Goal: Task Accomplishment & Management: Use online tool/utility

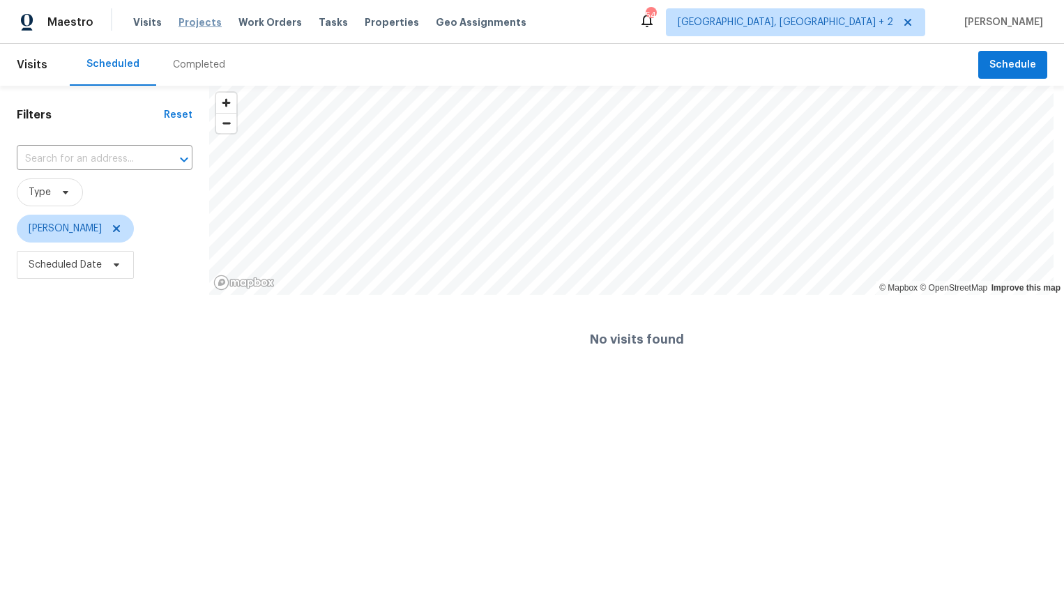
click at [192, 20] on span "Projects" at bounding box center [200, 22] width 43 height 14
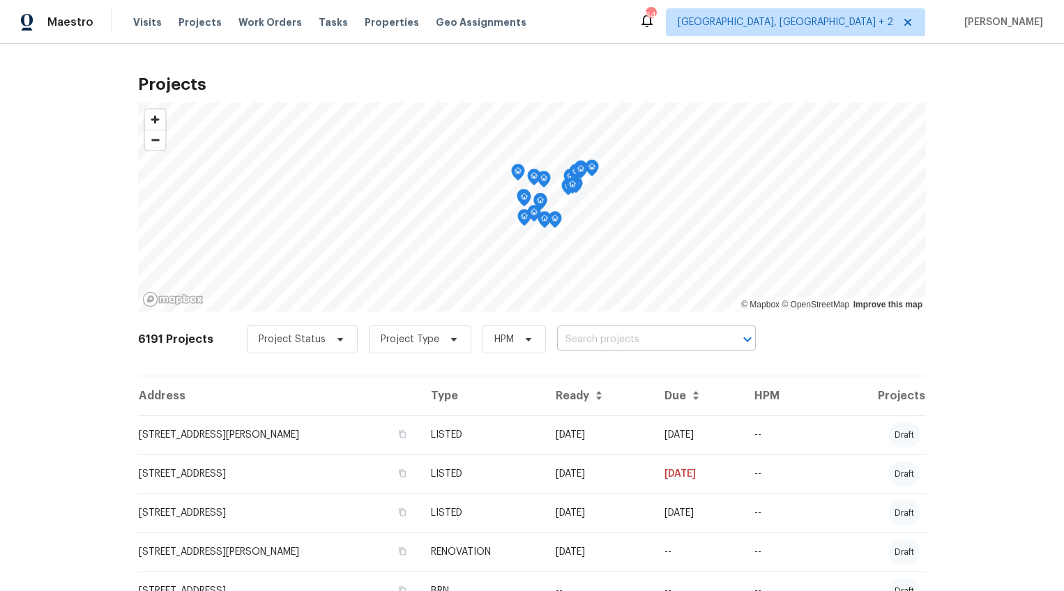
click at [558, 339] on input "text" at bounding box center [637, 340] width 160 height 22
type input "10 maple"
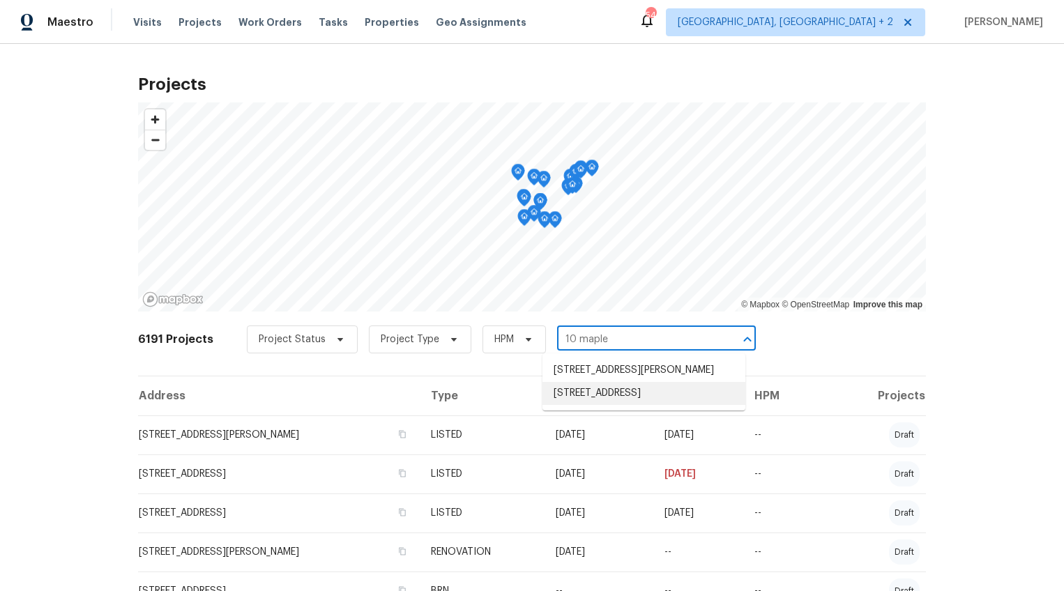
click at [570, 387] on li "10 Maplecroft St, Greenville, SC 29609" at bounding box center [644, 393] width 203 height 23
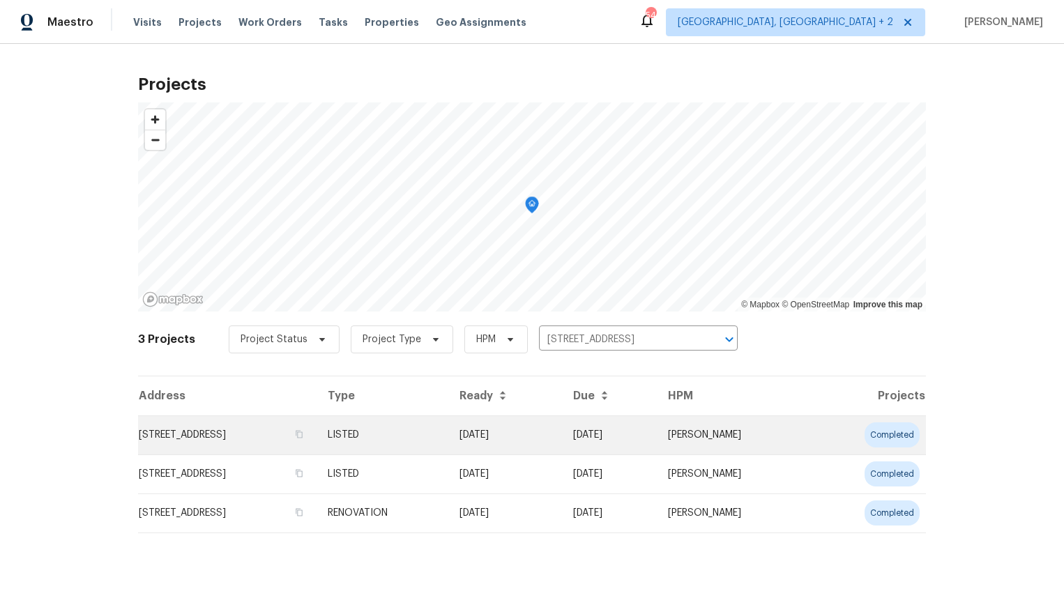
click at [261, 428] on td "10 Maplecroft St, Greenville, SC 29609" at bounding box center [227, 435] width 179 height 39
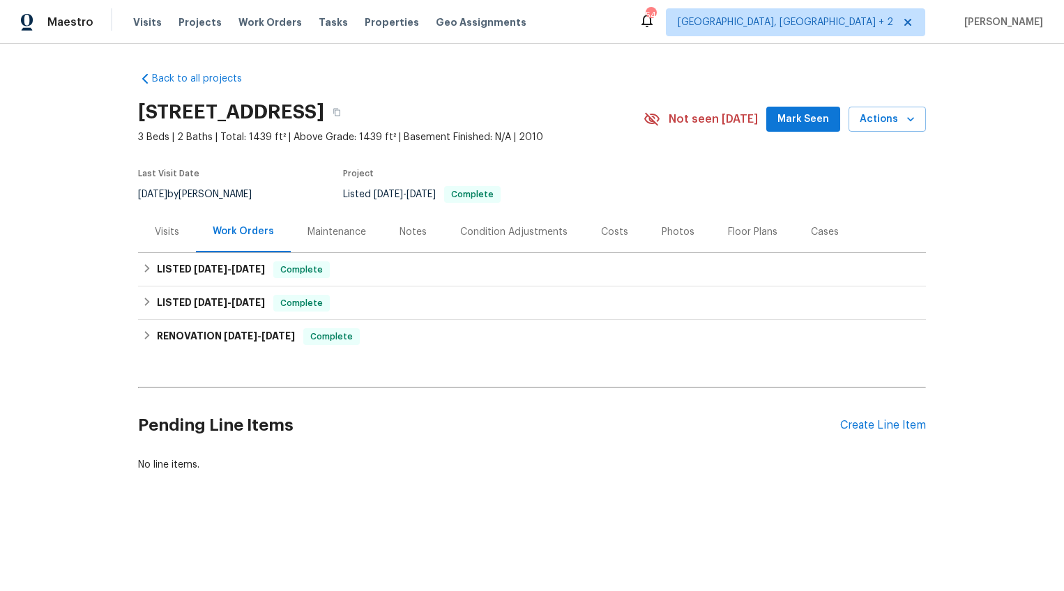
click at [159, 231] on div "Visits" at bounding box center [167, 232] width 24 height 14
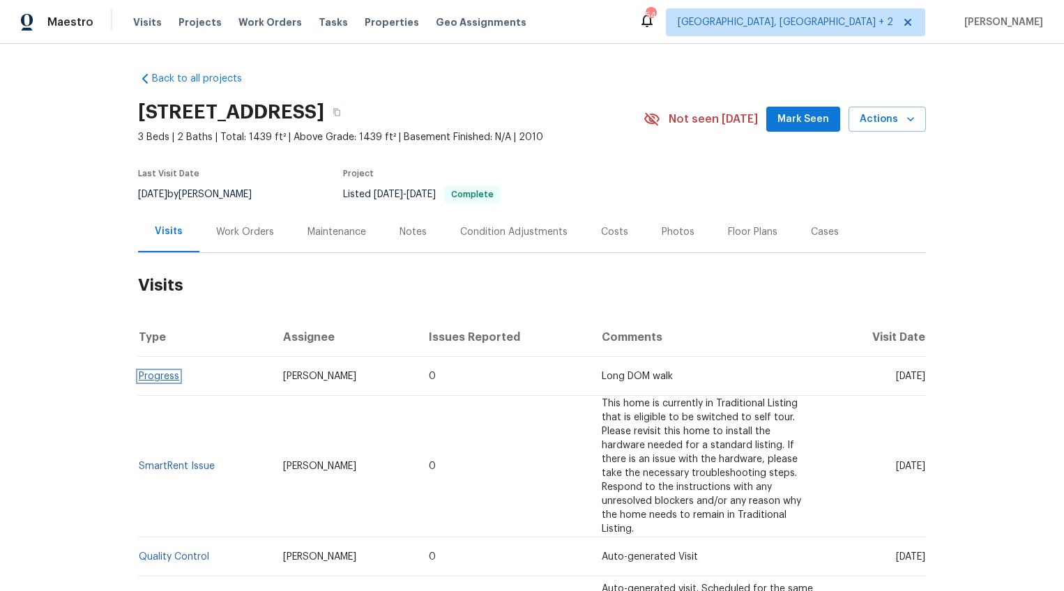
click at [151, 377] on link "Progress" at bounding box center [159, 377] width 40 height 10
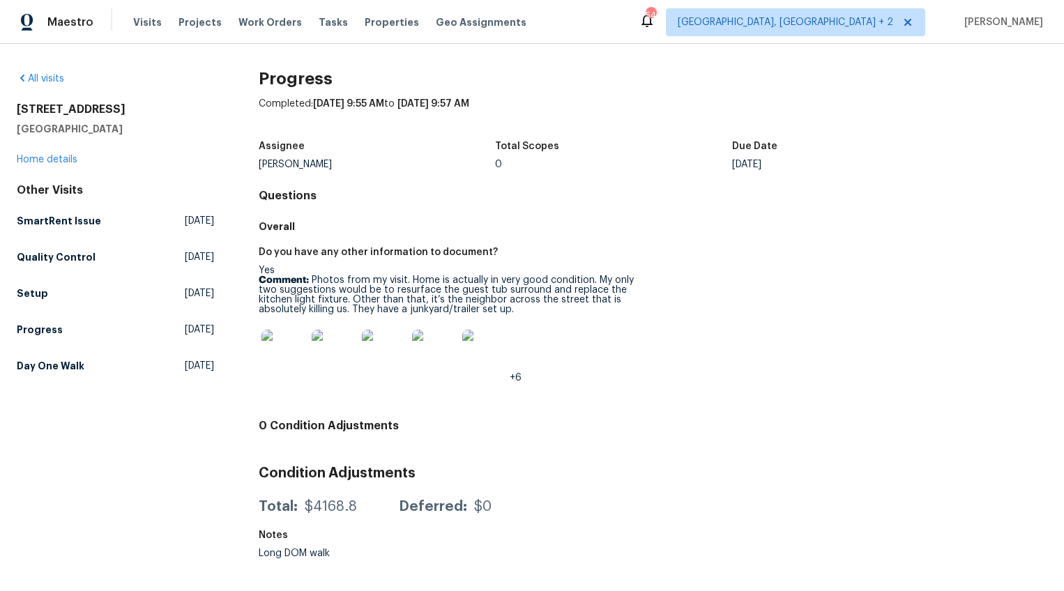
click at [271, 355] on img at bounding box center [283, 352] width 45 height 45
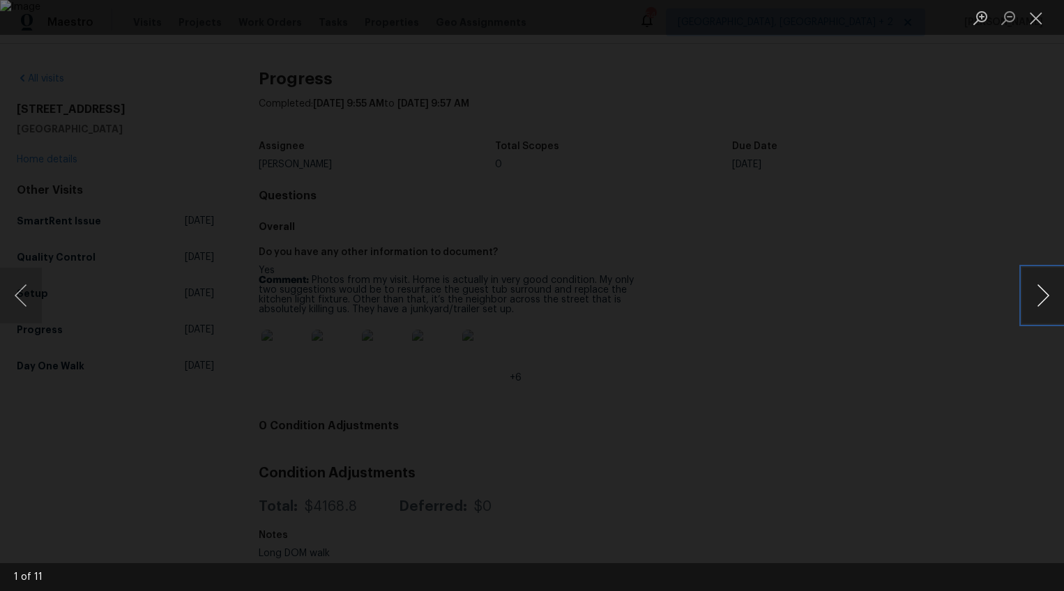
click at [1035, 297] on button "Next image" at bounding box center [1043, 296] width 42 height 56
click at [5, 300] on button "Previous image" at bounding box center [21, 296] width 42 height 56
click at [1041, 293] on button "Next image" at bounding box center [1043, 296] width 42 height 56
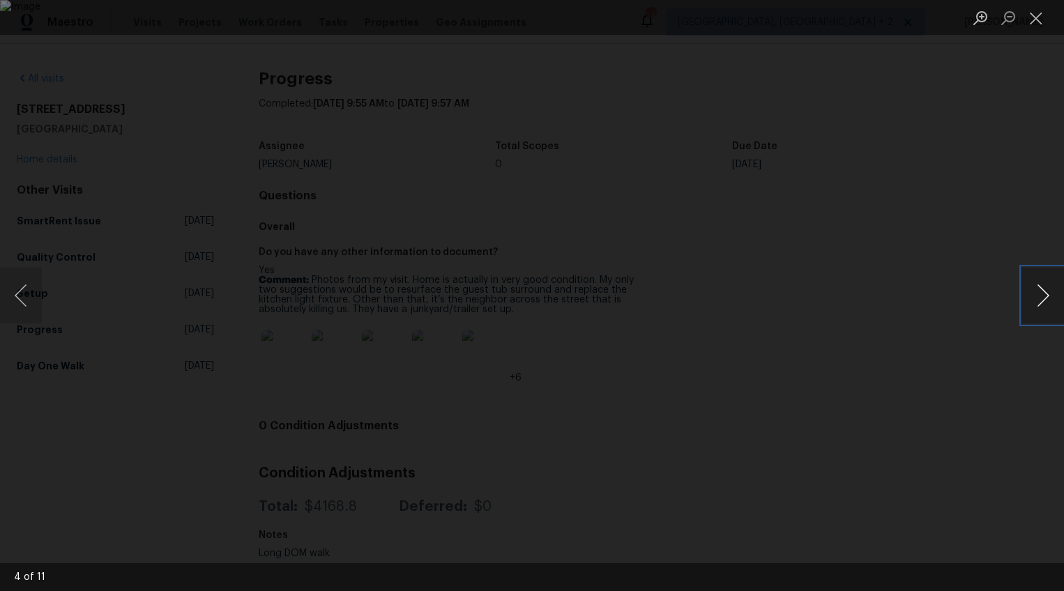
click at [1041, 293] on button "Next image" at bounding box center [1043, 296] width 42 height 56
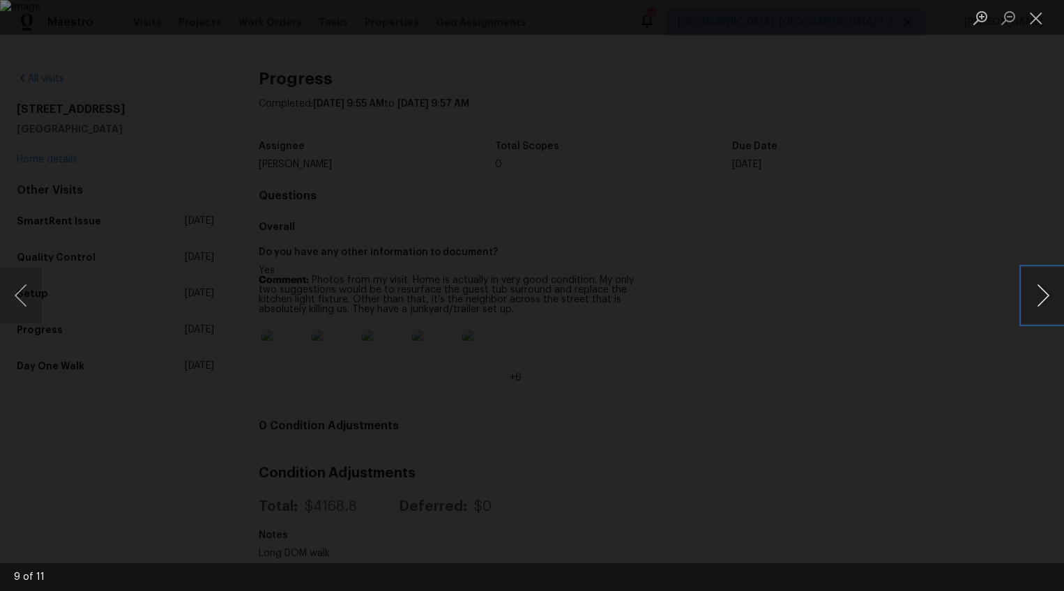
click at [1041, 293] on button "Next image" at bounding box center [1043, 296] width 42 height 56
click at [139, 39] on div "Lightbox" at bounding box center [532, 295] width 1064 height 591
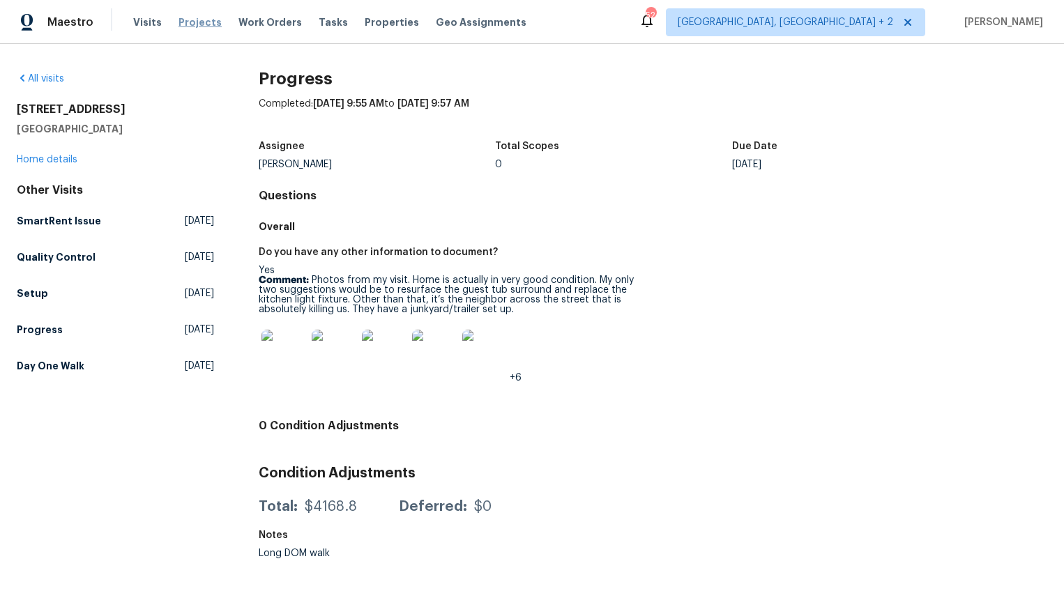
click at [185, 24] on span "Projects" at bounding box center [200, 22] width 43 height 14
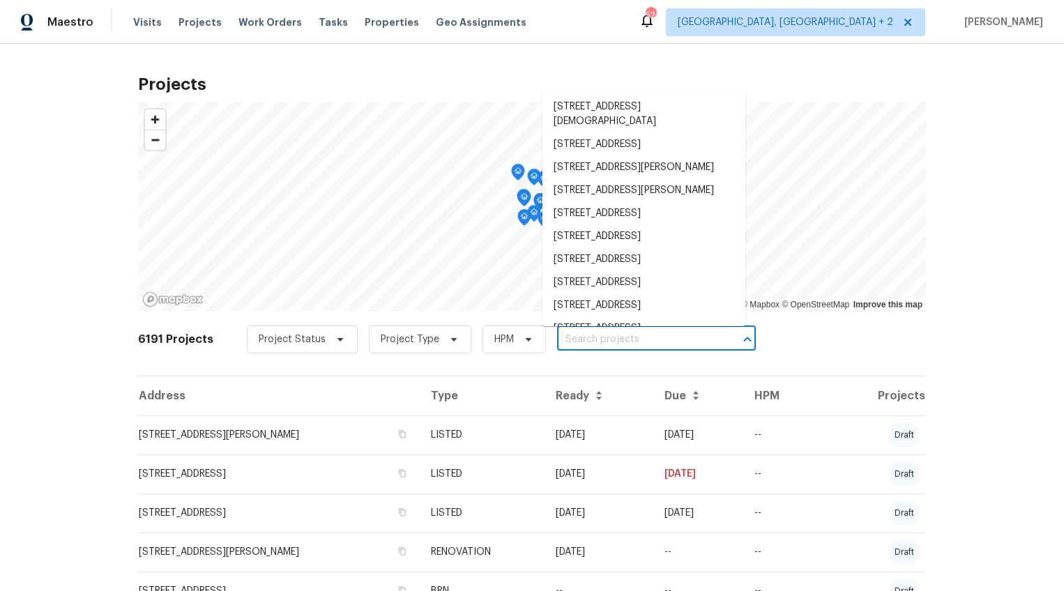
click at [654, 340] on input "text" at bounding box center [637, 340] width 160 height 22
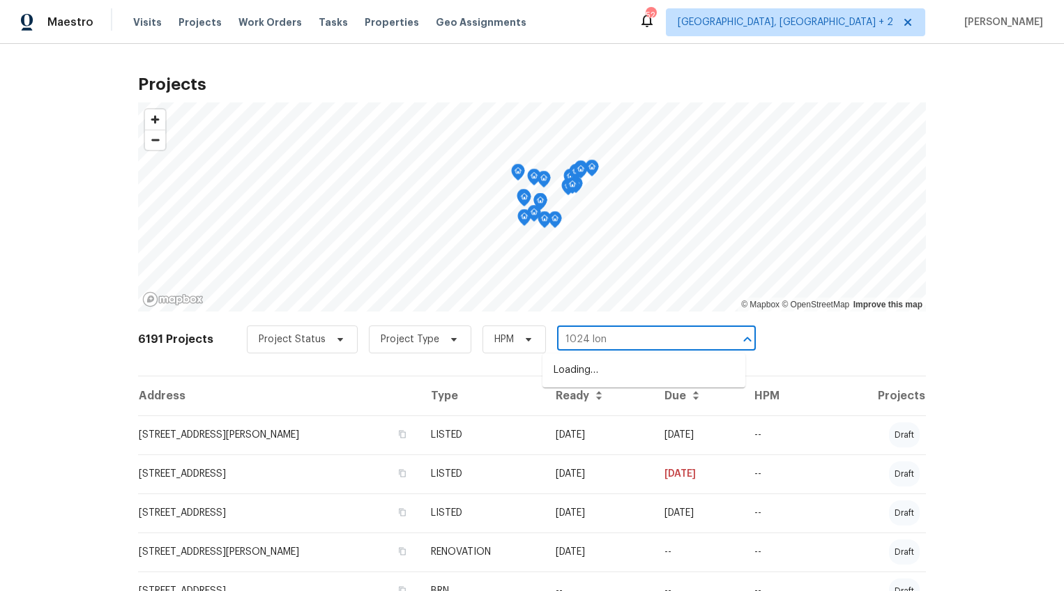
type input "1024 long"
click at [619, 373] on li "1024 Longstone Way, Spartanburg, SC 29306" at bounding box center [644, 370] width 203 height 23
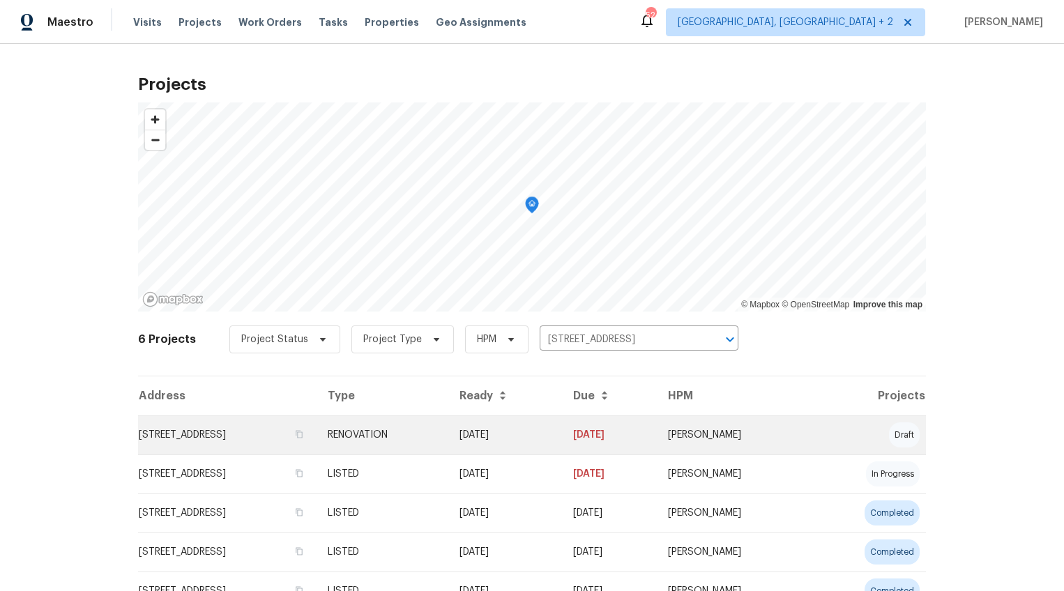
click at [225, 441] on td "1024 Longstone Way, Spartanburg, SC 29306" at bounding box center [227, 435] width 179 height 39
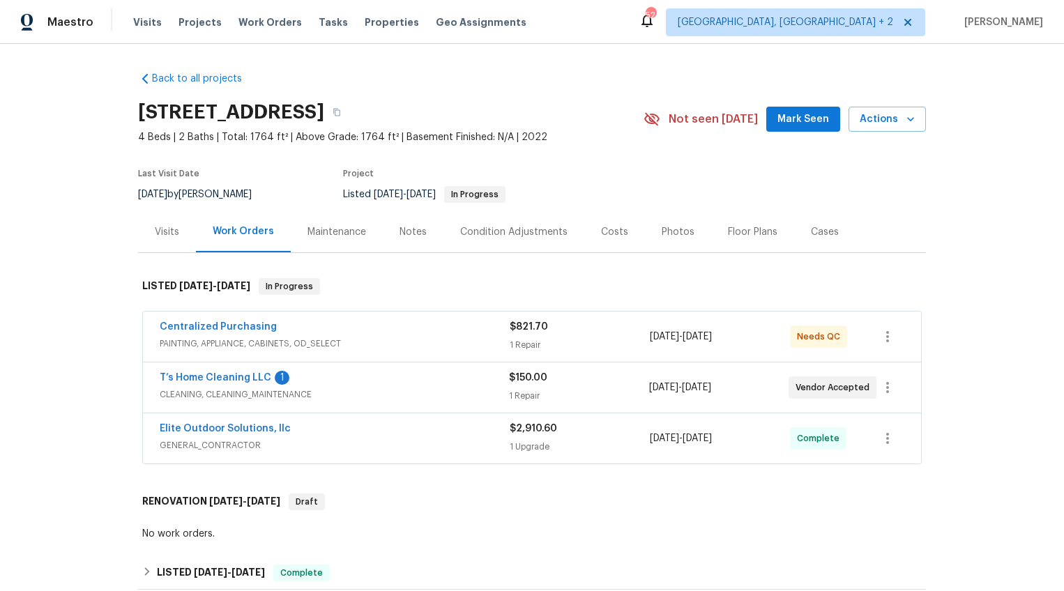
click at [159, 240] on div "Visits" at bounding box center [167, 231] width 58 height 41
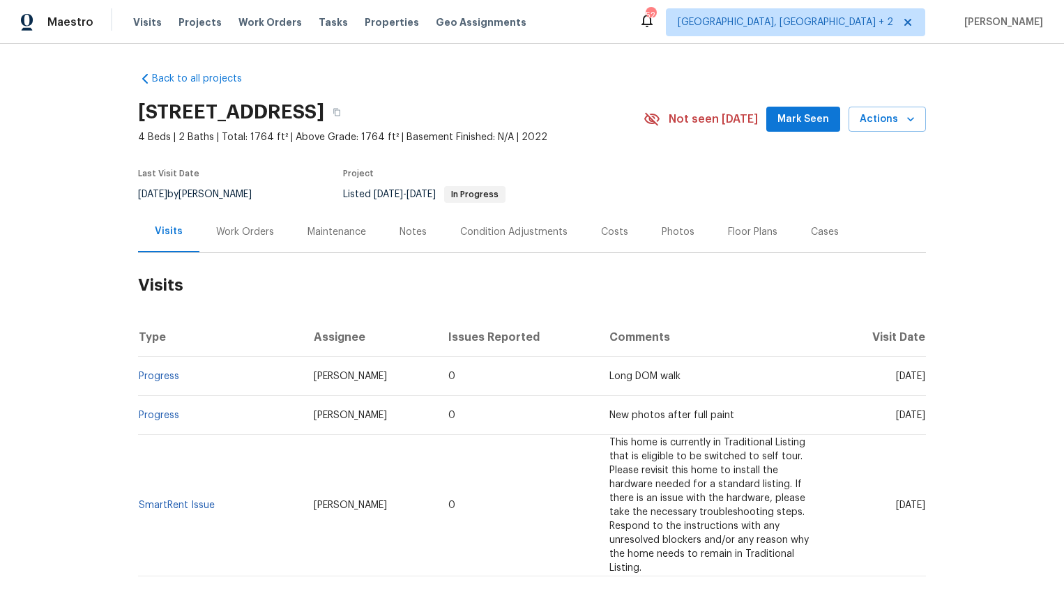
click at [154, 381] on td "Progress" at bounding box center [220, 376] width 165 height 39
click at [154, 377] on link "Progress" at bounding box center [159, 377] width 40 height 10
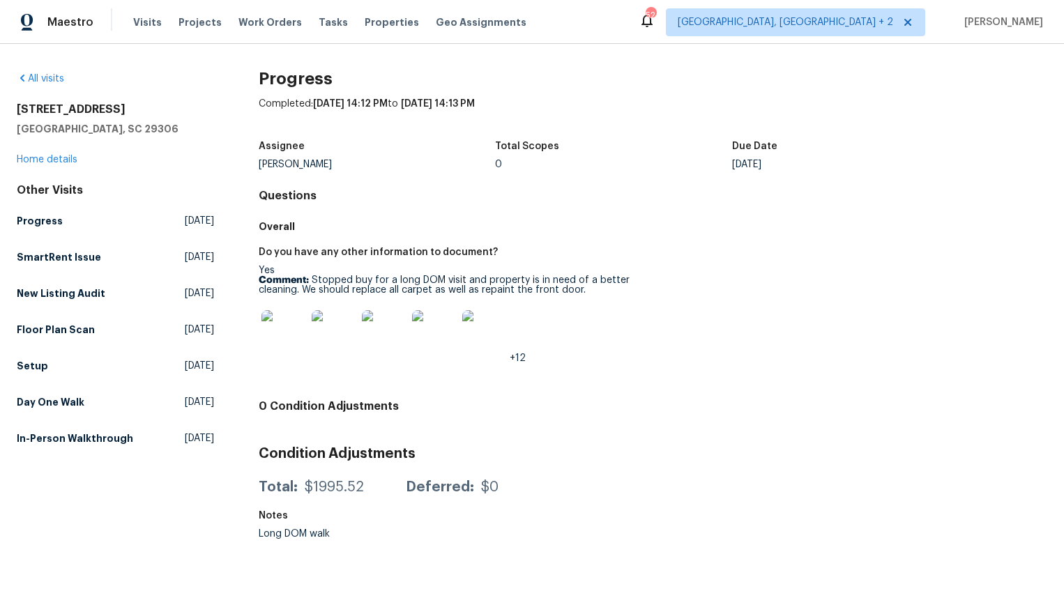
click at [285, 335] on img at bounding box center [283, 332] width 45 height 45
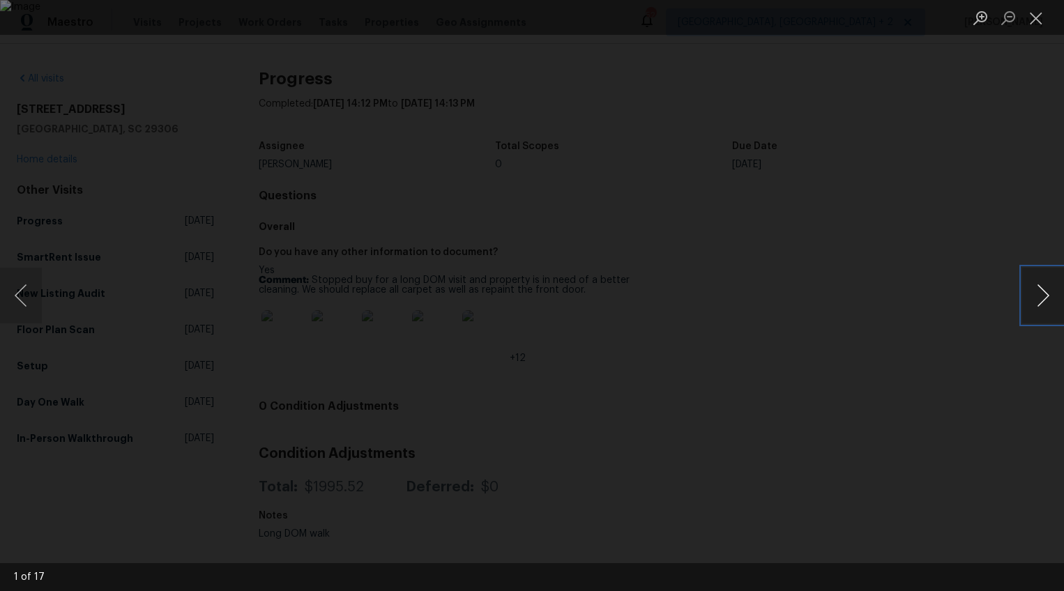
click at [1041, 301] on button "Next image" at bounding box center [1043, 296] width 42 height 56
click at [1027, 291] on button "Next image" at bounding box center [1043, 296] width 42 height 56
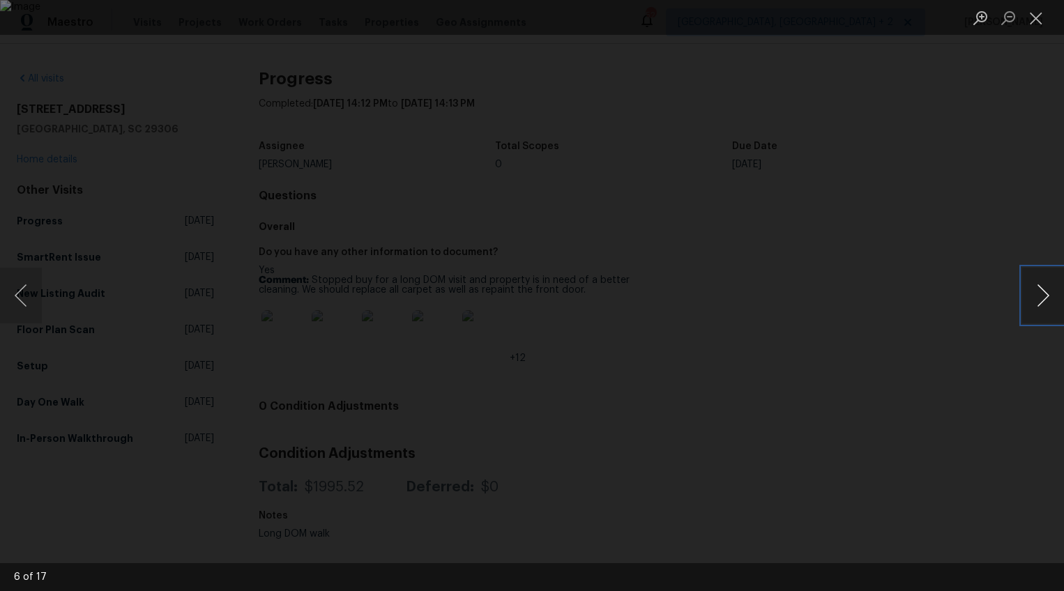
click at [1027, 291] on button "Next image" at bounding box center [1043, 296] width 42 height 56
click at [1040, 293] on button "Next image" at bounding box center [1043, 296] width 42 height 56
click at [1036, 285] on button "Next image" at bounding box center [1043, 296] width 42 height 56
click at [1047, 294] on button "Next image" at bounding box center [1043, 296] width 42 height 56
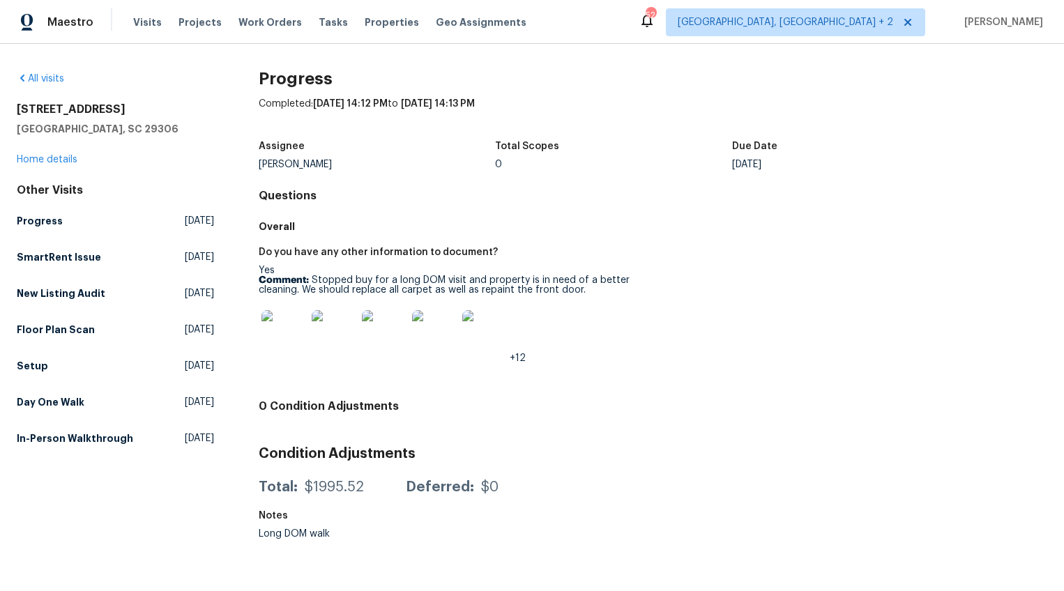
click at [439, 337] on img at bounding box center [434, 332] width 45 height 45
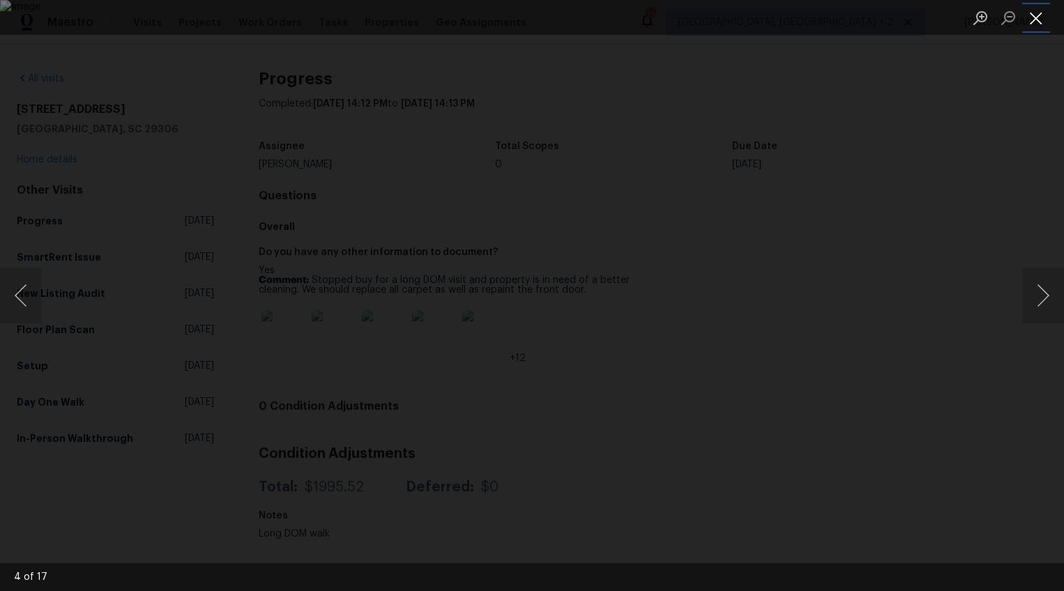
click at [1038, 15] on button "Close lightbox" at bounding box center [1036, 18] width 28 height 24
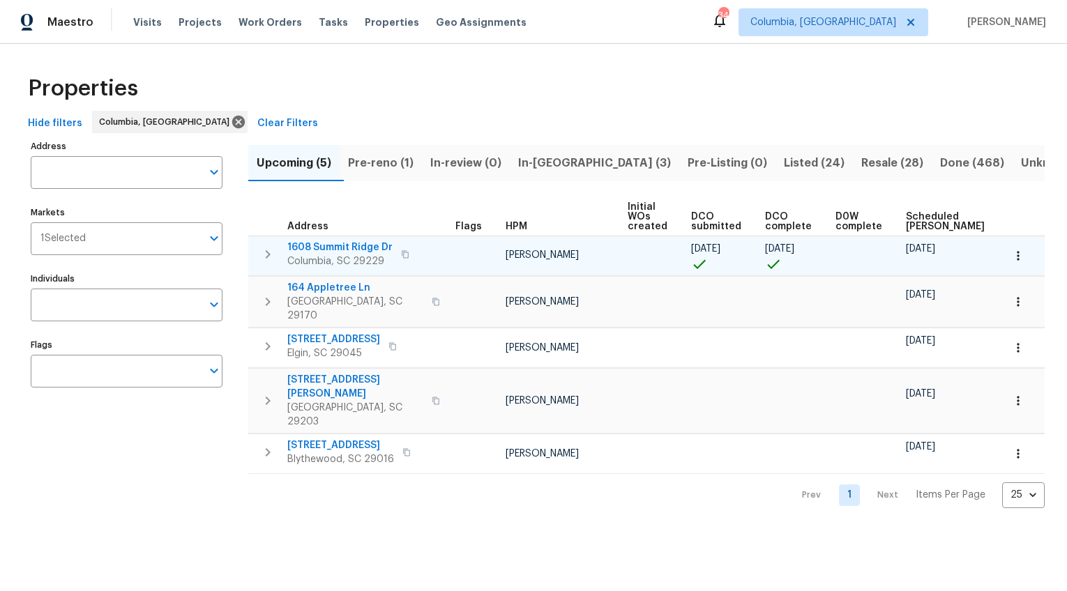
click at [356, 245] on span "1608 Summit Ridge Dr" at bounding box center [339, 248] width 105 height 14
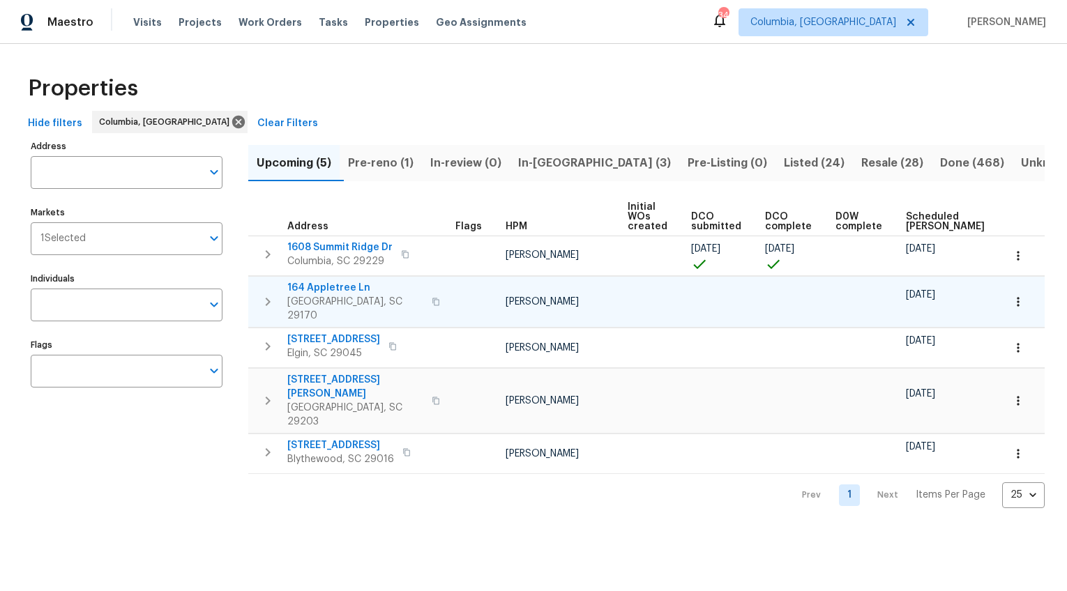
click at [337, 285] on span "164 Appletree Ln" at bounding box center [355, 288] width 136 height 14
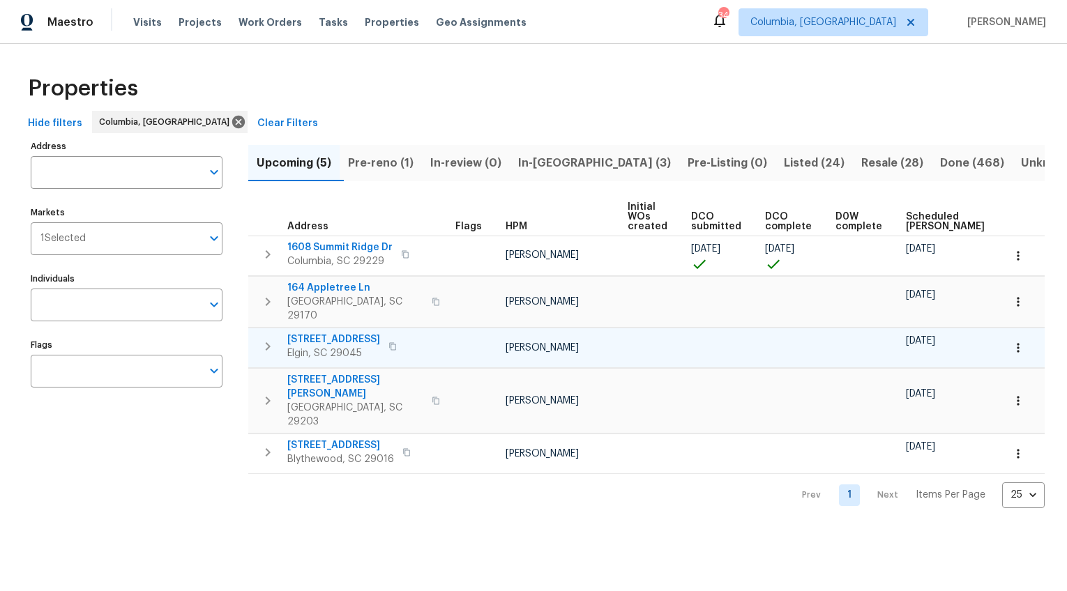
click at [347, 333] on span "1009 Cherry Ln" at bounding box center [333, 340] width 93 height 14
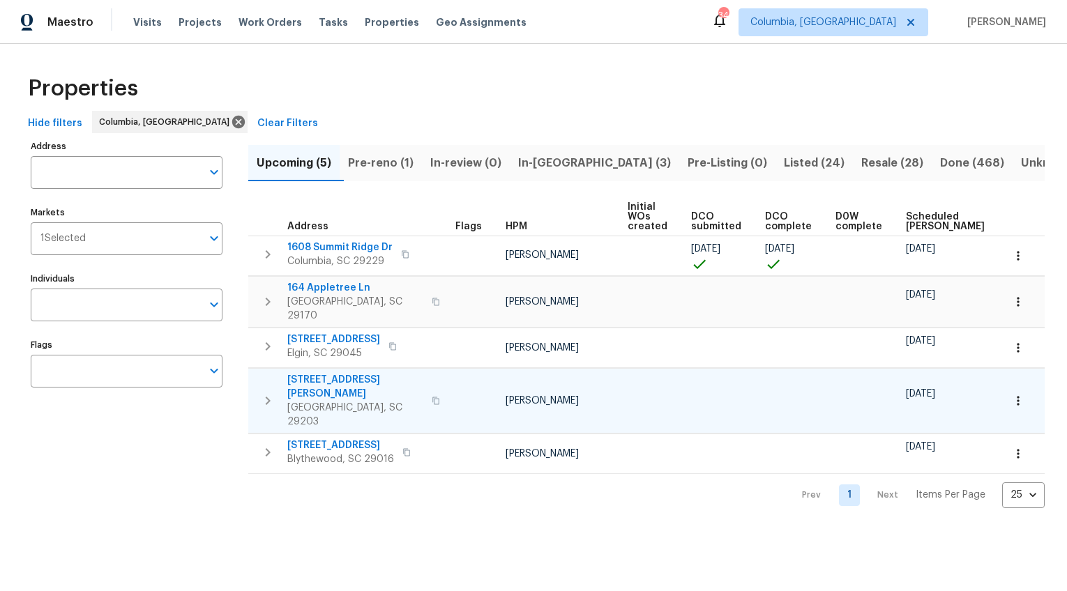
click at [344, 373] on span "153 Farrow Pointe Ln" at bounding box center [355, 387] width 136 height 28
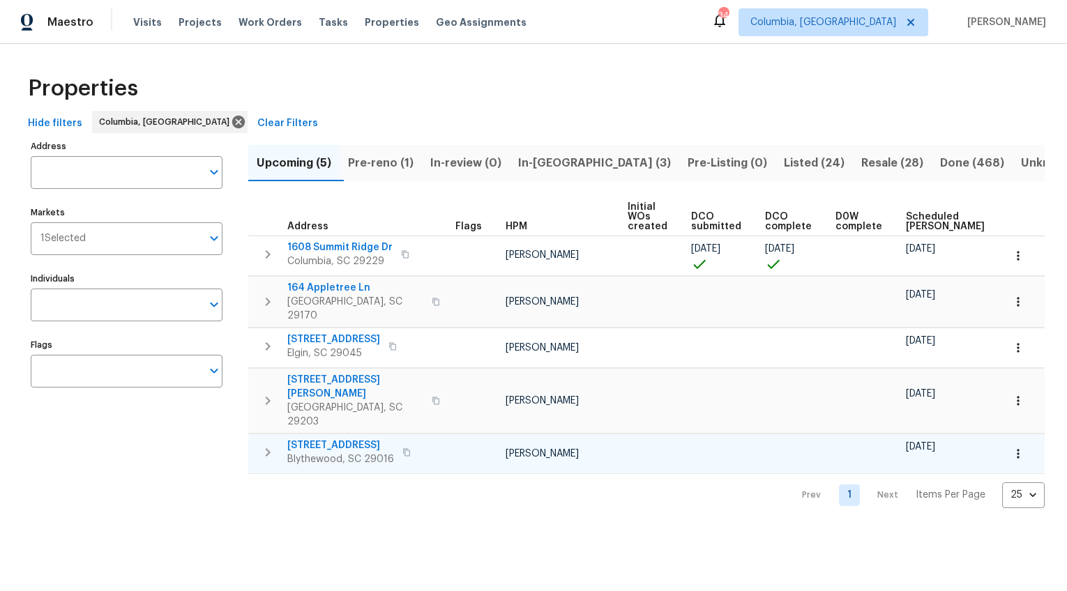
click at [351, 439] on span "738 Pebblebranch Ln" at bounding box center [340, 446] width 107 height 14
click at [295, 439] on span "738 Pebblebranch Ln" at bounding box center [340, 446] width 107 height 14
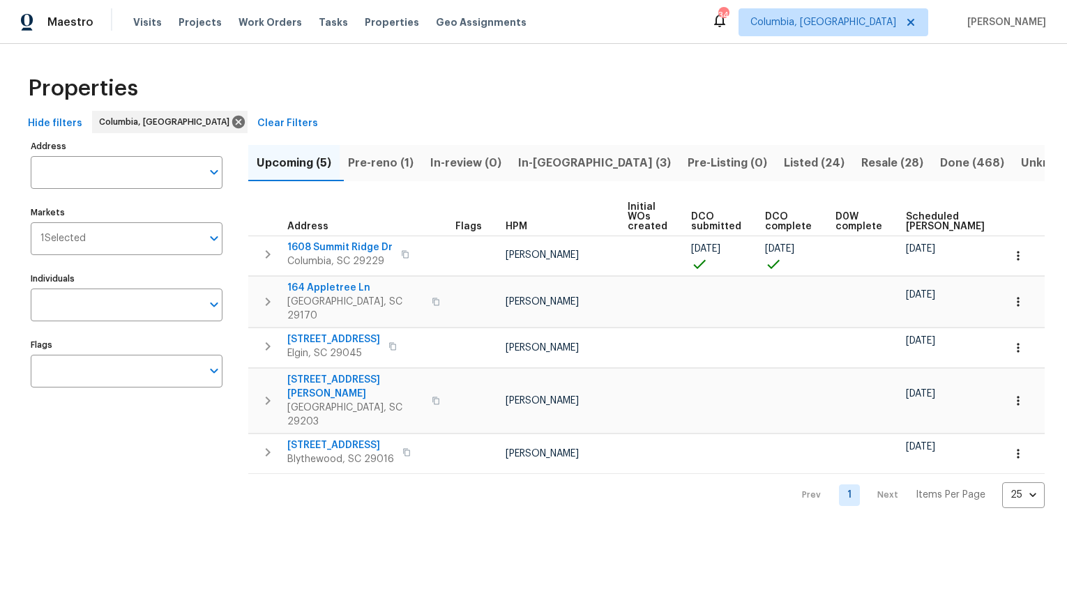
click at [388, 162] on span "Pre-reno (1)" at bounding box center [381, 163] width 66 height 20
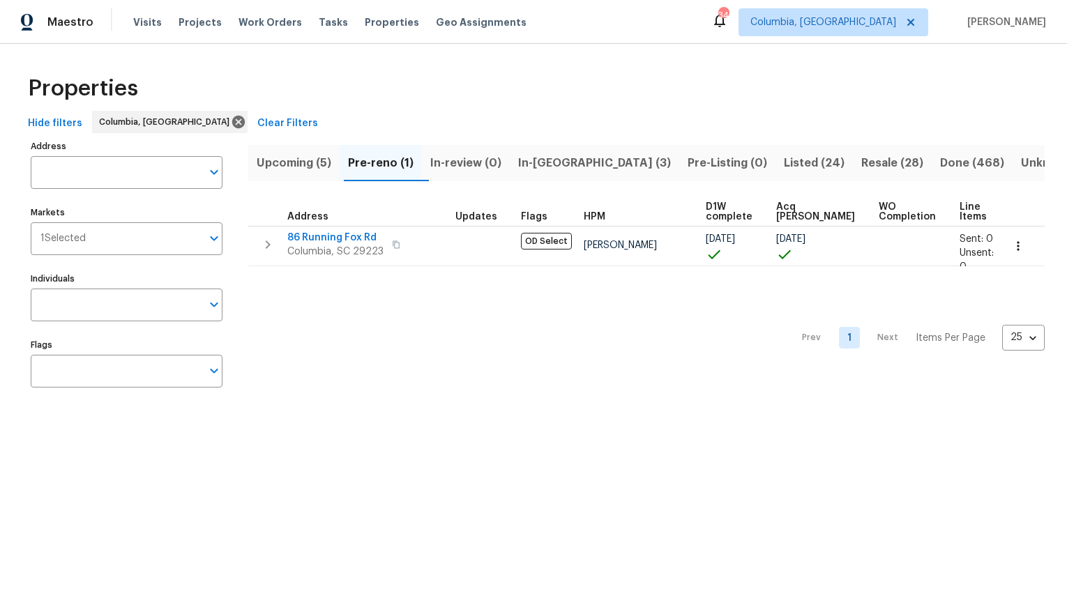
click at [596, 171] on button "In-reno (3)" at bounding box center [594, 163] width 169 height 36
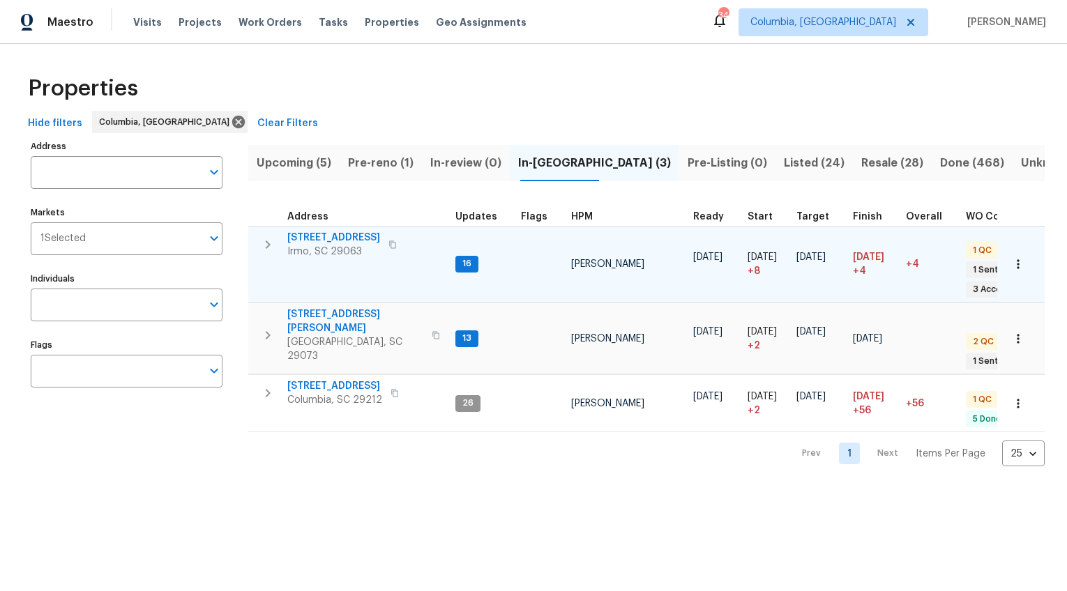
click at [324, 238] on span "105 Kenton Ct" at bounding box center [333, 238] width 93 height 14
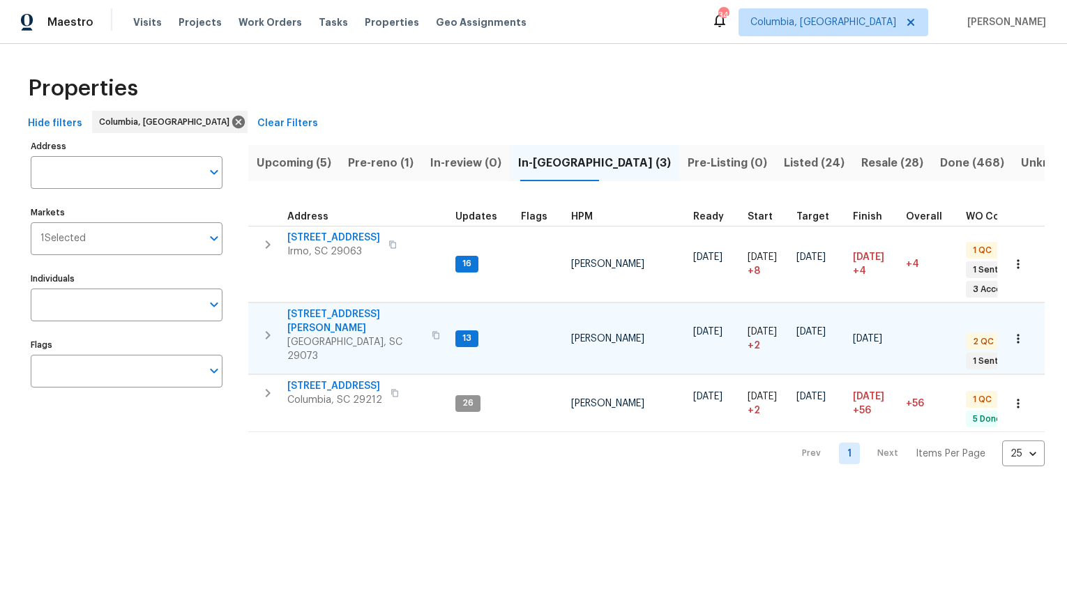
click at [335, 314] on span "112 Wesley Ct" at bounding box center [355, 322] width 136 height 28
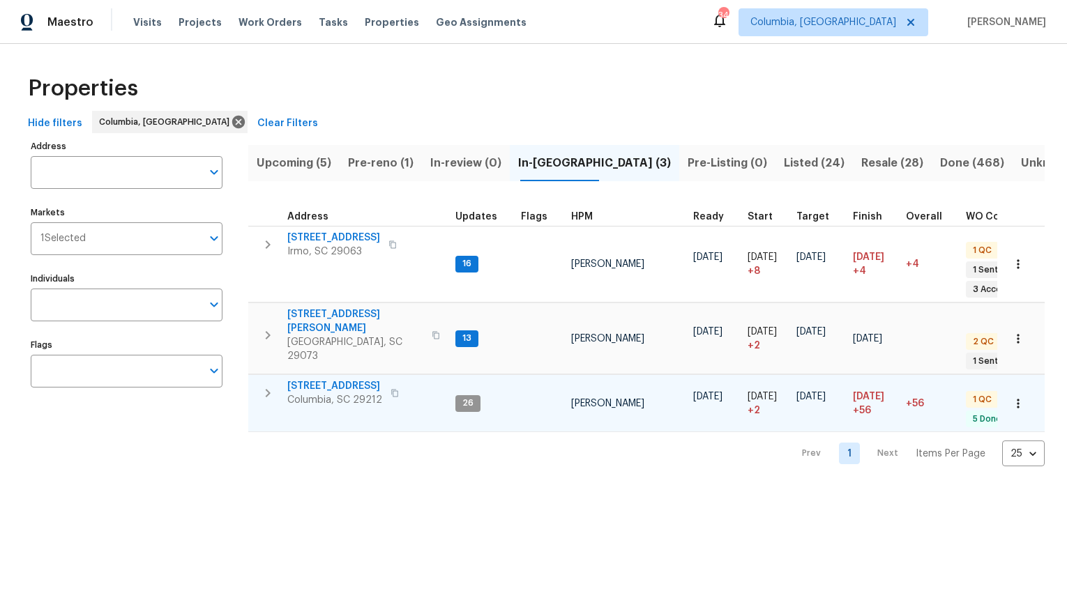
click at [335, 379] on span "217 Woodwinds Dr" at bounding box center [334, 386] width 95 height 14
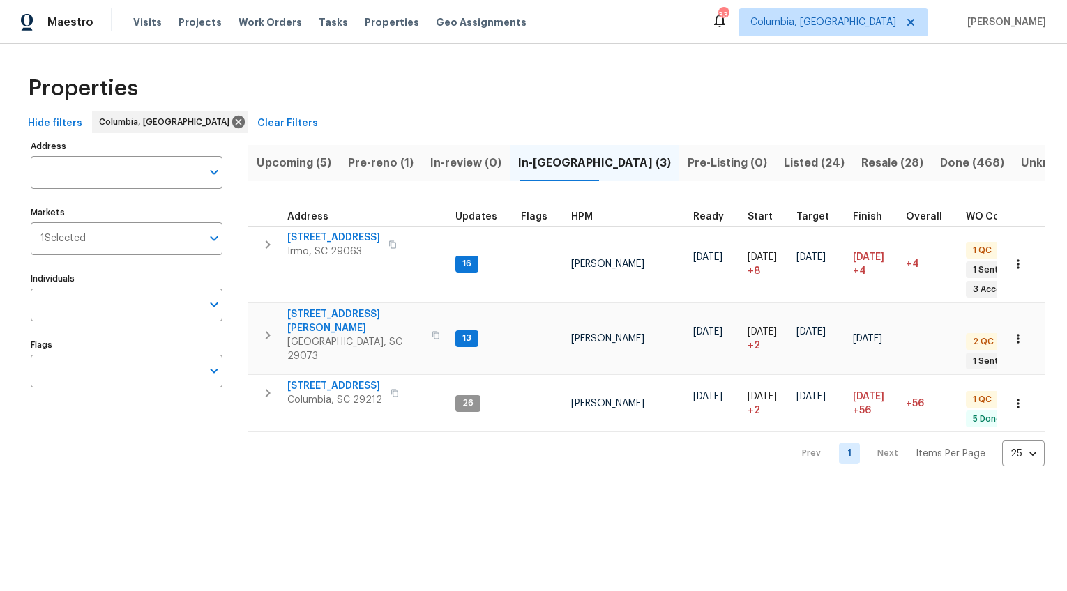
click at [784, 169] on span "Listed (24)" at bounding box center [814, 163] width 61 height 20
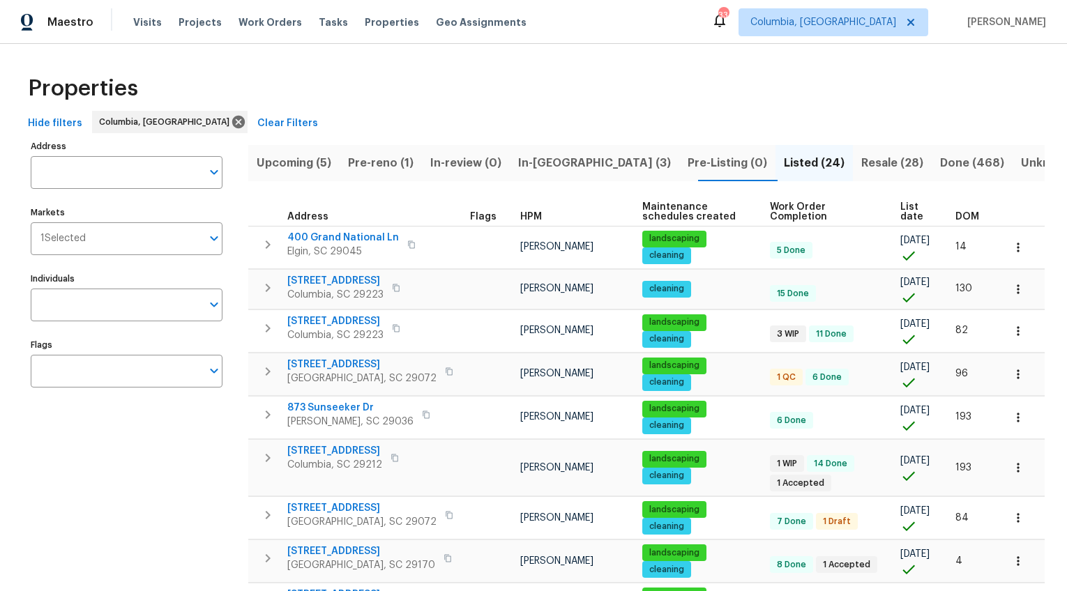
click at [927, 220] on span "DOM" at bounding box center [967, 217] width 24 height 10
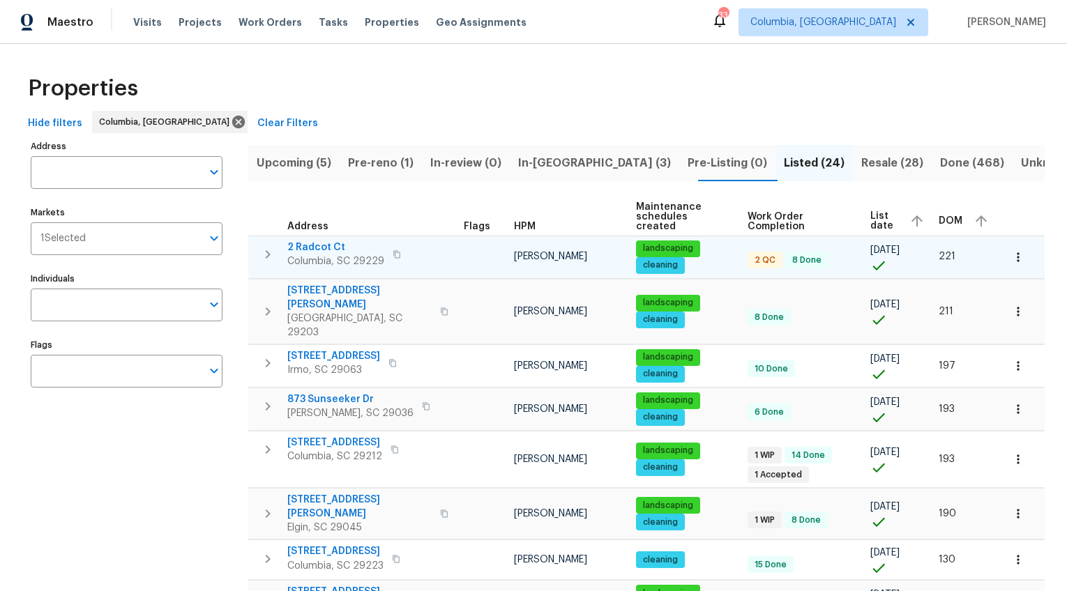
click at [308, 241] on span "2 Radcot Ct" at bounding box center [335, 248] width 97 height 14
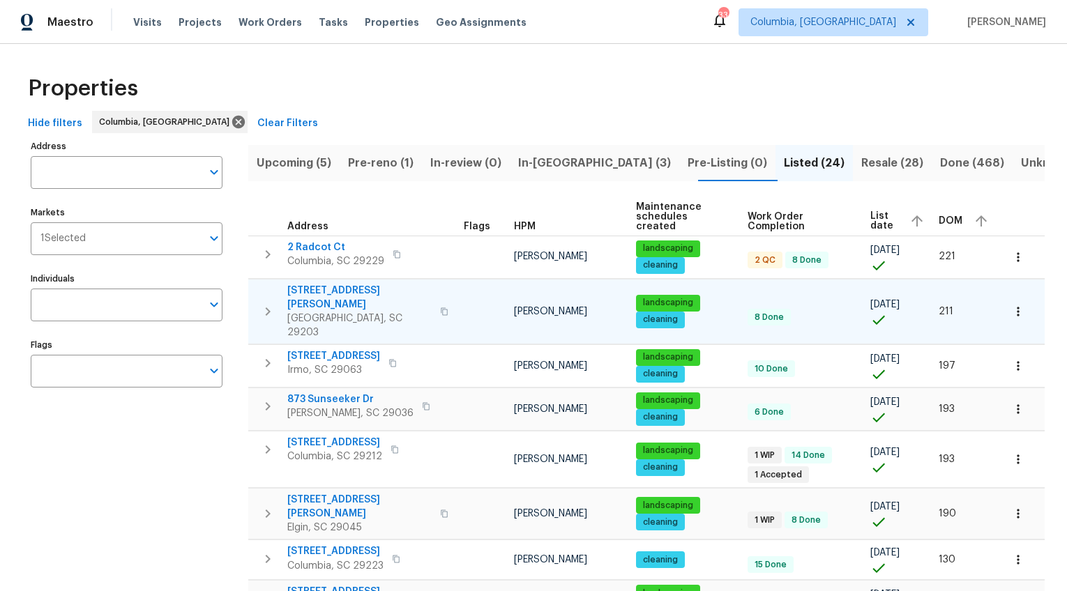
click at [306, 284] on span "601 Joan St" at bounding box center [359, 298] width 144 height 28
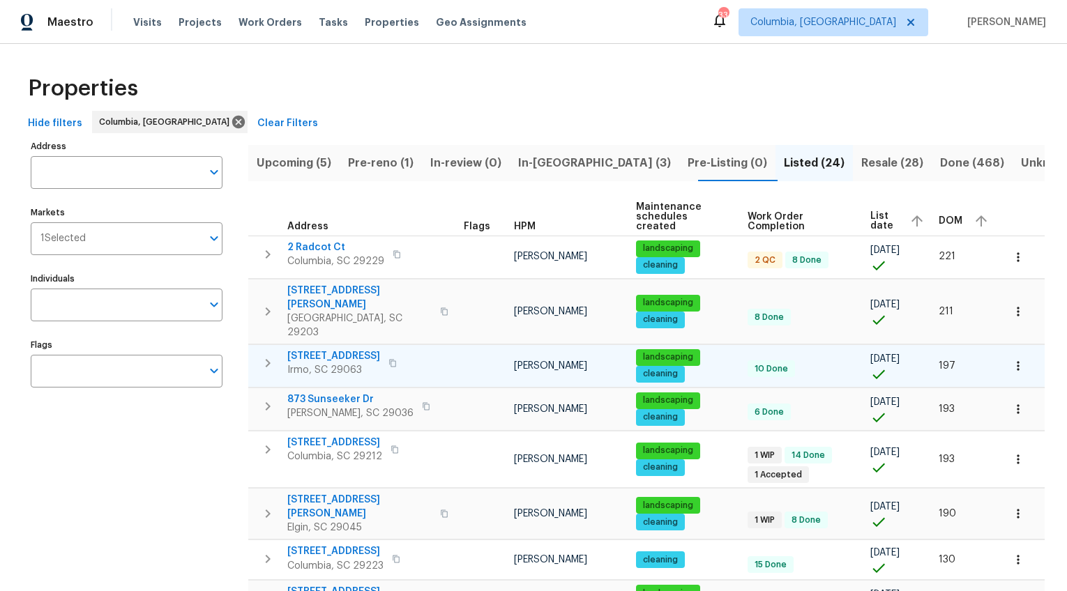
click at [331, 349] on span "457 Kingshead Ct" at bounding box center [333, 356] width 93 height 14
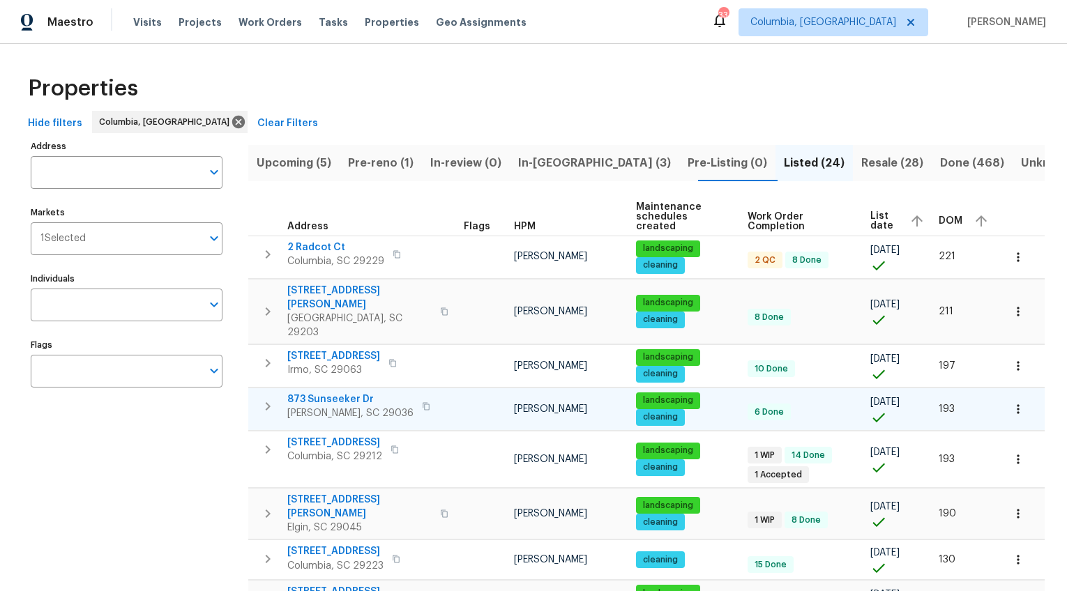
click at [335, 393] on span "873 Sunseeker Dr" at bounding box center [350, 400] width 126 height 14
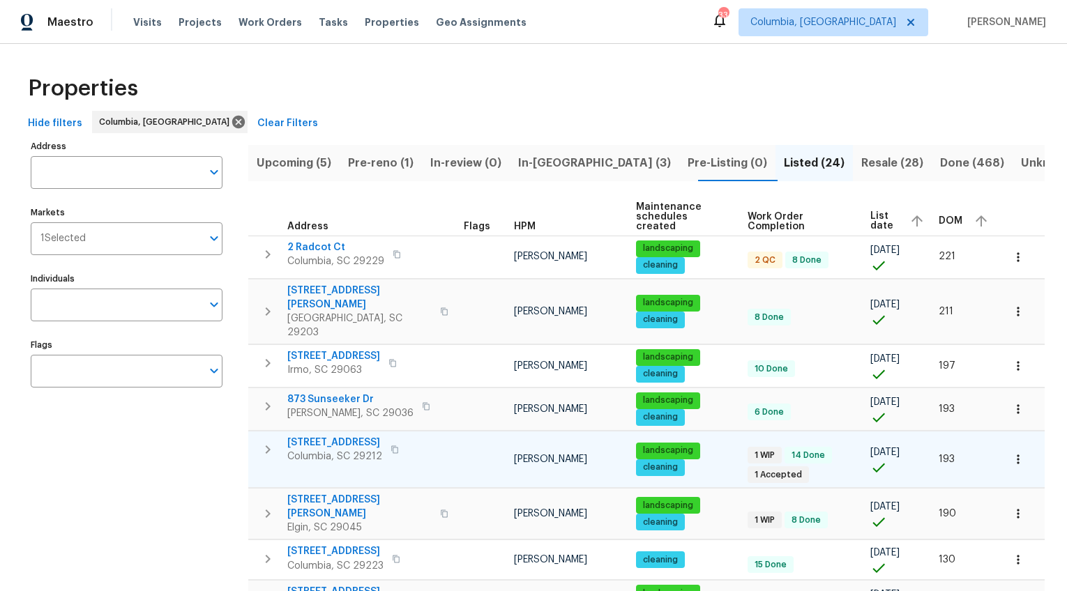
click at [331, 436] on span "401 Quail Trace Dr" at bounding box center [334, 443] width 95 height 14
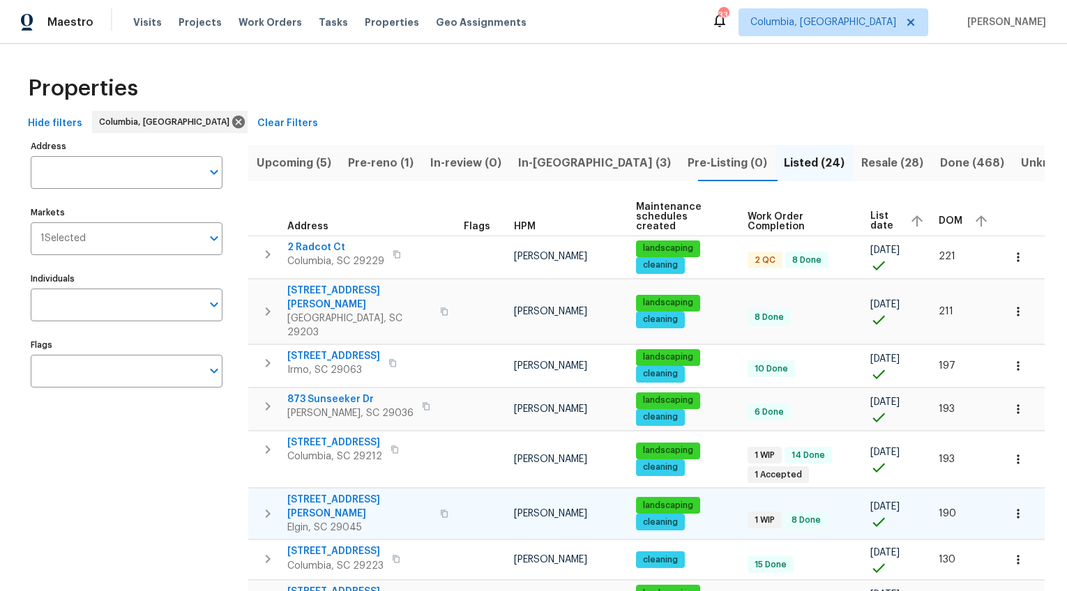
click at [332, 493] on span "1003 Watson Dr" at bounding box center [359, 507] width 144 height 28
click at [927, 216] on span "DOM" at bounding box center [951, 221] width 24 height 10
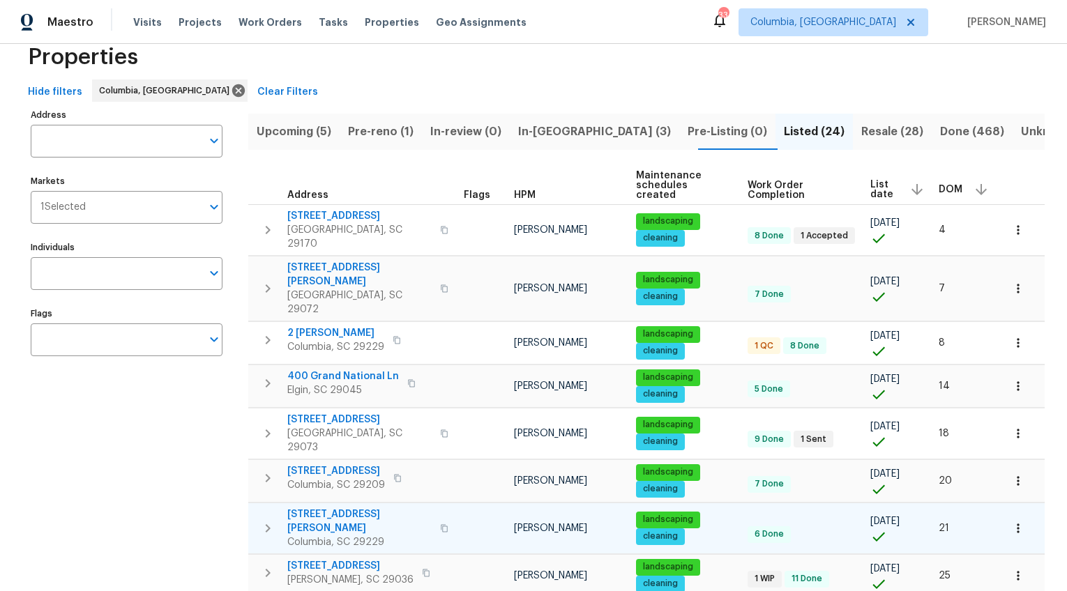
scroll to position [35, 0]
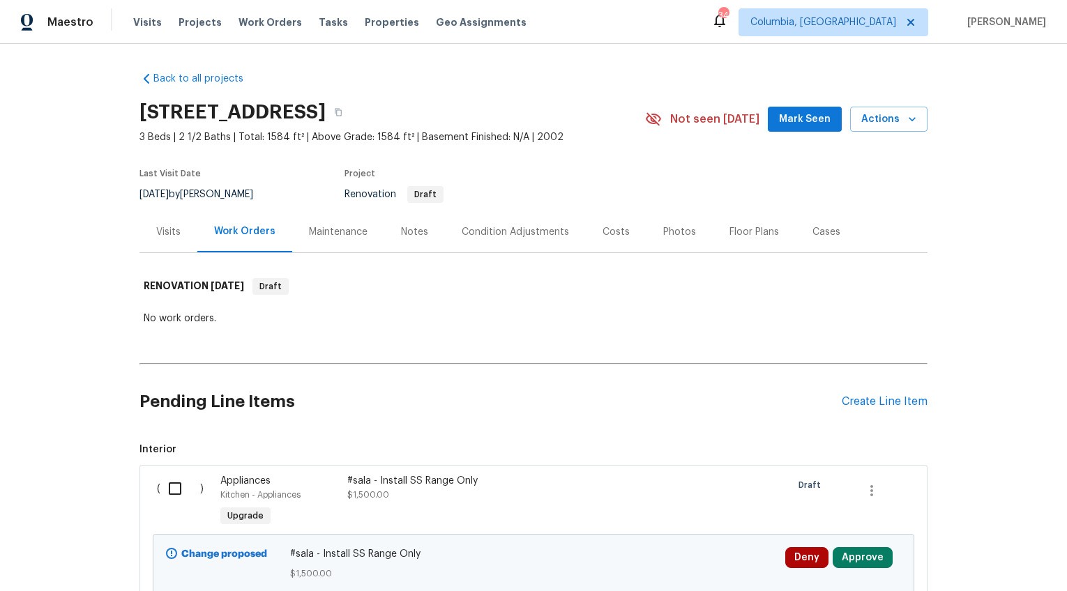
click at [401, 232] on div "Notes" at bounding box center [414, 232] width 27 height 14
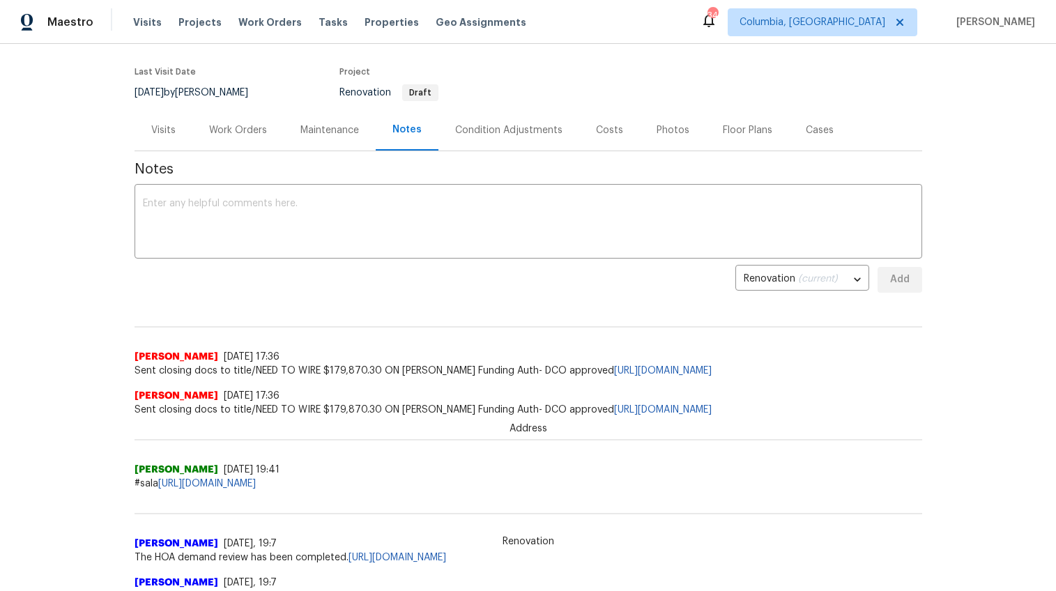
scroll to position [128, 0]
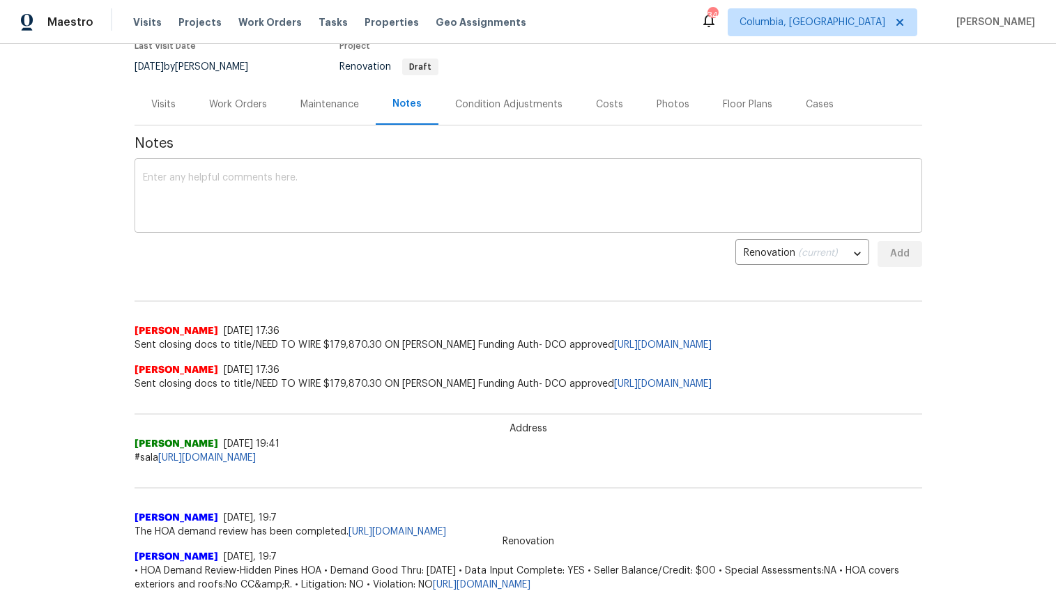
click at [256, 198] on textarea at bounding box center [528, 197] width 771 height 49
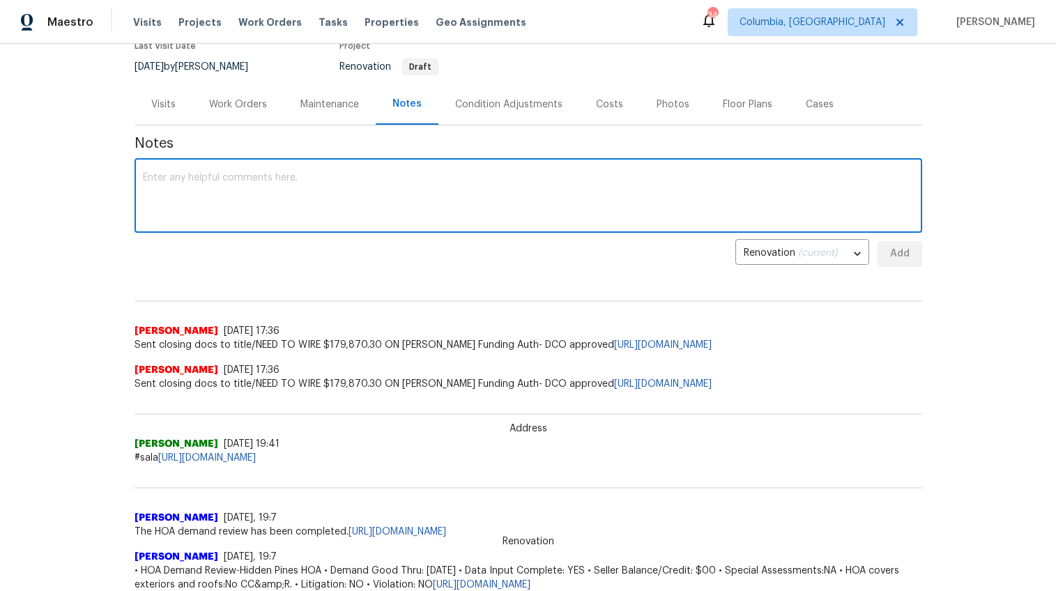
paste textarea "HPM Guidance: $7,452 Hard cap: $8,197"
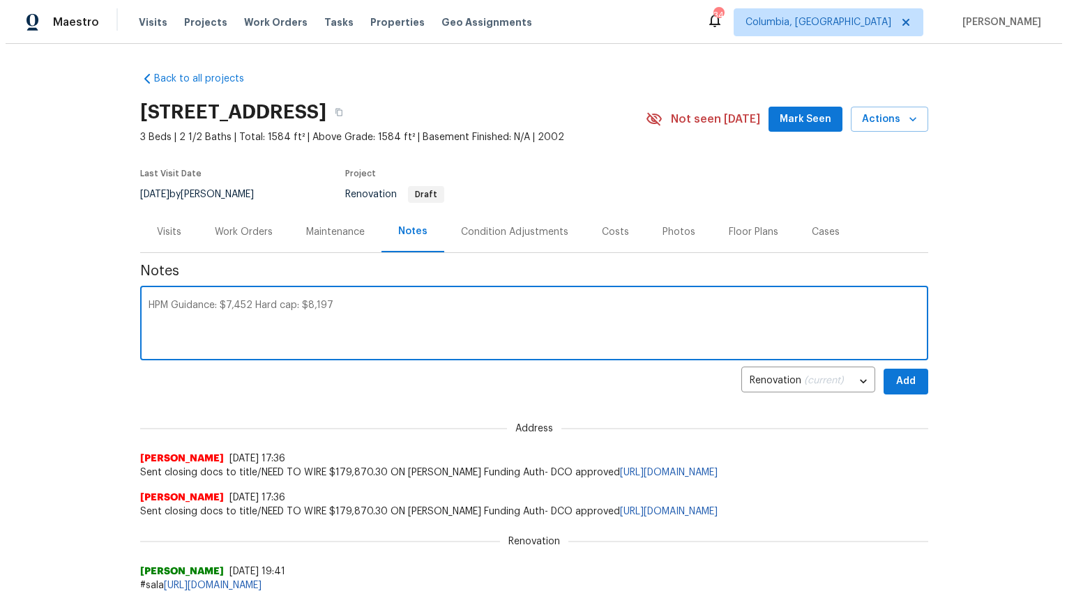
scroll to position [5, 0]
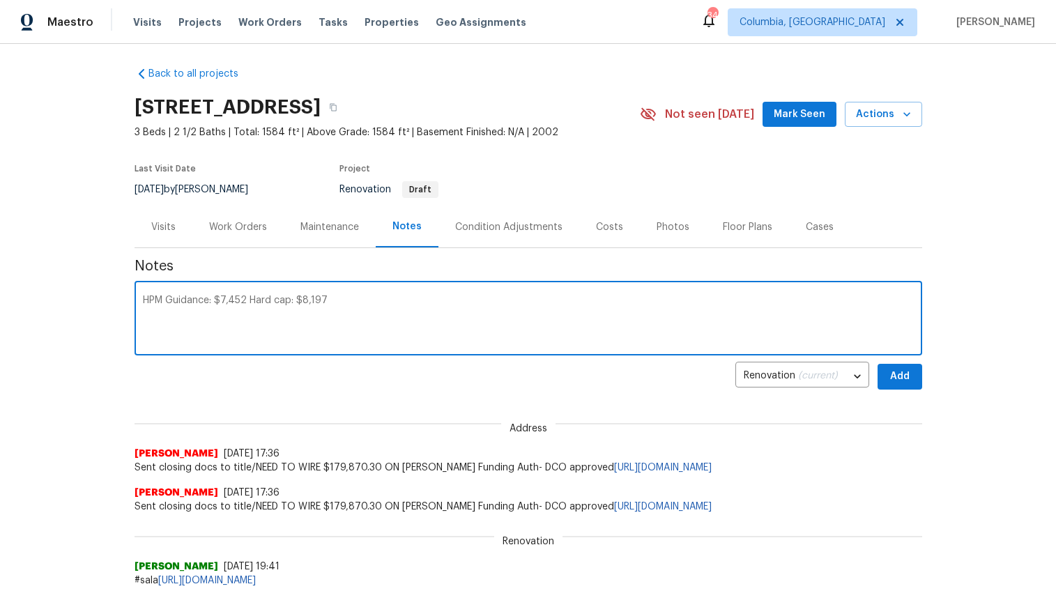
click at [240, 301] on textarea "HPM Guidance: $7,452 Hard cap: $8,197" at bounding box center [528, 320] width 771 height 49
click at [360, 308] on textarea "HPM Guidance: $9,009 Hard cap: $8,197" at bounding box center [528, 320] width 771 height 49
click at [323, 296] on textarea "HPM Guidance: $9,009 Hard cap: $8,197" at bounding box center [528, 320] width 771 height 49
type textarea "HPM Guidance: $9,009 Hard cap: $9,909"
click at [900, 381] on span "Add" at bounding box center [900, 376] width 22 height 17
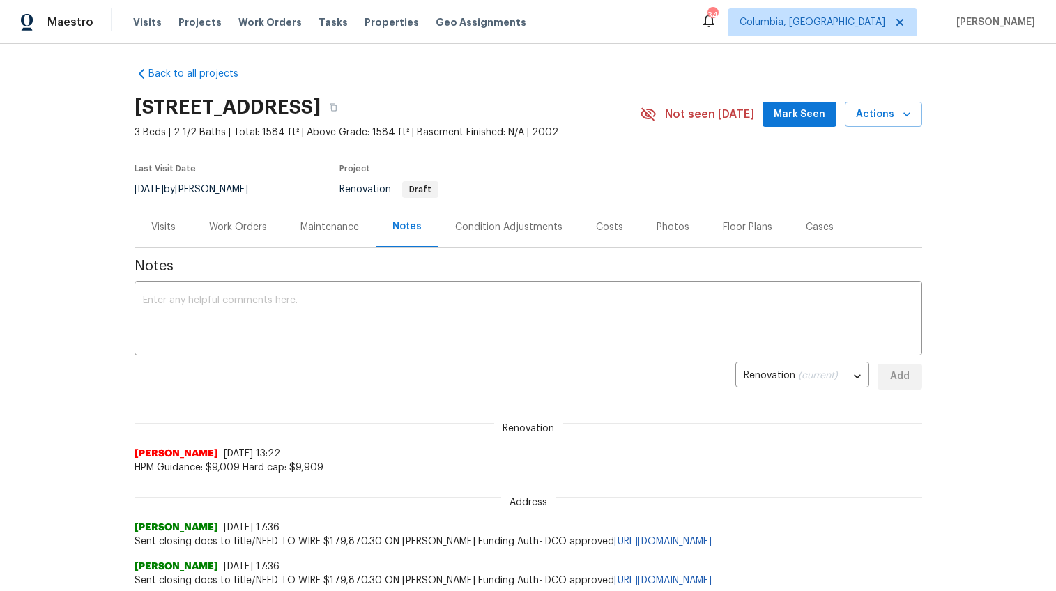
click at [596, 232] on div "Costs" at bounding box center [609, 227] width 27 height 14
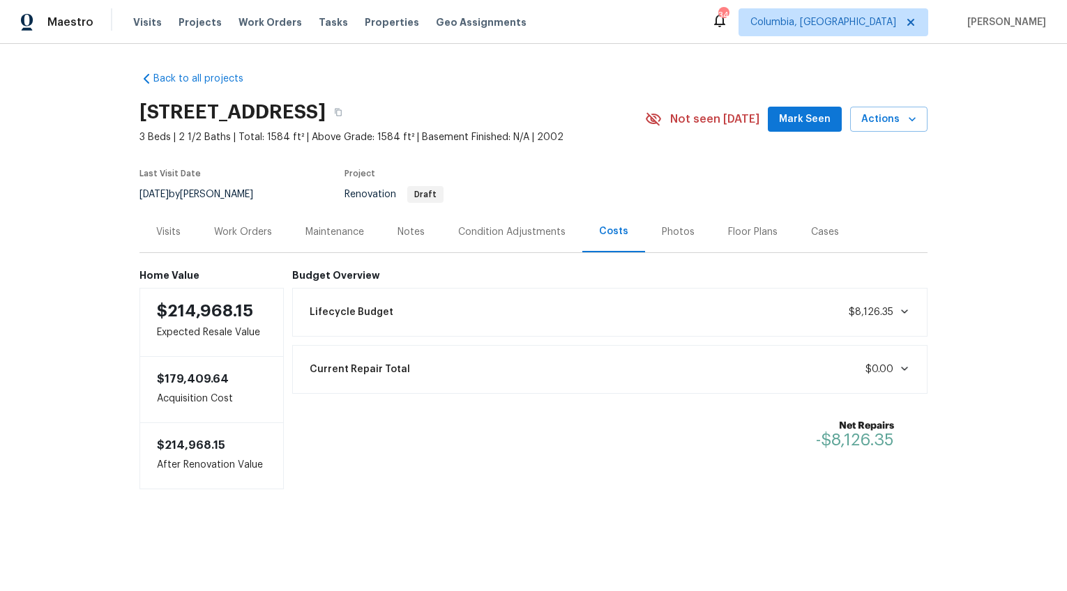
click at [591, 307] on div "Lifecycle Budget $8,126.35" at bounding box center [610, 312] width 618 height 31
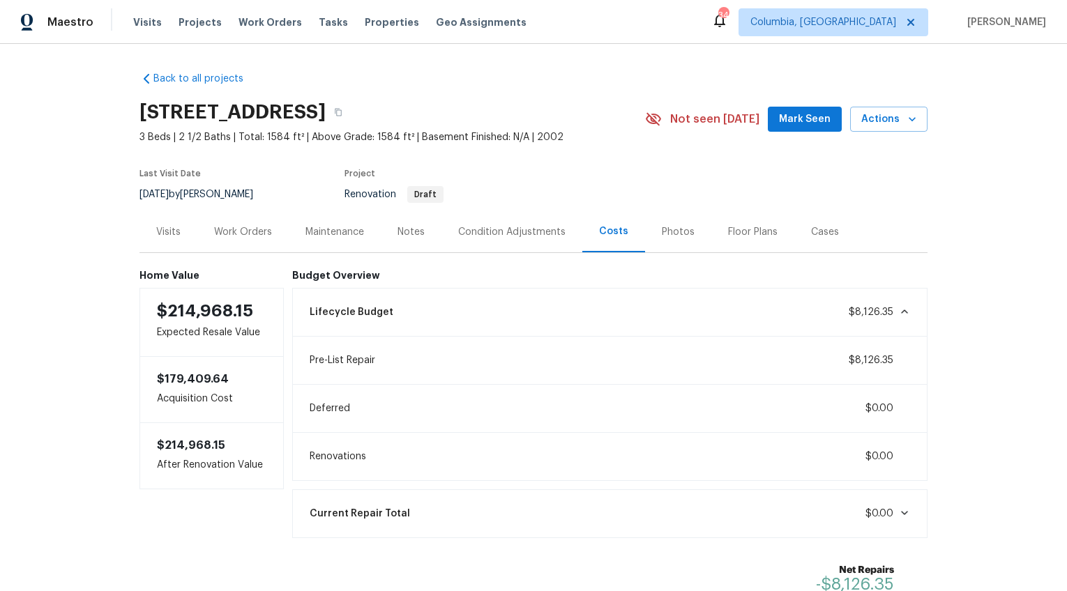
scroll to position [70, 0]
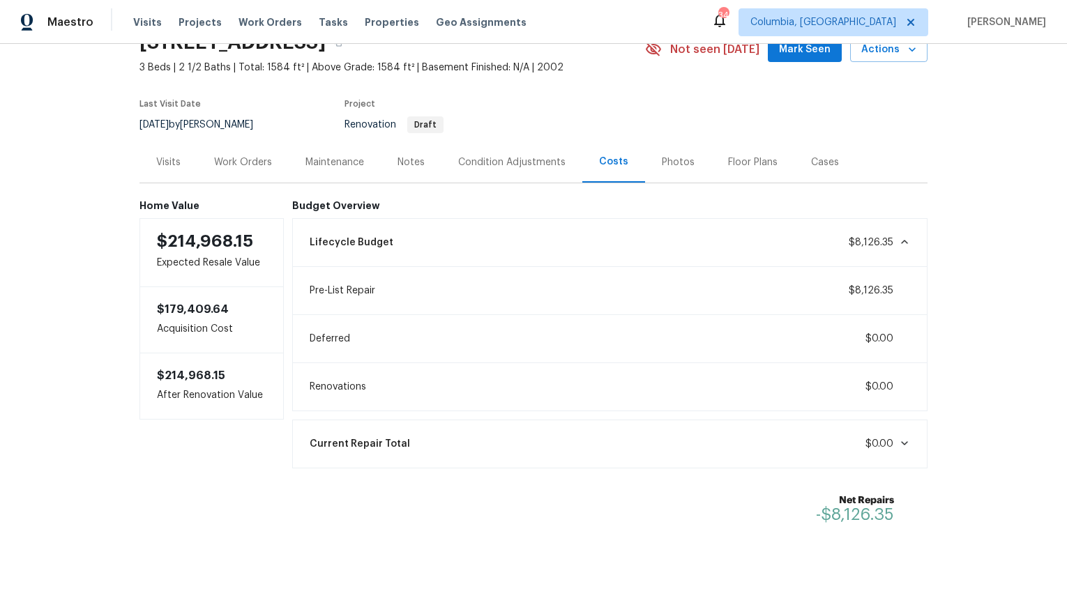
click at [507, 254] on div "Lifecycle Budget $8,126.35" at bounding box center [610, 242] width 618 height 31
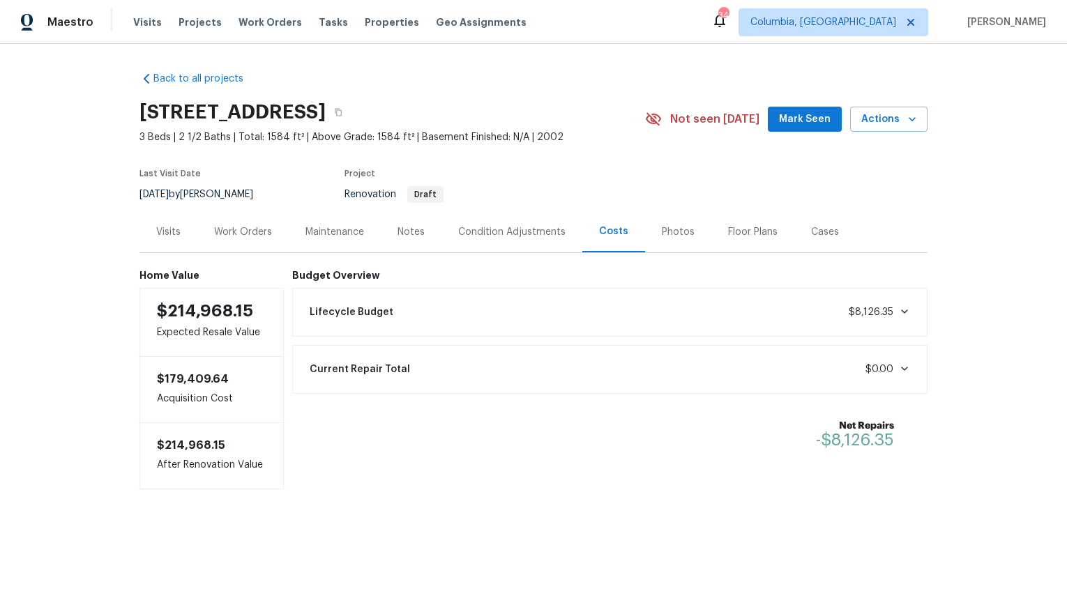
scroll to position [0, 0]
click at [418, 320] on div "Lifecycle Budget $8,126.35" at bounding box center [610, 312] width 618 height 31
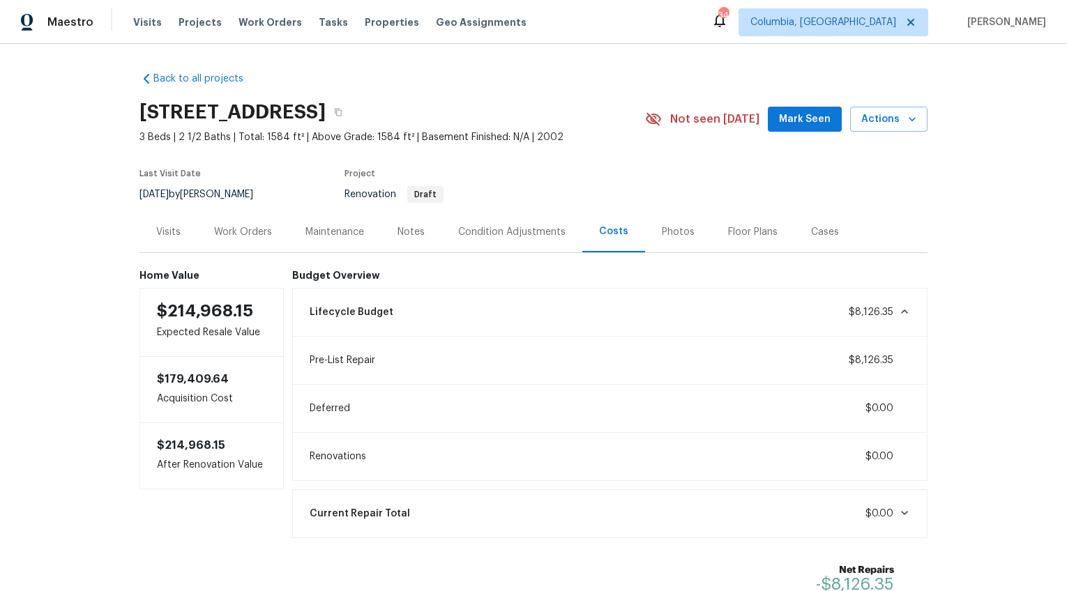
click at [418, 320] on div "Lifecycle Budget $8,126.35" at bounding box center [610, 312] width 618 height 31
click at [418, 322] on div "Lifecycle Budget $8,126.35" at bounding box center [610, 312] width 618 height 31
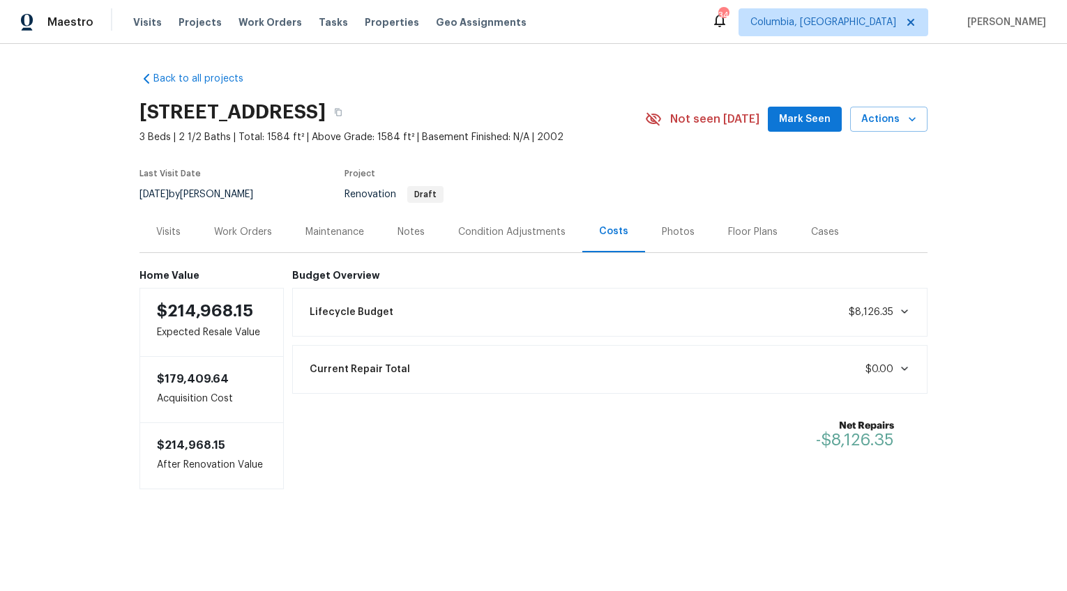
click at [406, 370] on div "Current Repair Total $0.00" at bounding box center [610, 369] width 618 height 31
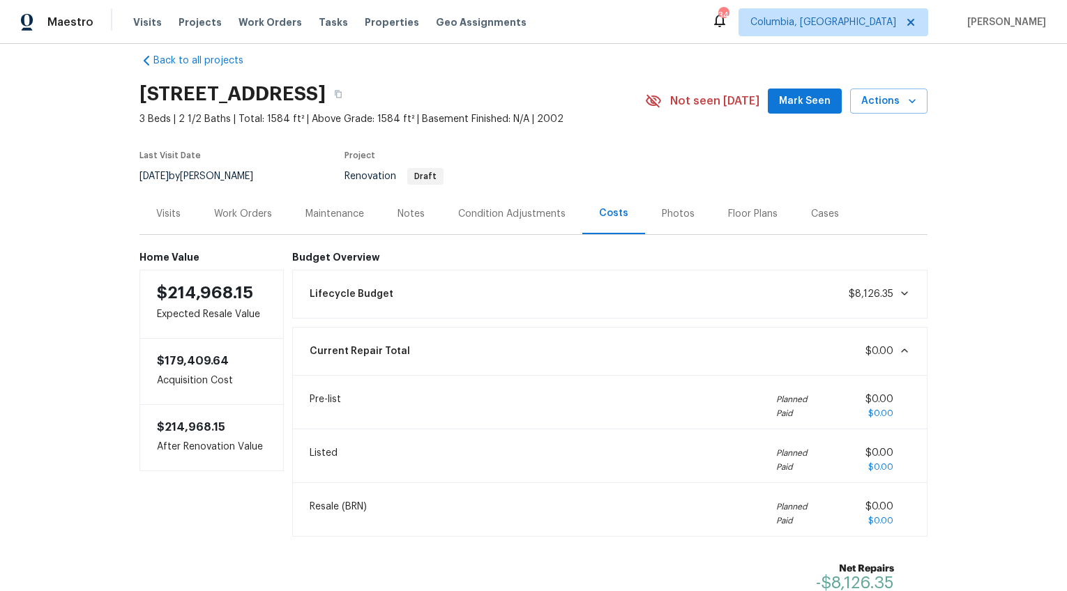
scroll to position [61, 0]
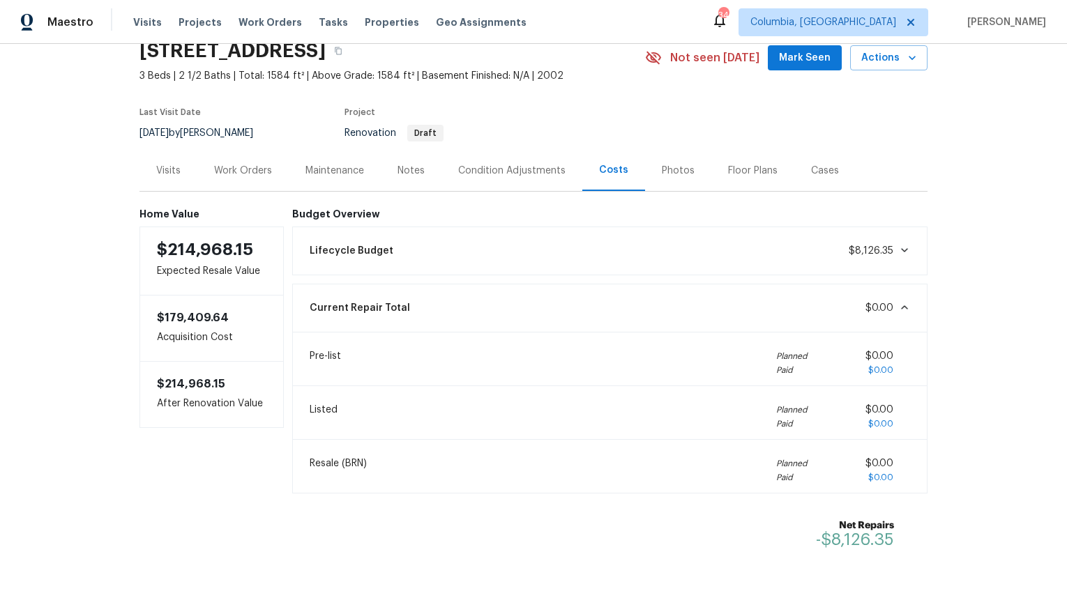
click at [471, 301] on div "Current Repair Total $0.00" at bounding box center [610, 308] width 618 height 31
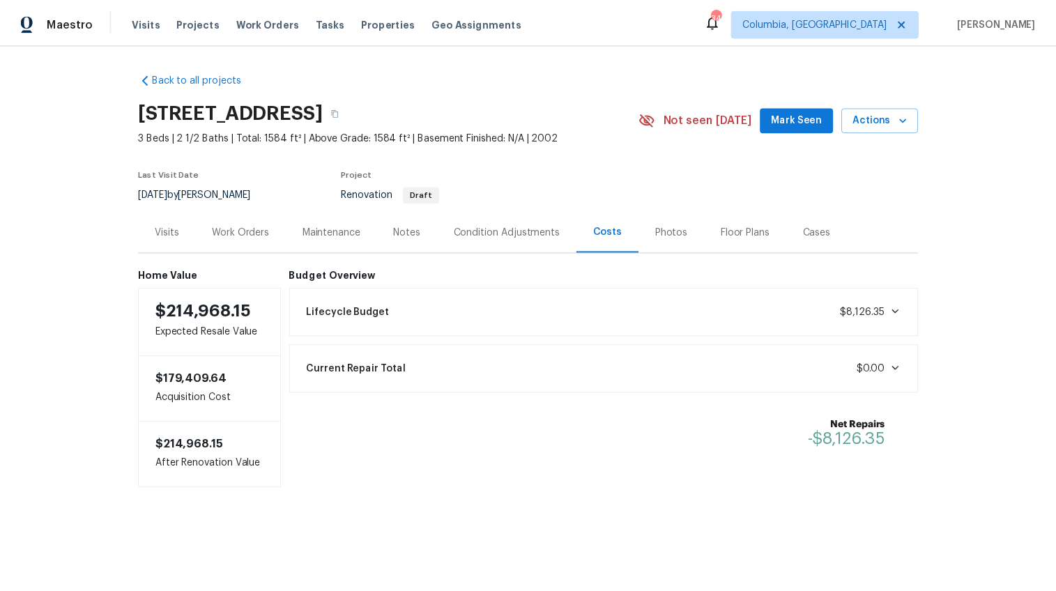
scroll to position [0, 0]
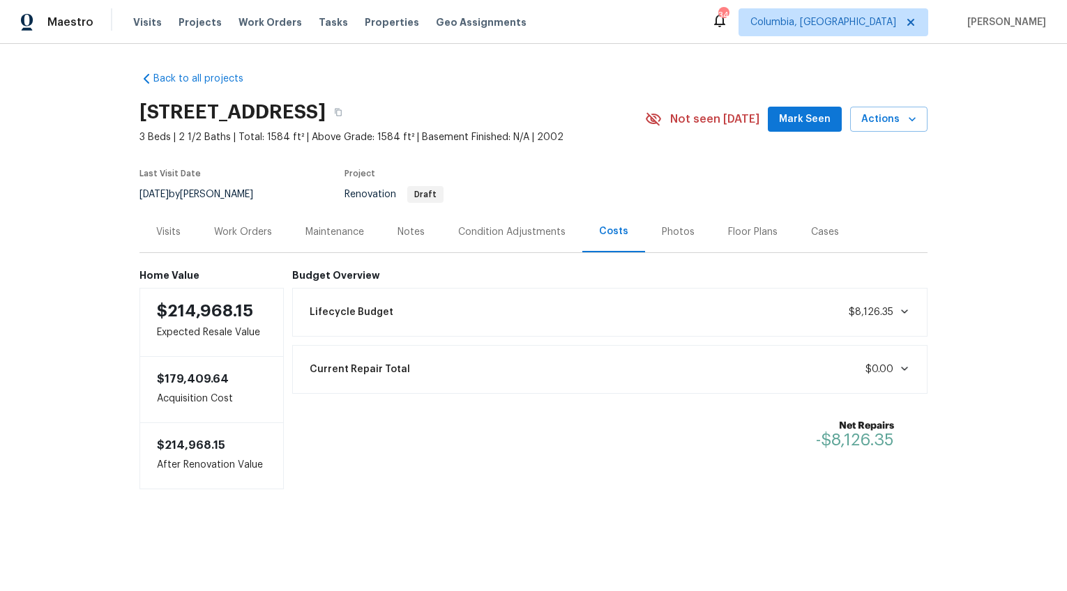
click at [467, 310] on div "Lifecycle Budget $8,126.35" at bounding box center [610, 312] width 618 height 31
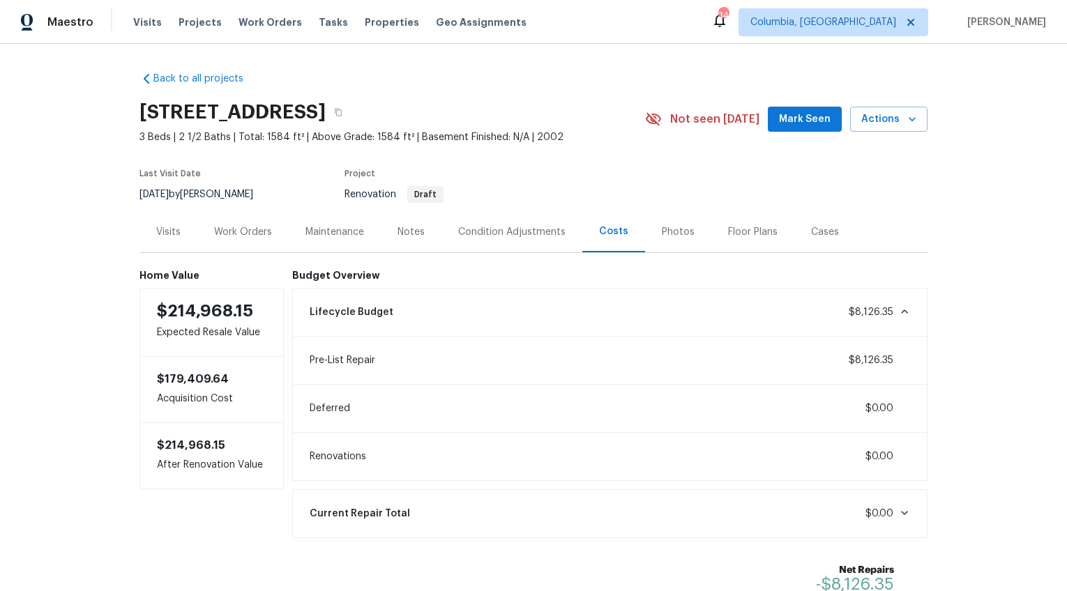
click at [467, 310] on div "Lifecycle Budget $8,126.35" at bounding box center [610, 312] width 618 height 31
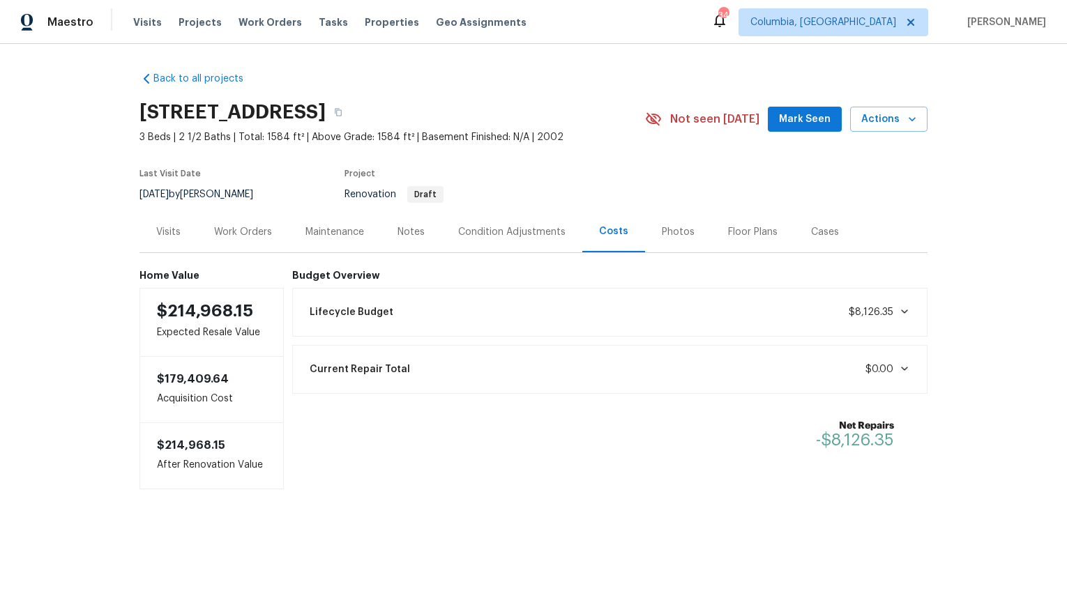
click at [403, 244] on div "Notes" at bounding box center [411, 231] width 61 height 41
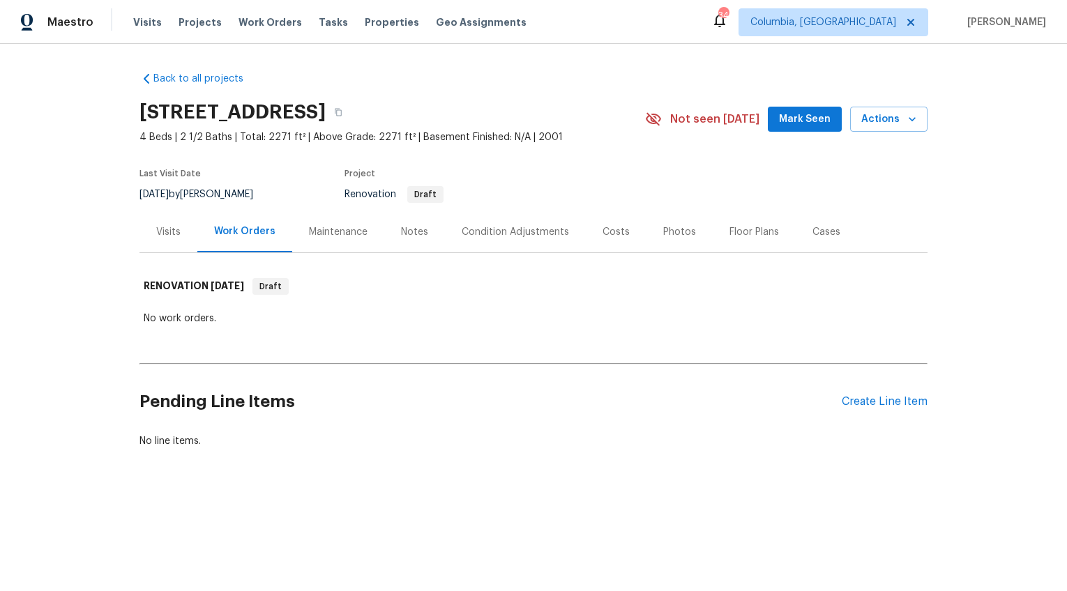
click at [401, 234] on div "Notes" at bounding box center [414, 232] width 27 height 14
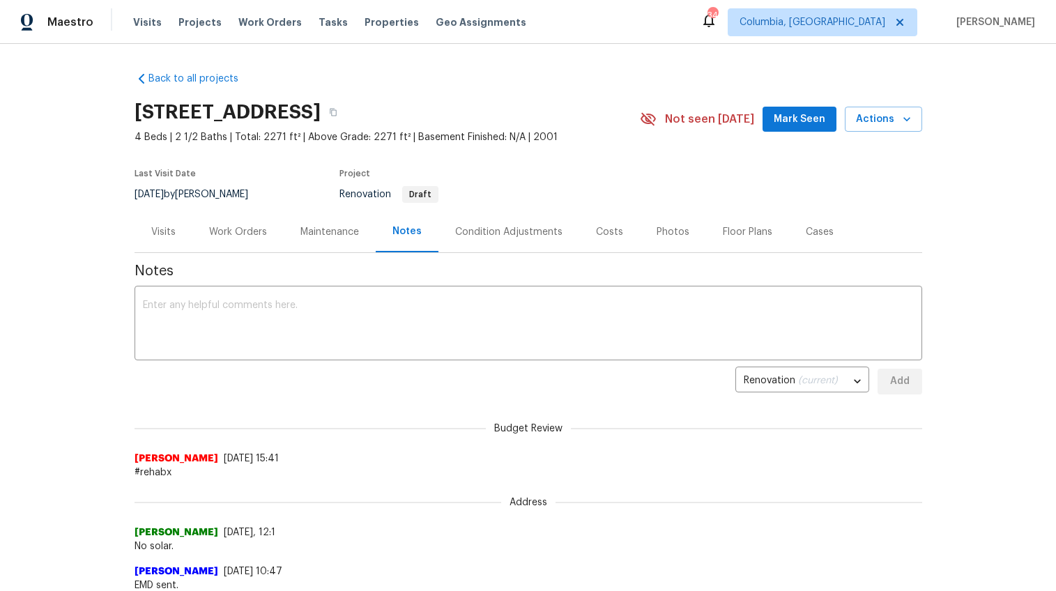
click at [601, 234] on div "Costs" at bounding box center [609, 232] width 27 height 14
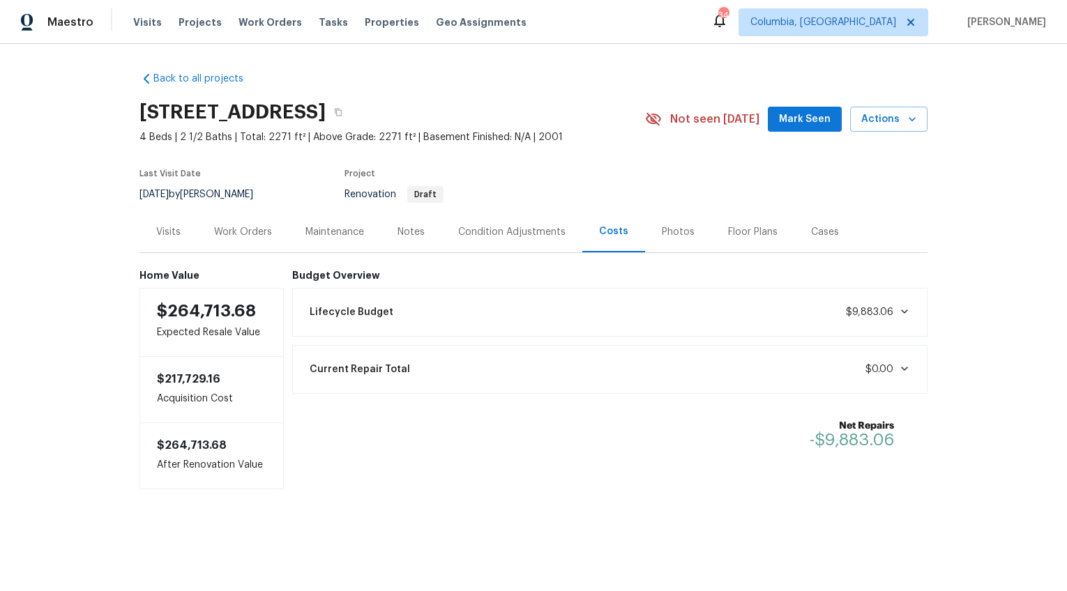
click at [234, 237] on div "Work Orders" at bounding box center [243, 232] width 58 height 14
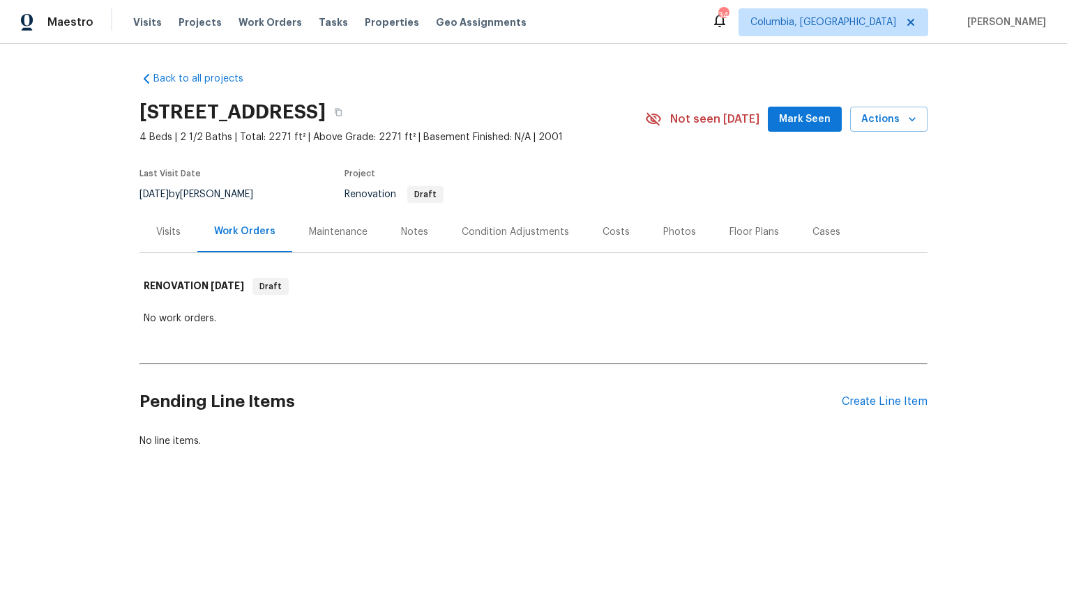
click at [183, 237] on div "Visits" at bounding box center [168, 231] width 58 height 41
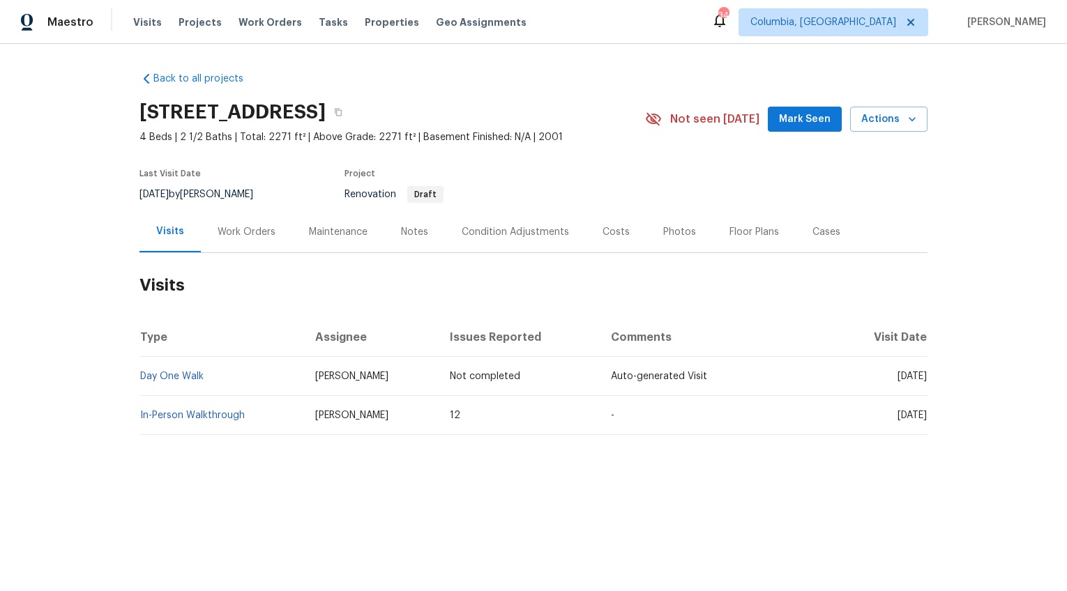
click at [243, 232] on div "Work Orders" at bounding box center [247, 232] width 58 height 14
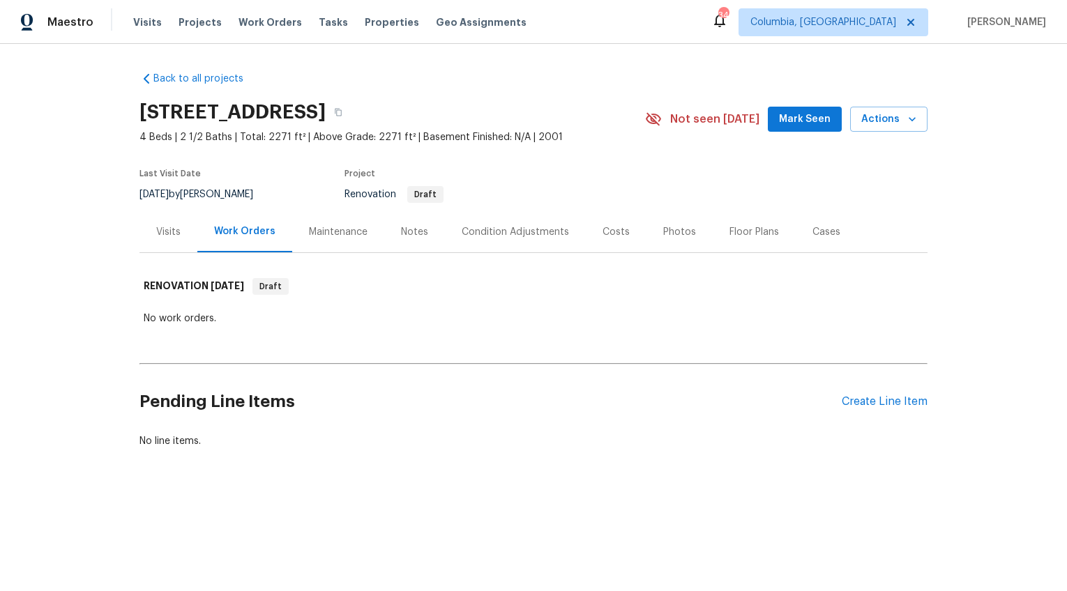
click at [156, 232] on div "Visits" at bounding box center [168, 232] width 24 height 14
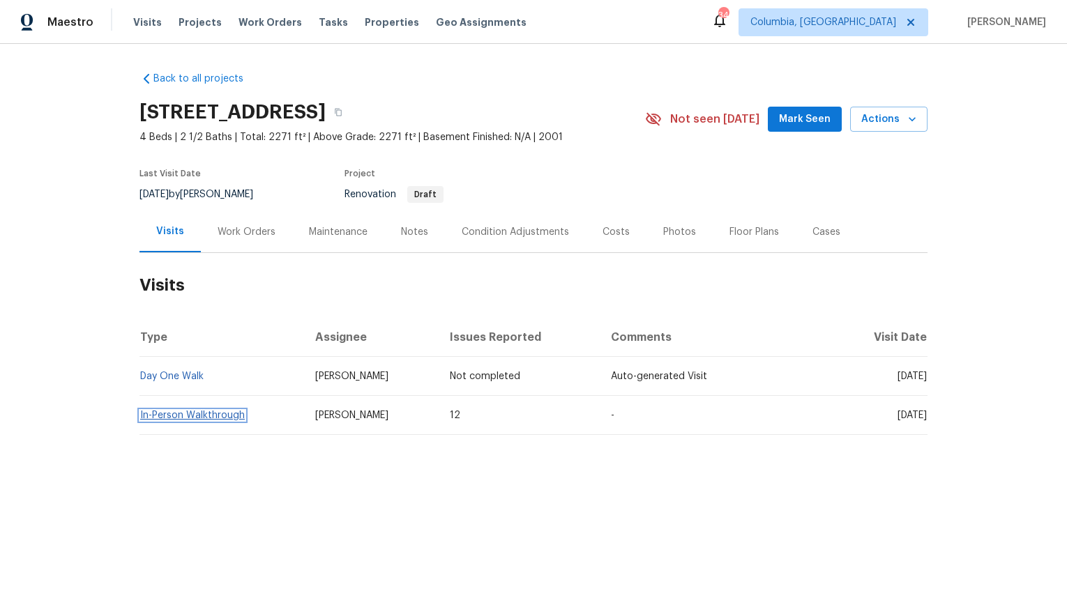
click at [183, 412] on link "In-Person Walkthrough" at bounding box center [192, 416] width 105 height 10
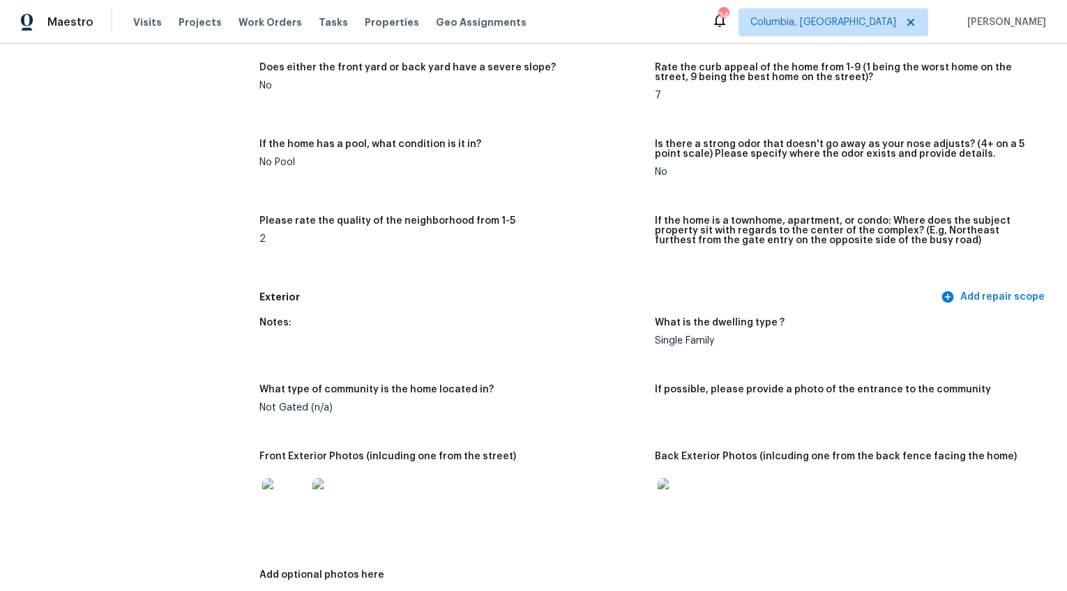
scroll to position [457, 0]
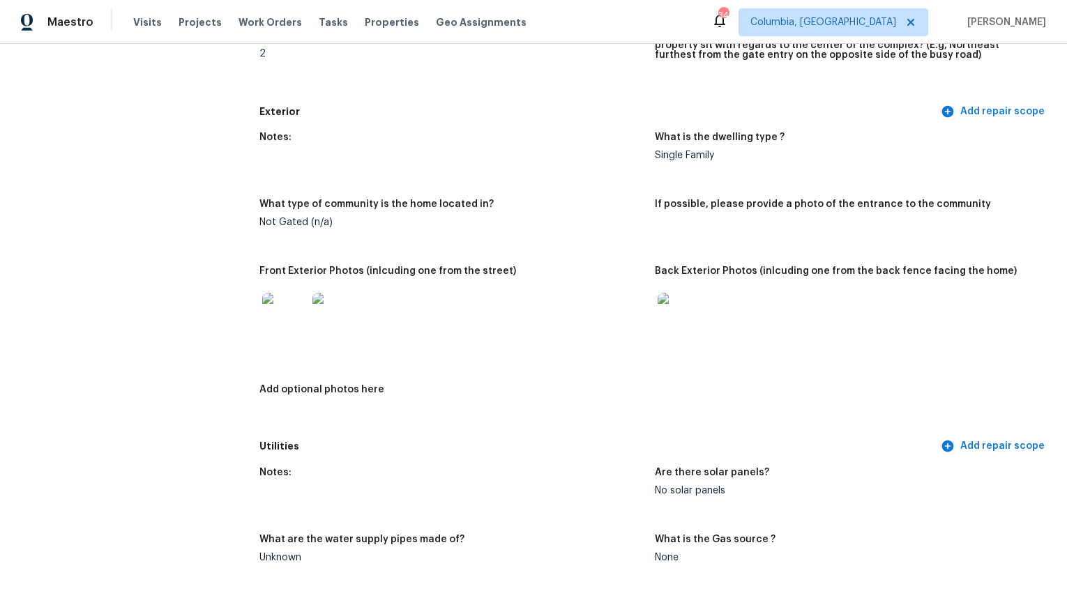
click at [289, 312] on img at bounding box center [284, 315] width 45 height 45
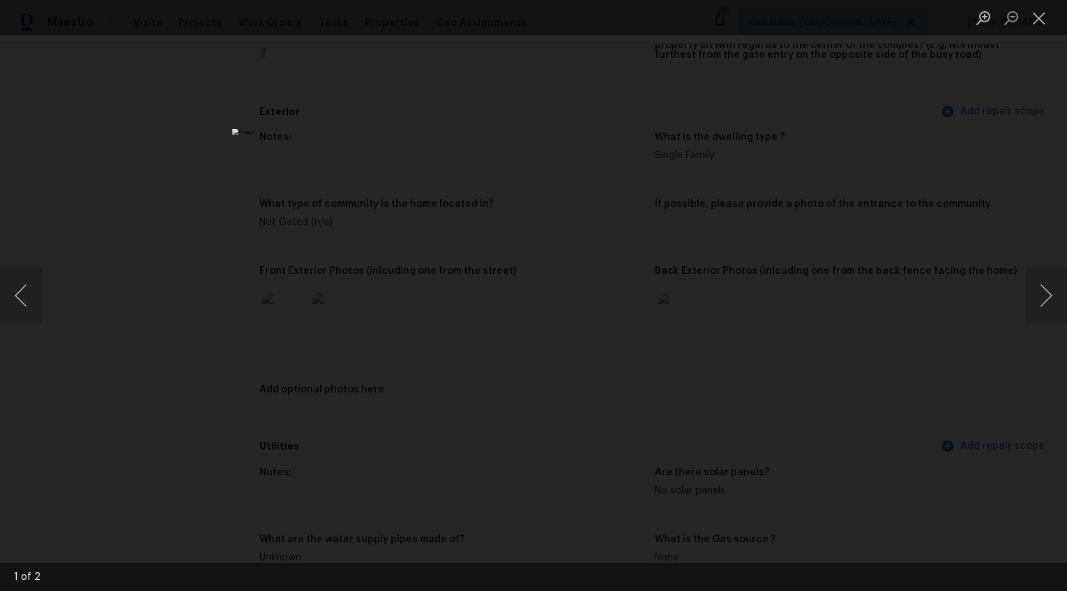
click at [897, 402] on div "Lightbox" at bounding box center [533, 295] width 1067 height 591
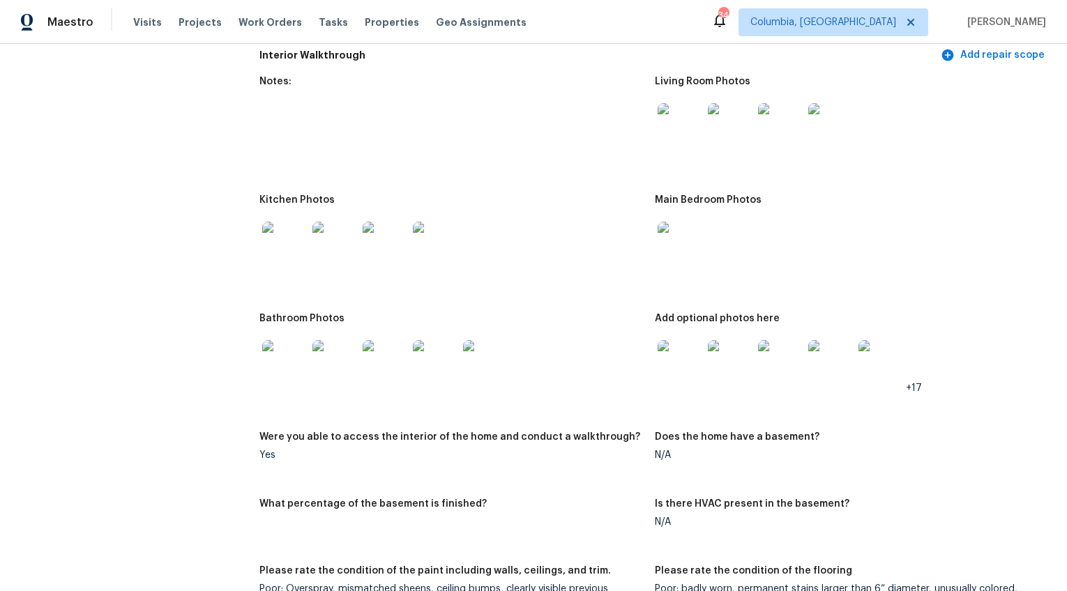
scroll to position [1395, 0]
click at [678, 367] on img at bounding box center [680, 362] width 45 height 45
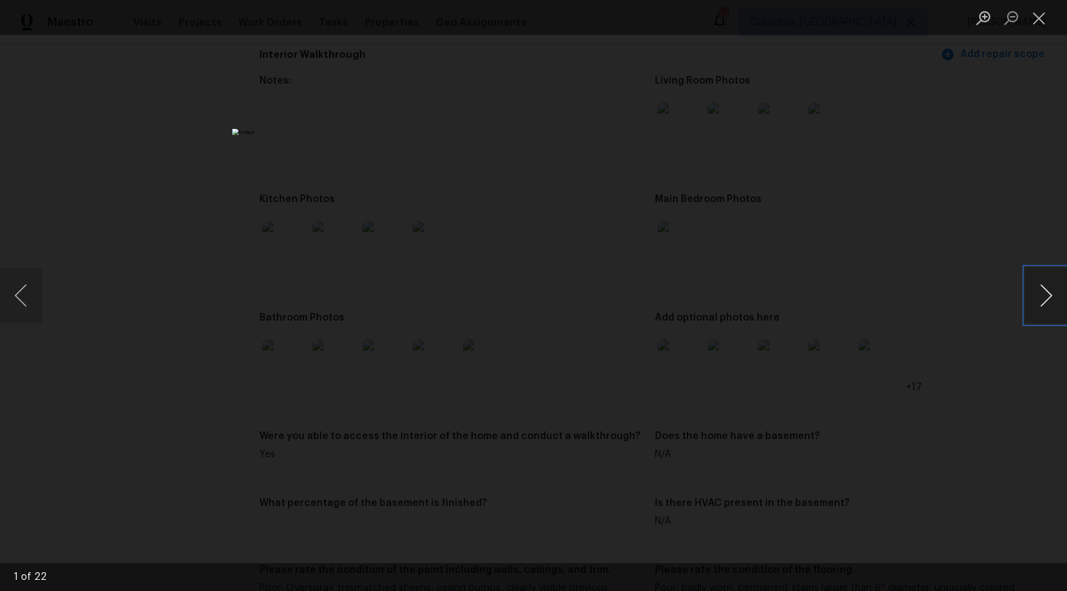
click at [1045, 289] on button "Next image" at bounding box center [1046, 296] width 42 height 56
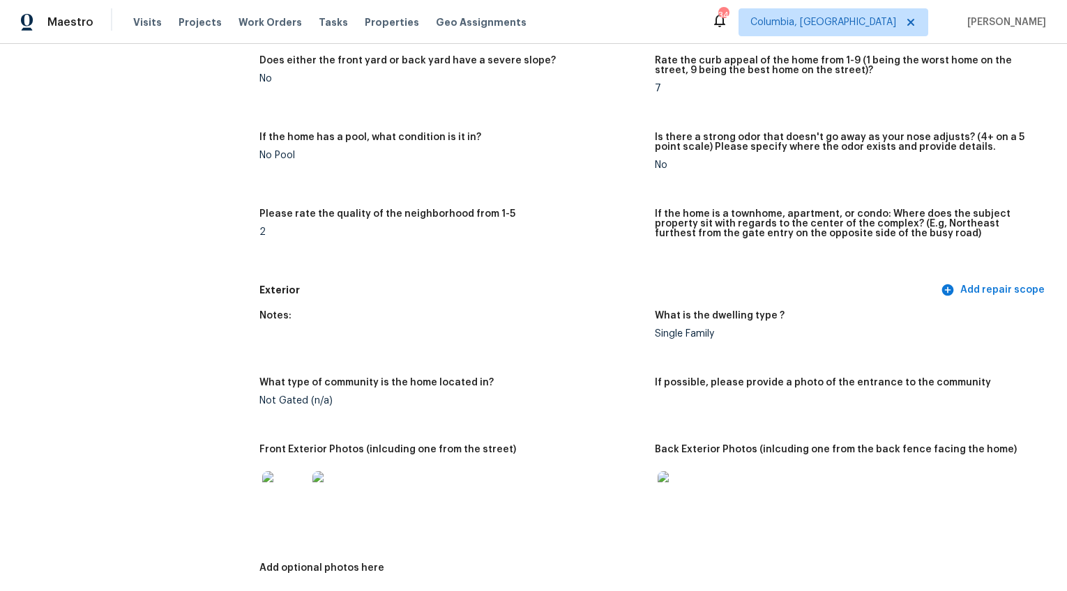
scroll to position [0, 0]
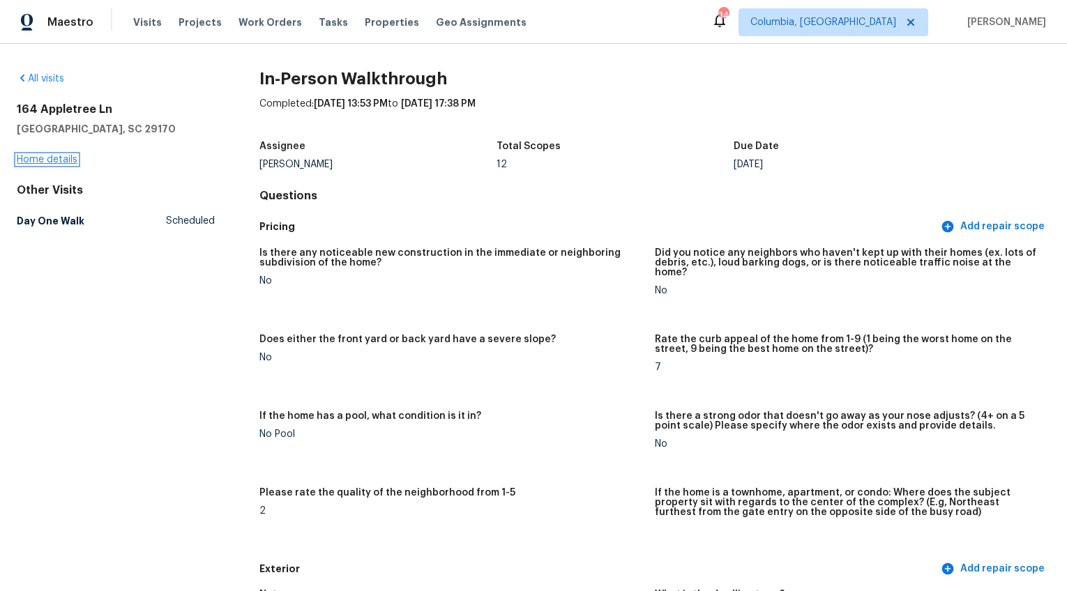
click at [68, 156] on link "Home details" at bounding box center [47, 160] width 61 height 10
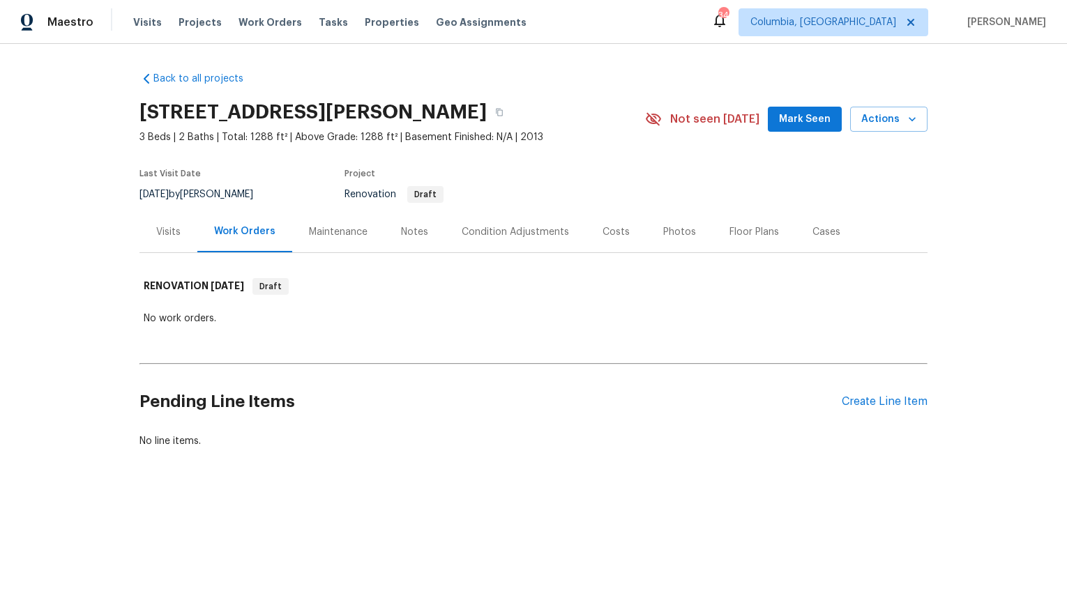
click at [407, 236] on div "Notes" at bounding box center [414, 232] width 27 height 14
click at [401, 232] on div "Notes" at bounding box center [414, 232] width 27 height 14
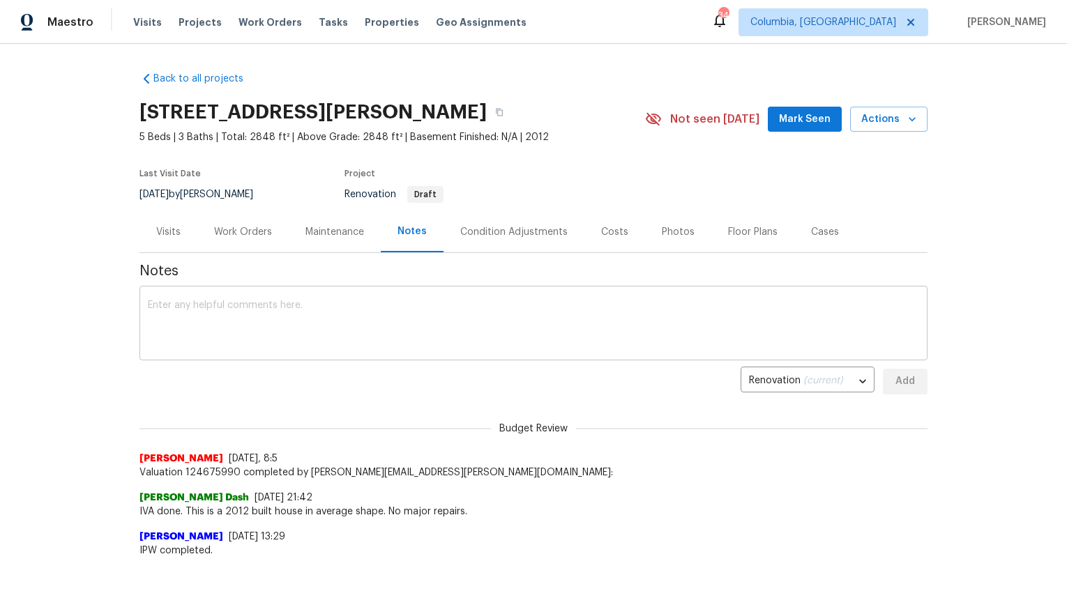
scroll to position [4, 0]
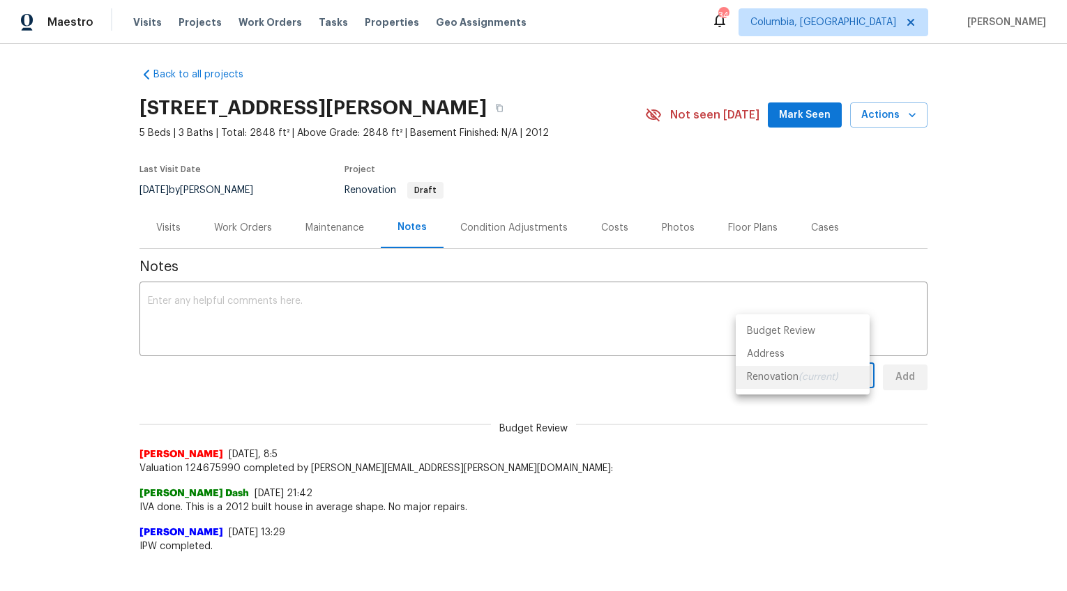
click at [857, 379] on body "Maestro Visits Projects Work Orders Tasks Properties Geo Assignments [GEOGRAPHI…" at bounding box center [533, 295] width 1067 height 591
click at [804, 329] on li "Budget Review" at bounding box center [803, 331] width 134 height 23
type input "budget_review"
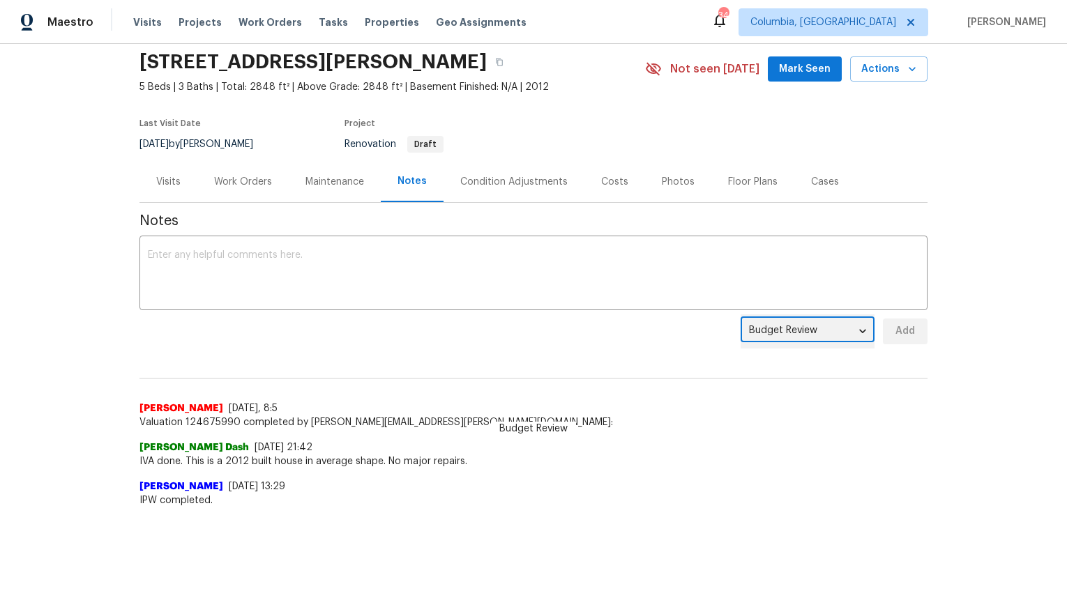
scroll to position [0, 0]
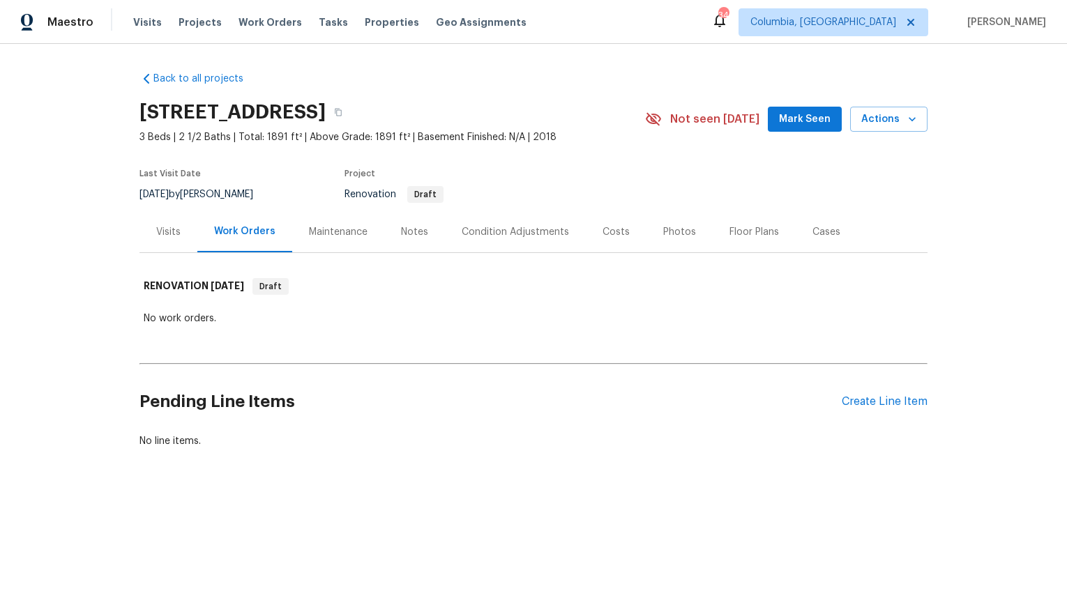
click at [419, 230] on div "Notes" at bounding box center [414, 232] width 27 height 14
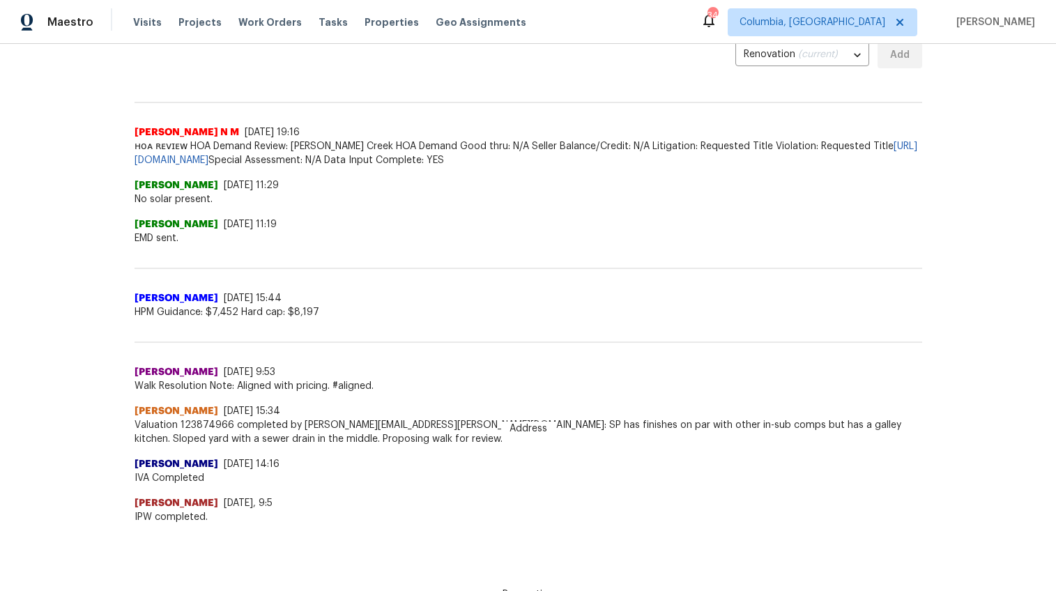
scroll to position [354, 0]
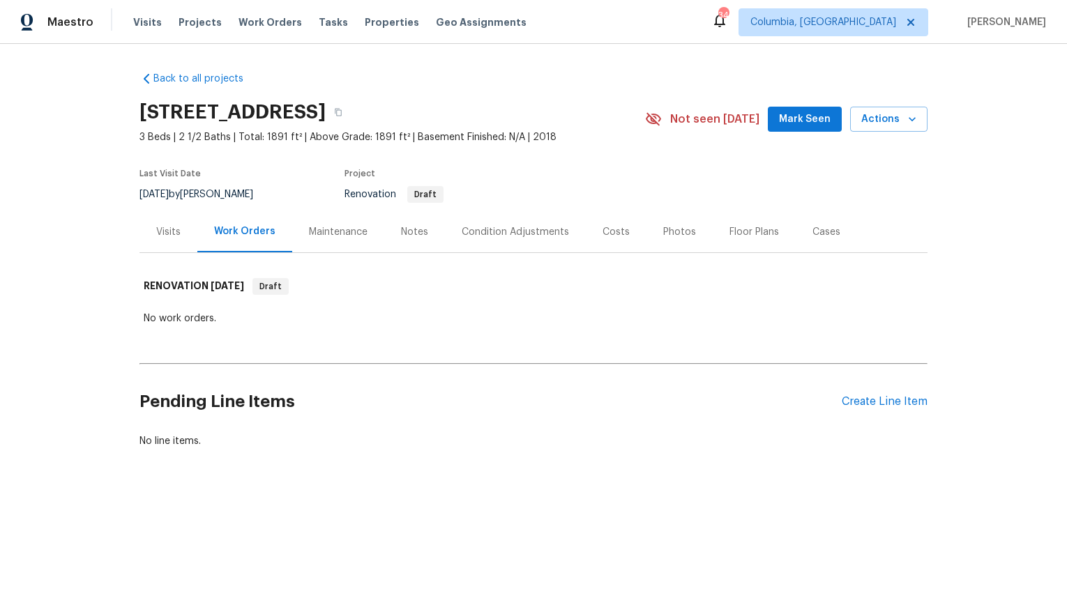
click at [393, 245] on div "Notes" at bounding box center [414, 231] width 61 height 41
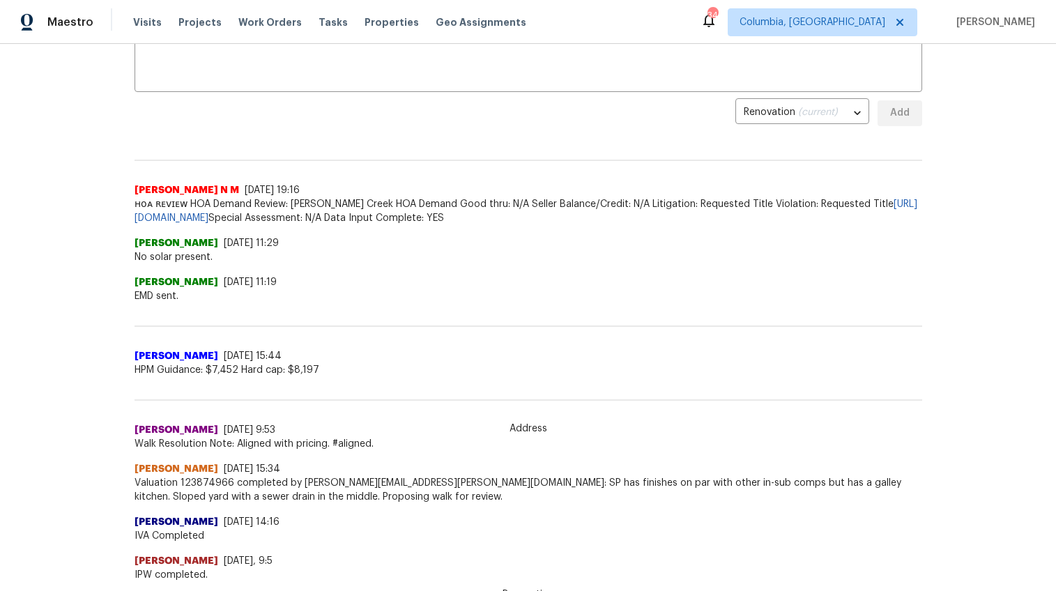
scroll to position [354, 0]
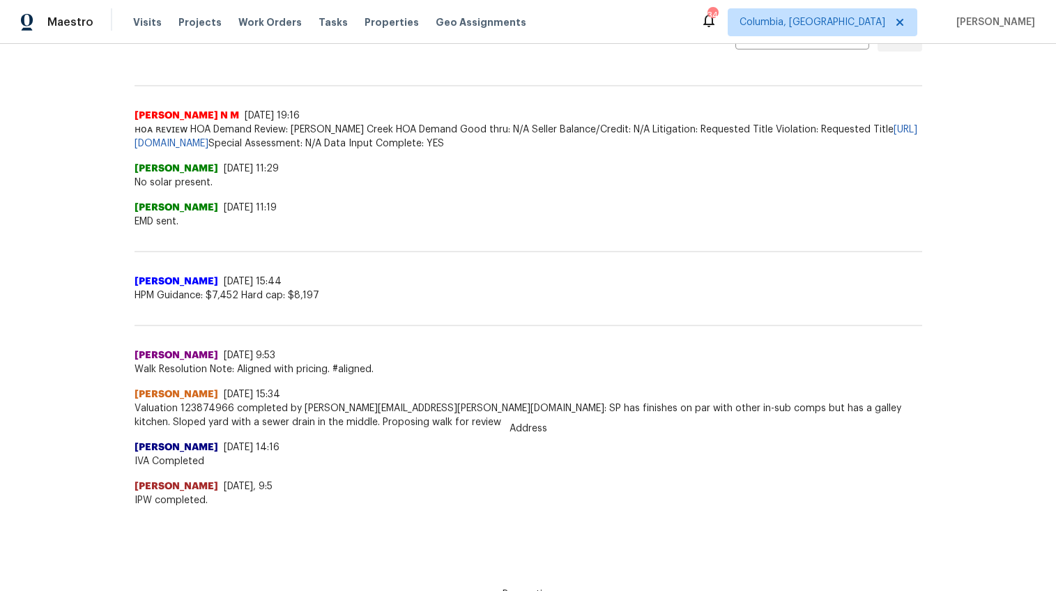
click at [188, 289] on span "HPM Guidance: $7,452 Hard cap: $8,197" at bounding box center [529, 296] width 788 height 14
copy span "HPM Guidance: $7,452 Hard cap: $8,197"
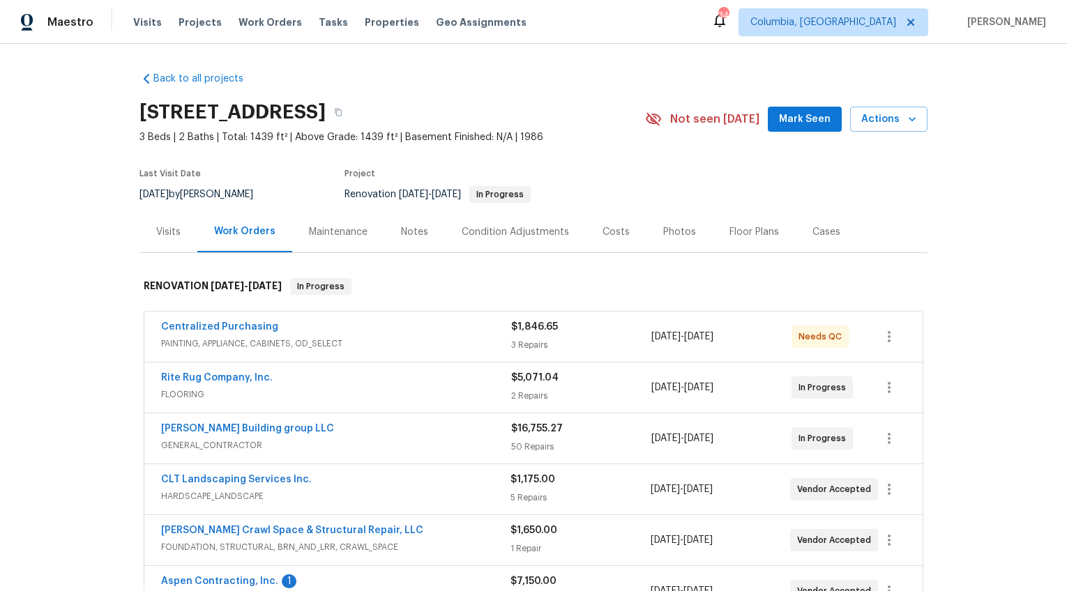
click at [402, 234] on div "Notes" at bounding box center [414, 232] width 27 height 14
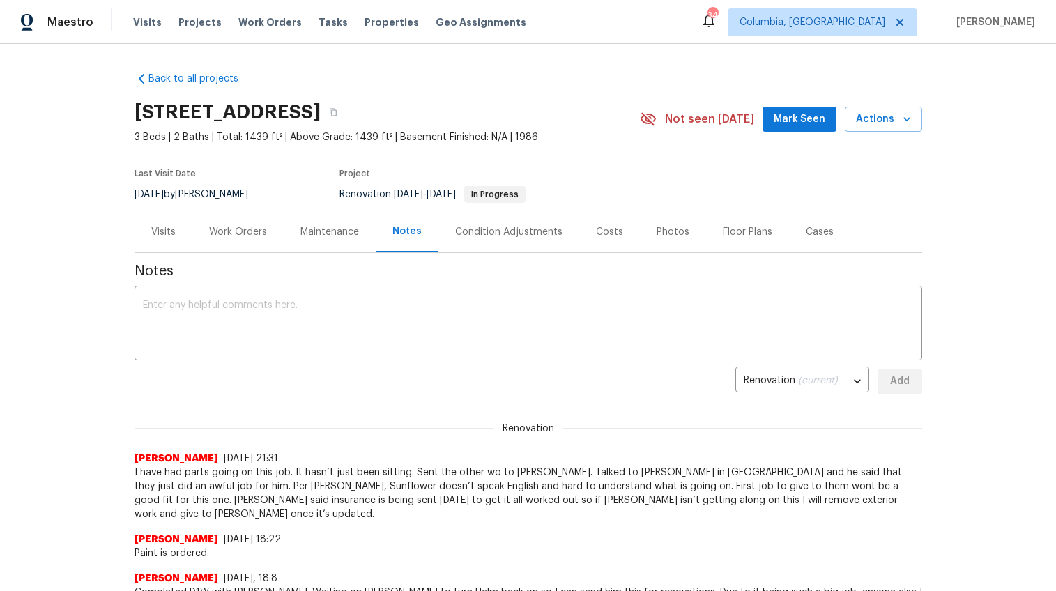
click at [245, 229] on div "Work Orders" at bounding box center [238, 232] width 58 height 14
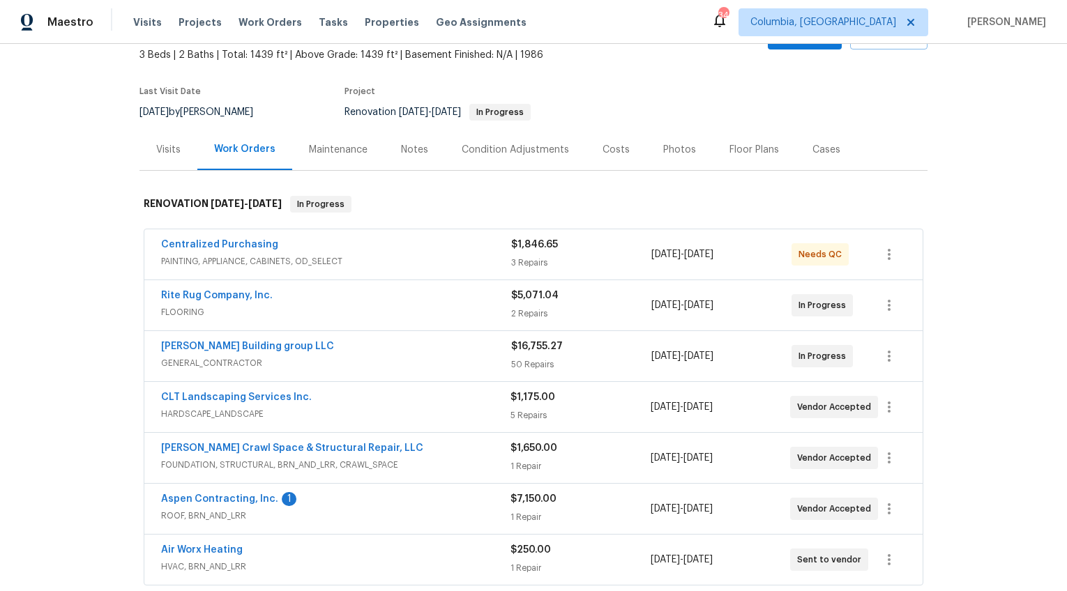
scroll to position [134, 0]
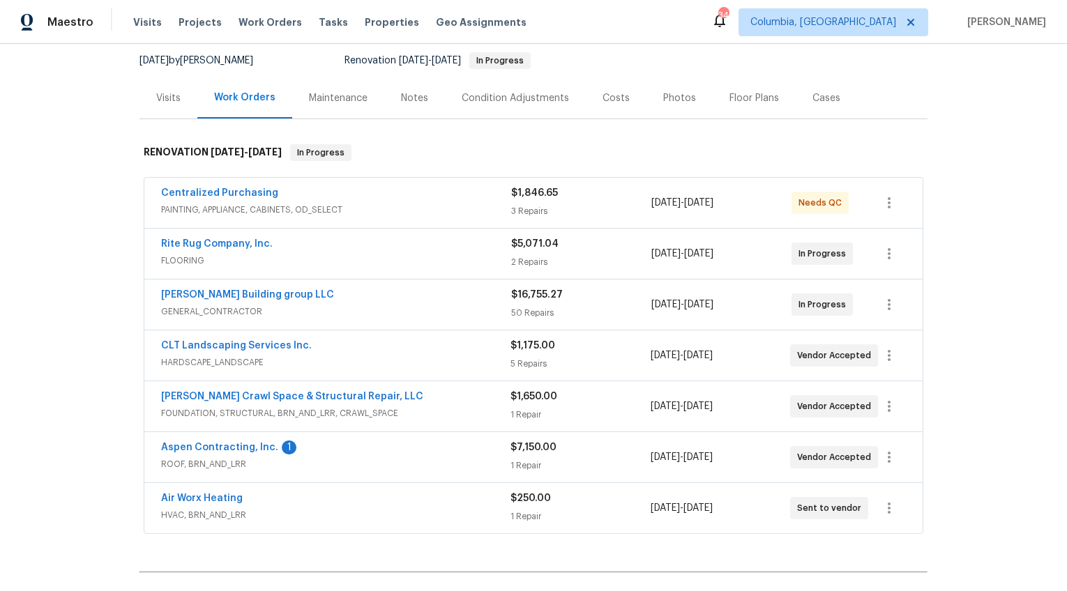
click at [427, 409] on span "FOUNDATION, STRUCTURAL, BRN_AND_LRR, CRAWL_SPACE" at bounding box center [335, 414] width 349 height 14
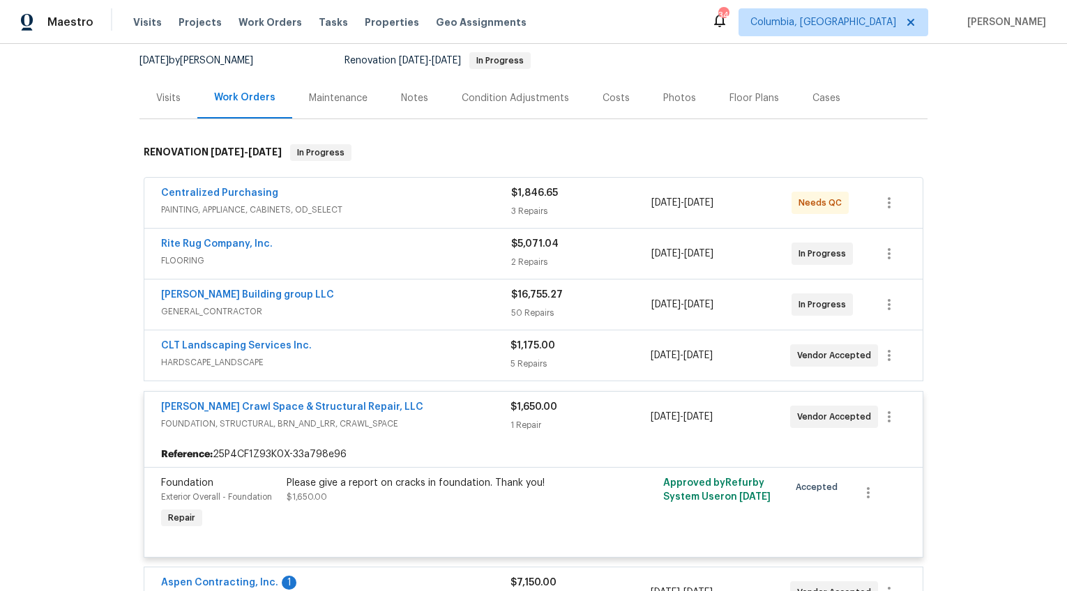
click at [427, 409] on div "Falcone Crawl Space & Structural Repair, LLC" at bounding box center [335, 408] width 349 height 17
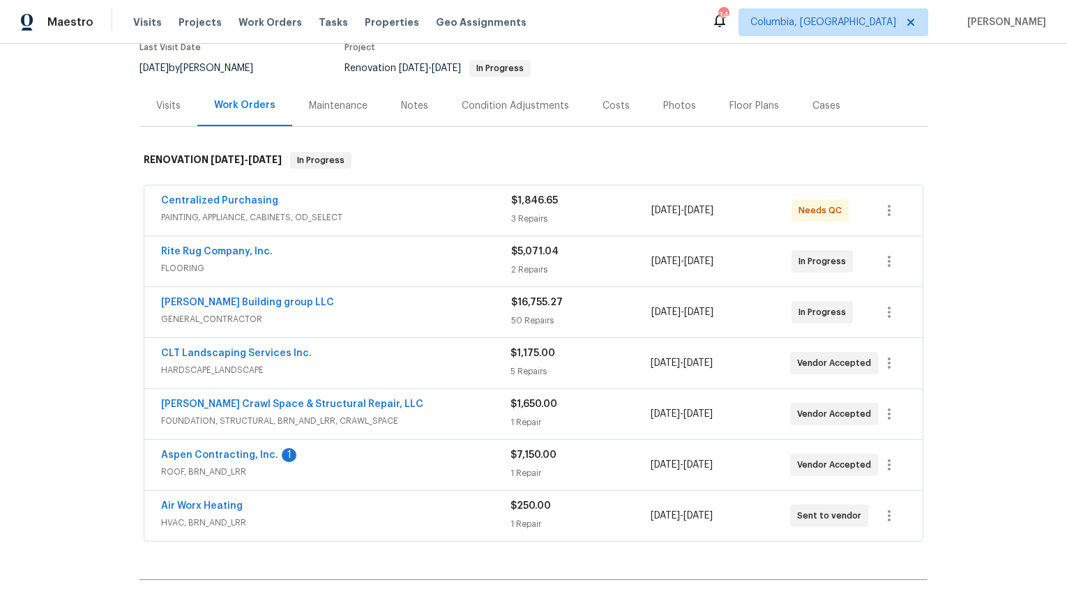
scroll to position [0, 0]
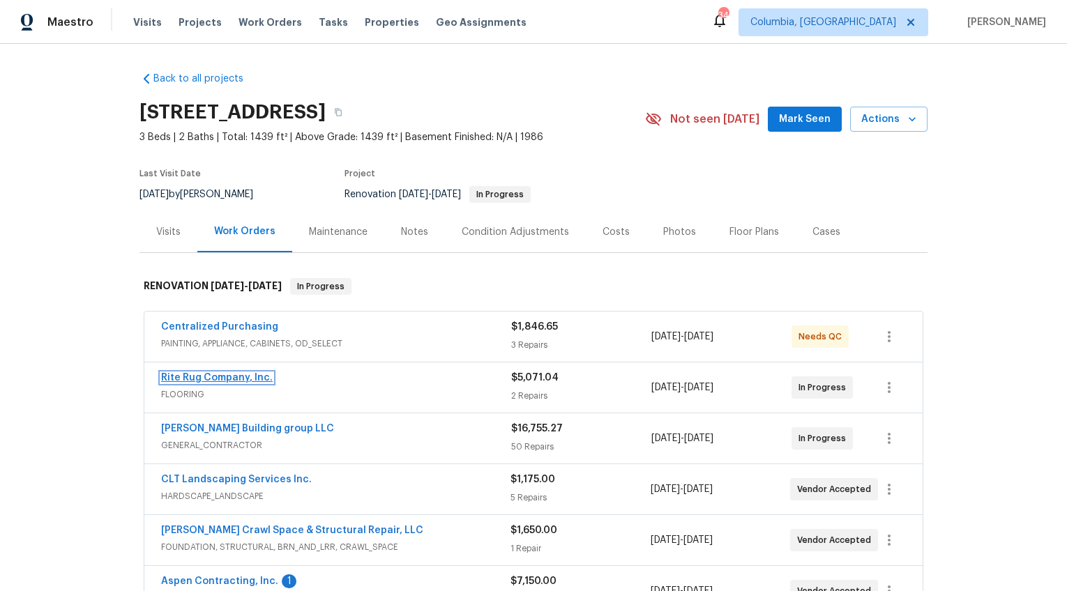
click at [248, 377] on link "Rite Rug Company, Inc." at bounding box center [217, 378] width 112 height 10
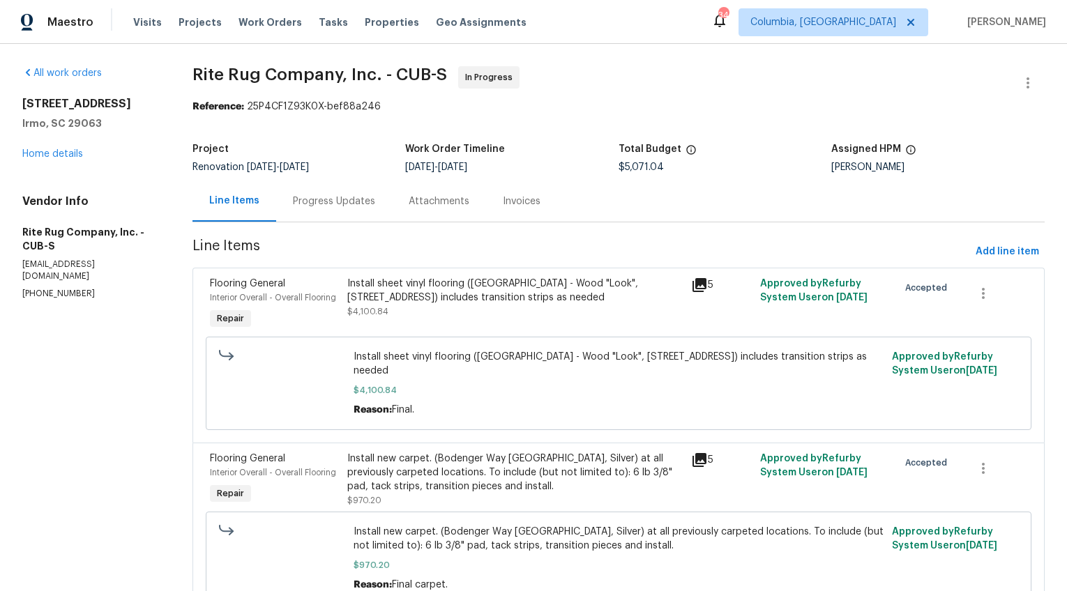
click at [347, 207] on div "Progress Updates" at bounding box center [334, 202] width 82 height 14
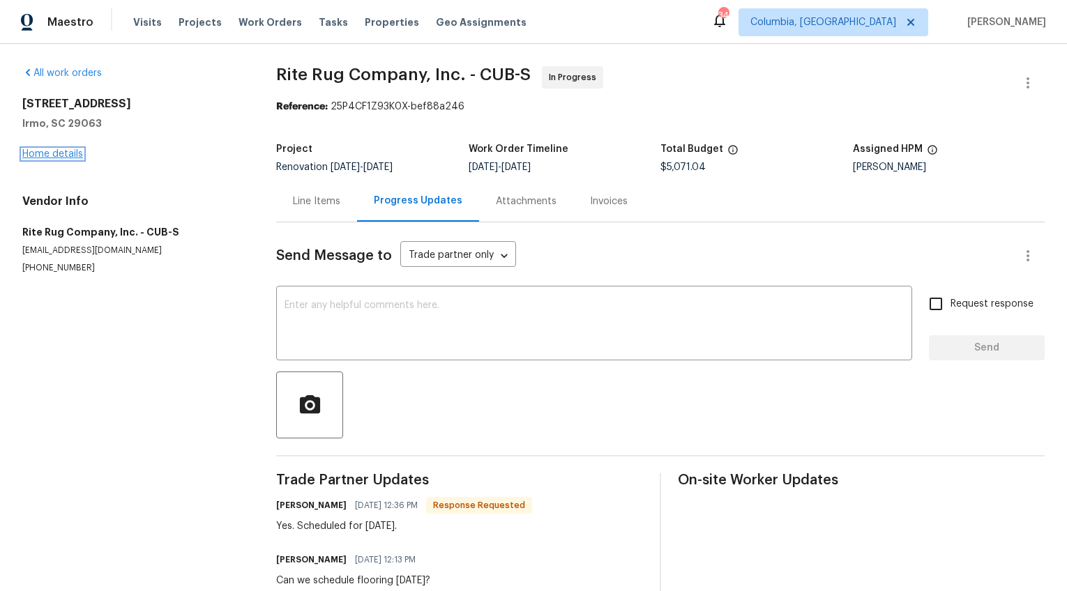
click at [63, 153] on link "Home details" at bounding box center [52, 154] width 61 height 10
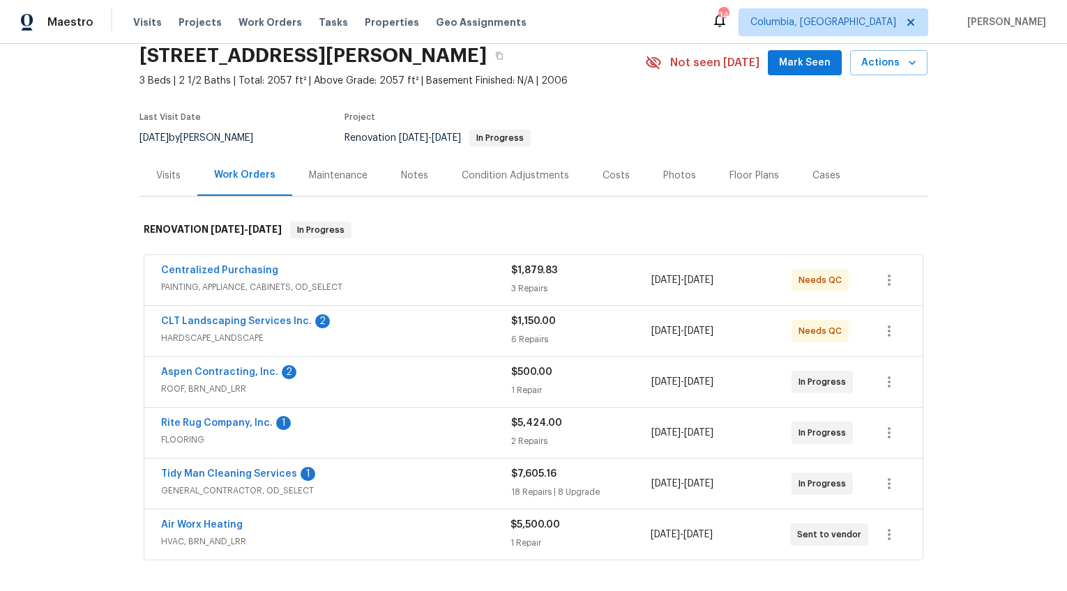
scroll to position [55, 0]
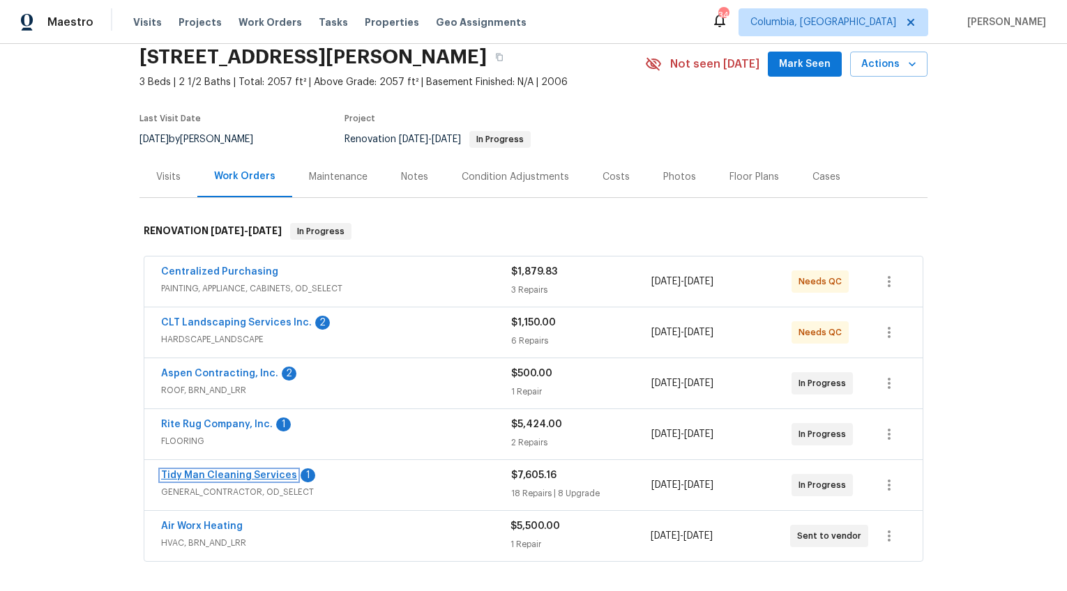
click at [223, 473] on link "Tidy Man Cleaning Services" at bounding box center [229, 476] width 136 height 10
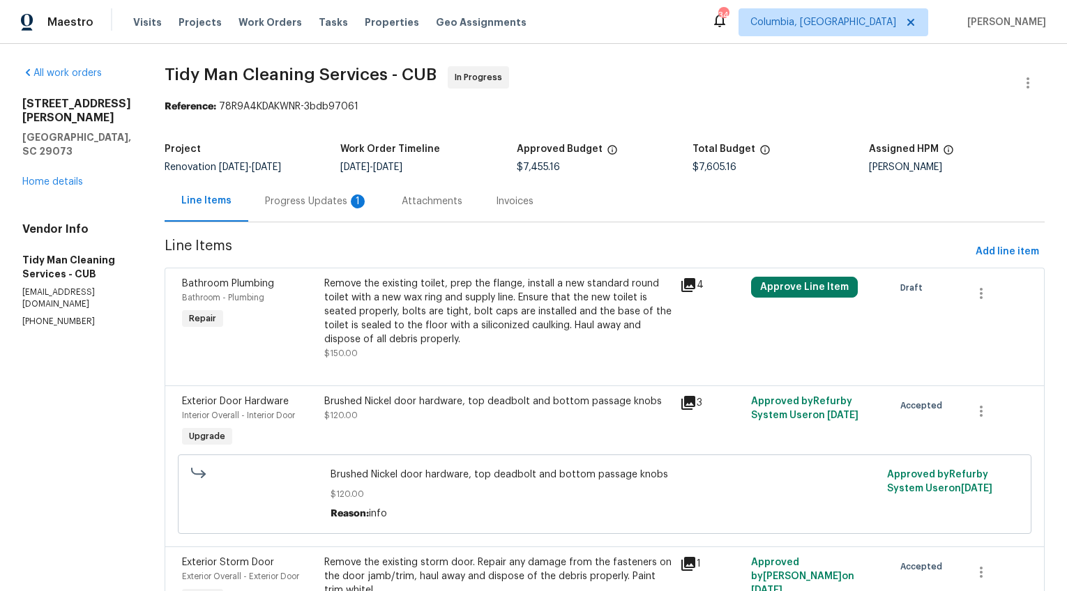
click at [294, 199] on div "Progress Updates 1" at bounding box center [316, 202] width 103 height 14
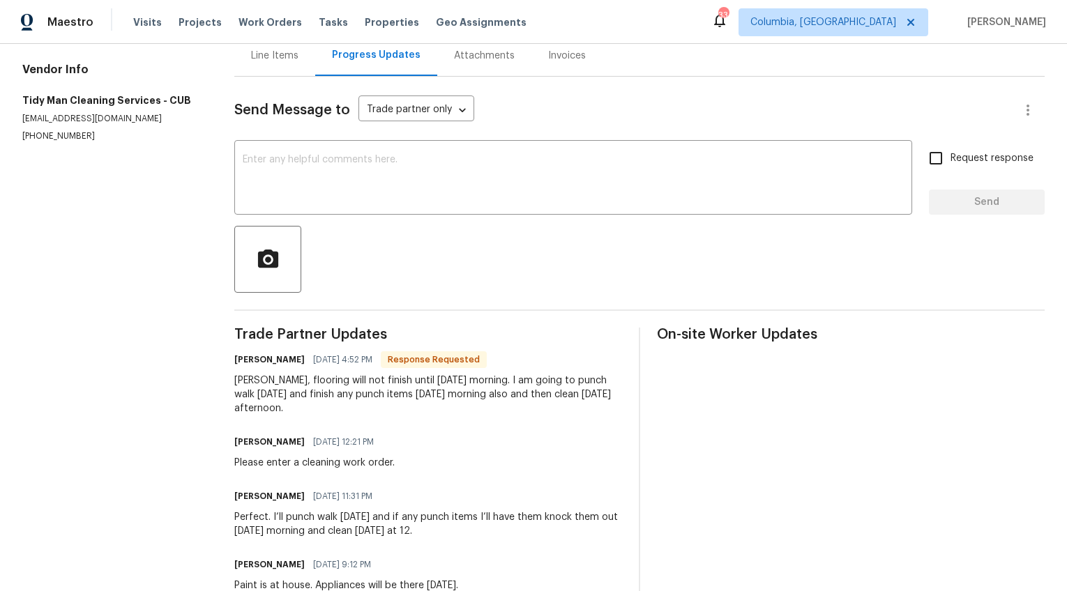
scroll to position [10, 0]
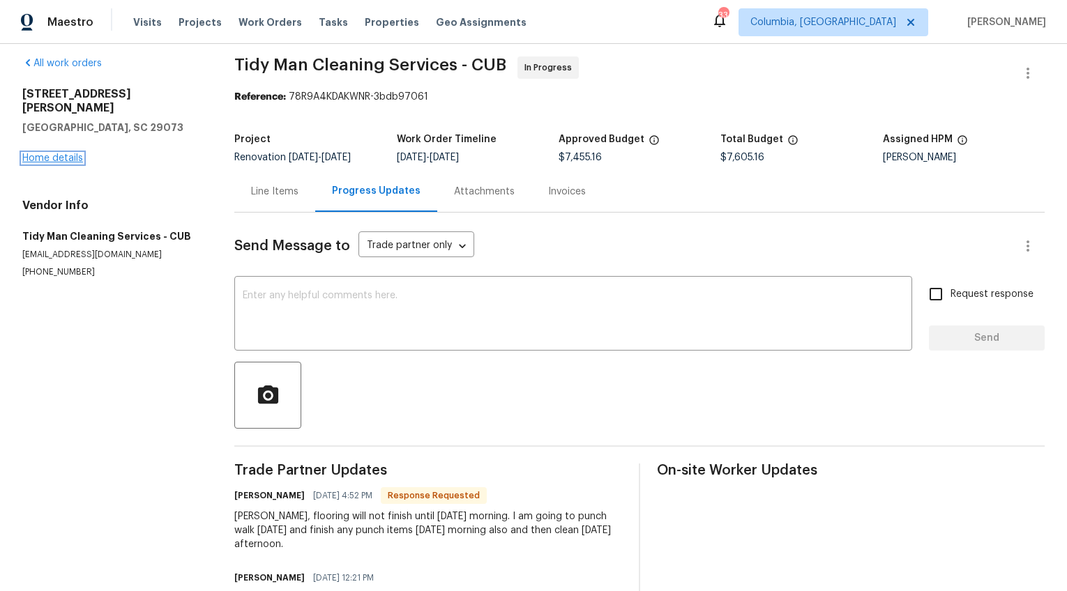
click at [45, 153] on link "Home details" at bounding box center [52, 158] width 61 height 10
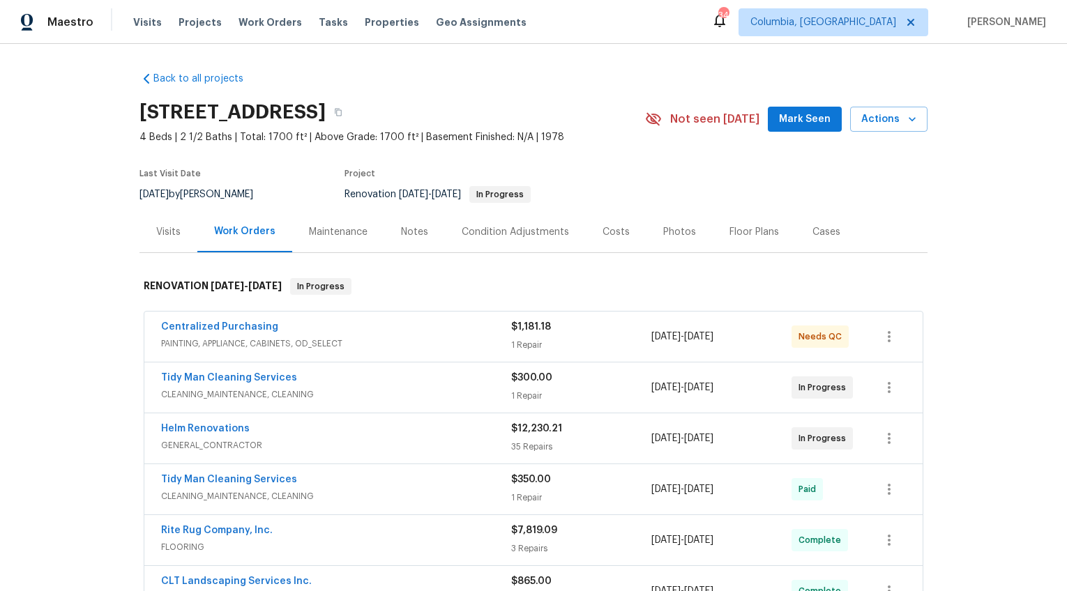
click at [418, 232] on div "Notes" at bounding box center [414, 232] width 27 height 14
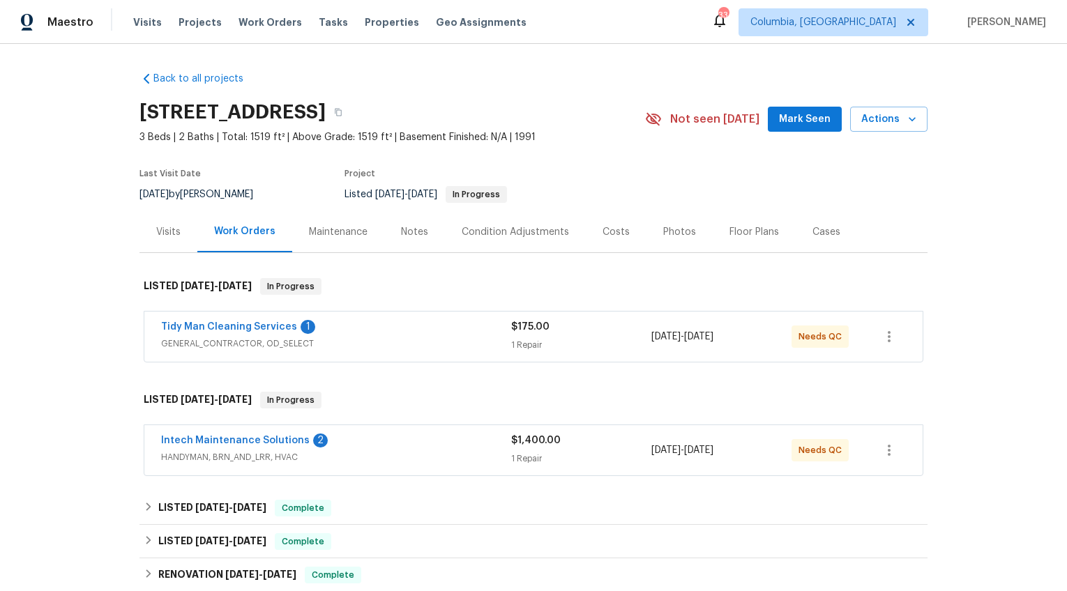
click at [165, 232] on div "Visits" at bounding box center [168, 232] width 24 height 14
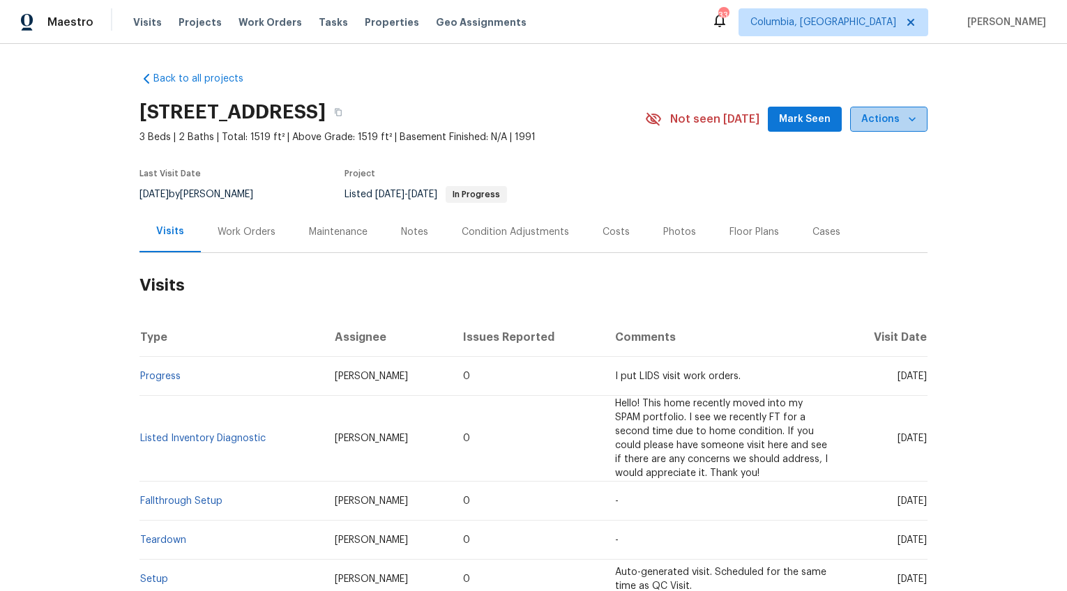
click at [893, 114] on span "Actions" at bounding box center [888, 119] width 55 height 17
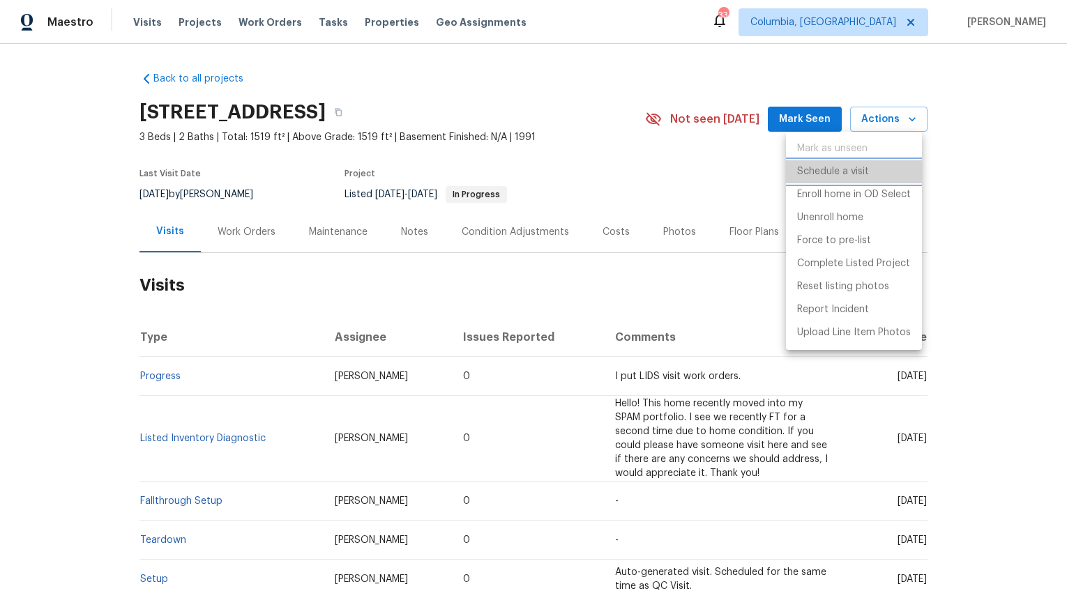
click at [851, 169] on p "Schedule a visit" at bounding box center [833, 172] width 72 height 15
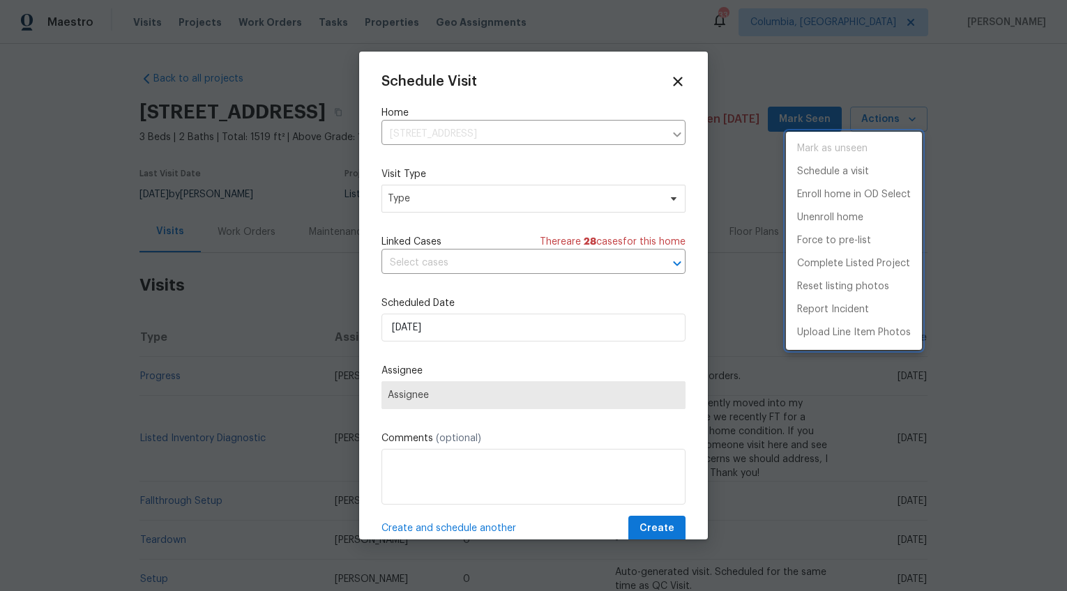
click at [443, 210] on div at bounding box center [533, 295] width 1067 height 591
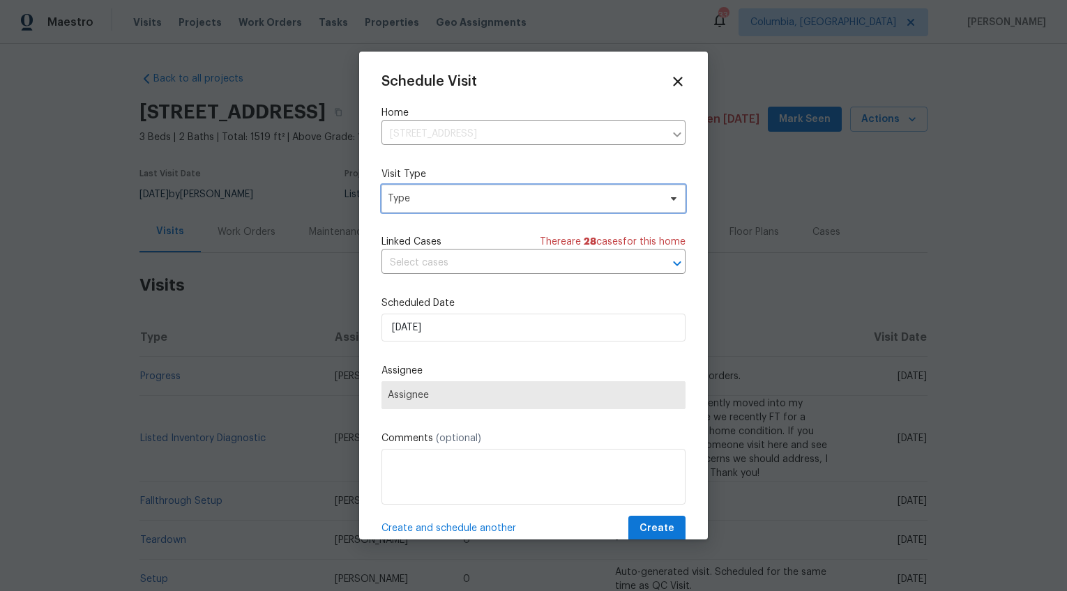
click at [446, 198] on span "Type" at bounding box center [523, 199] width 271 height 14
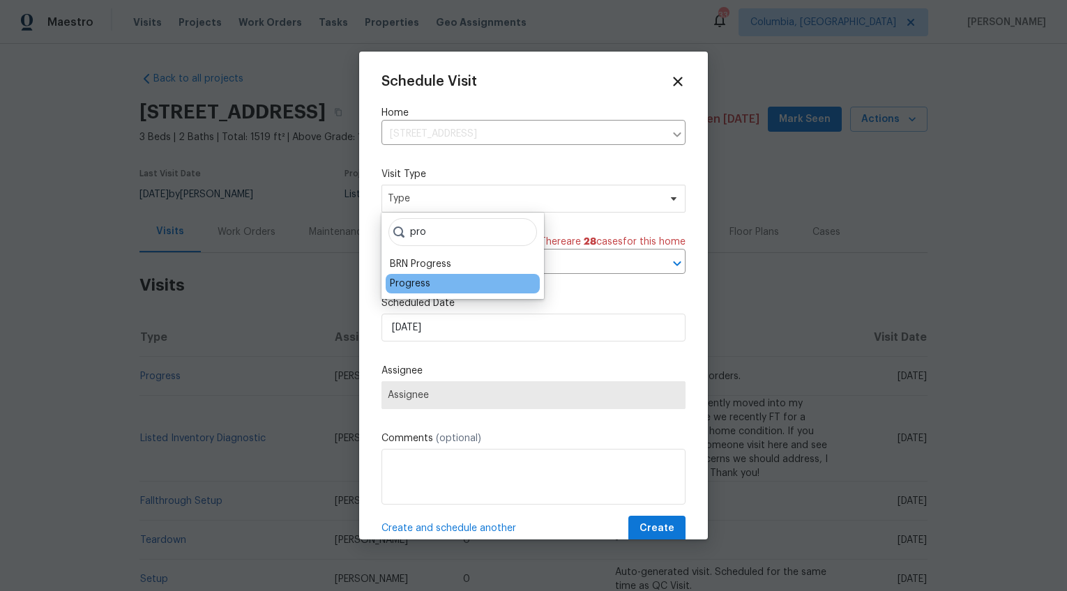
type input "pro"
click at [417, 278] on div "Progress" at bounding box center [410, 284] width 40 height 14
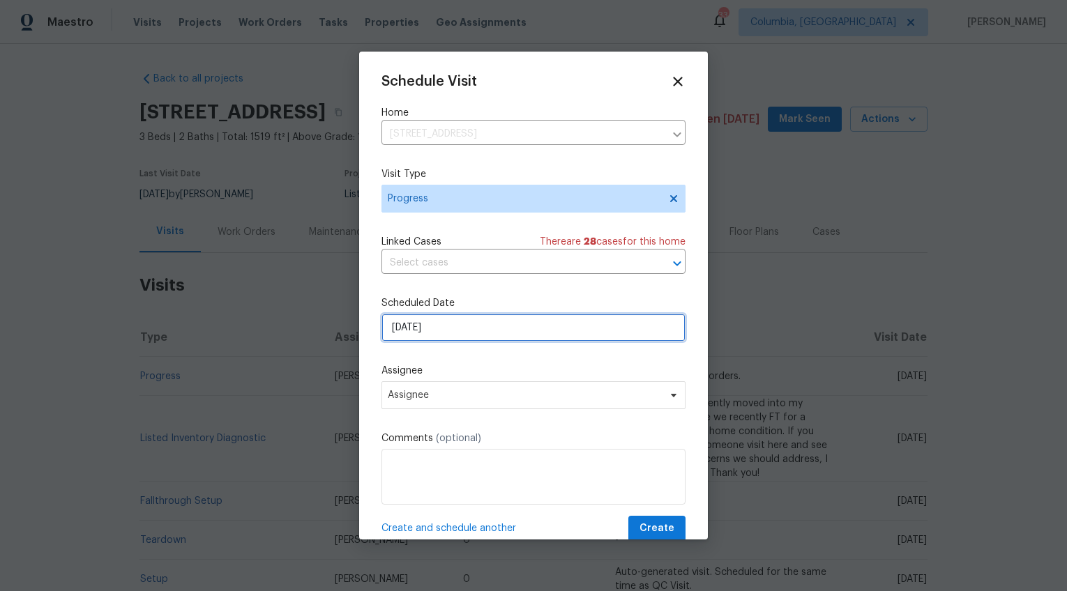
click at [411, 322] on input "8/26/2025" at bounding box center [533, 328] width 304 height 28
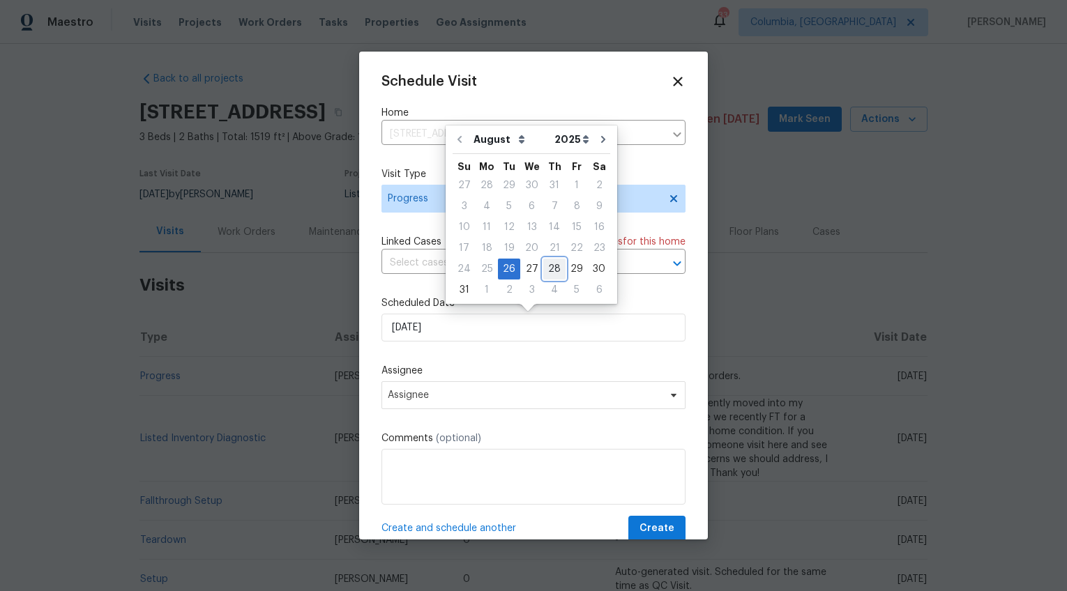
click at [543, 269] on div "28" at bounding box center [554, 269] width 22 height 20
type input "8/28/2025"
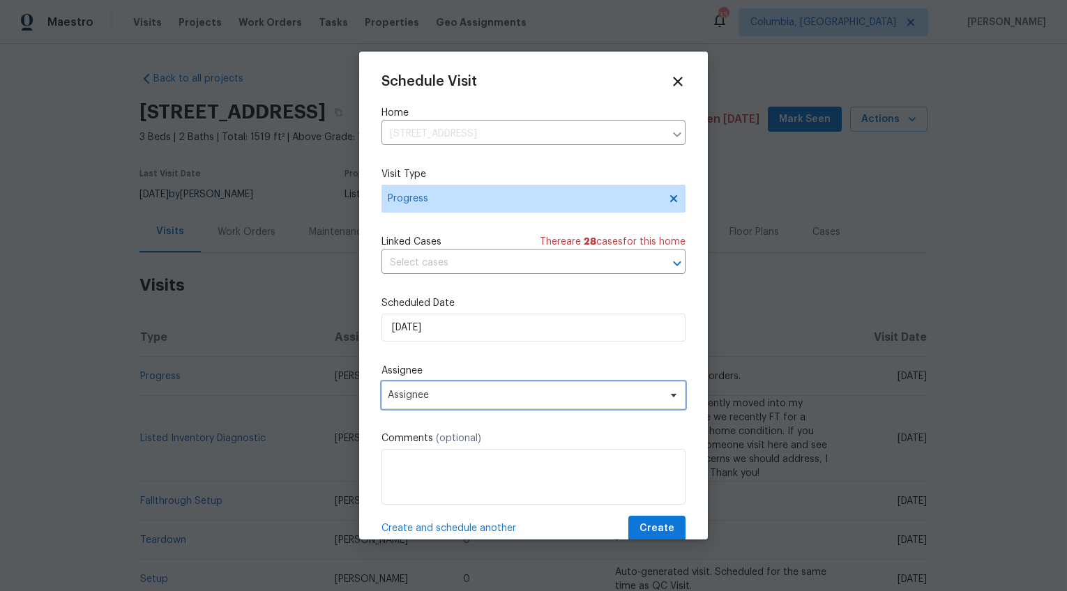
click at [483, 390] on span "Assignee" at bounding box center [524, 395] width 273 height 11
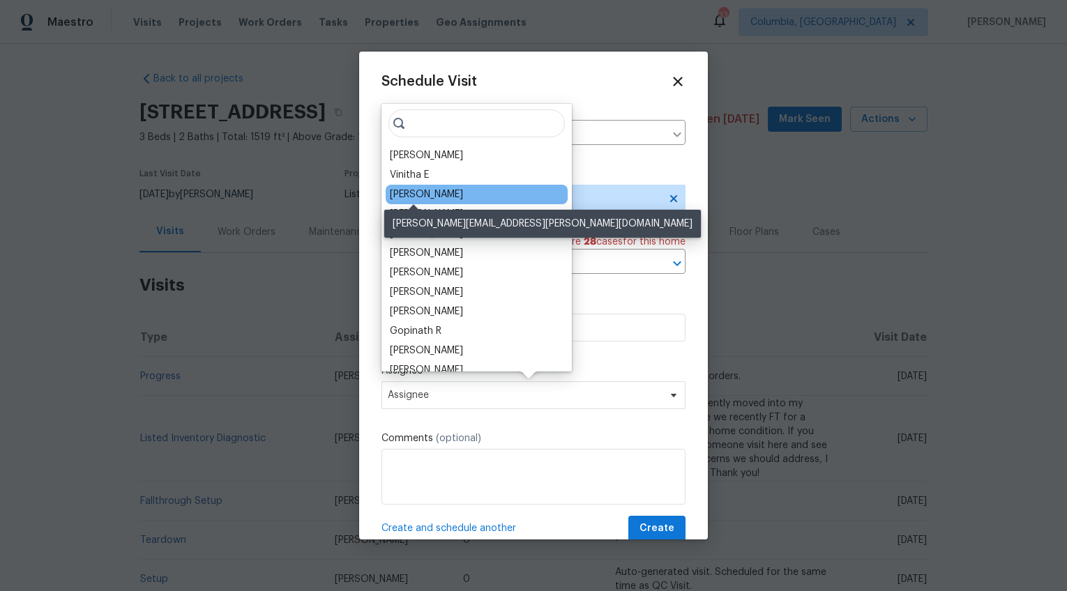
click at [421, 195] on div "[PERSON_NAME]" at bounding box center [426, 195] width 73 height 14
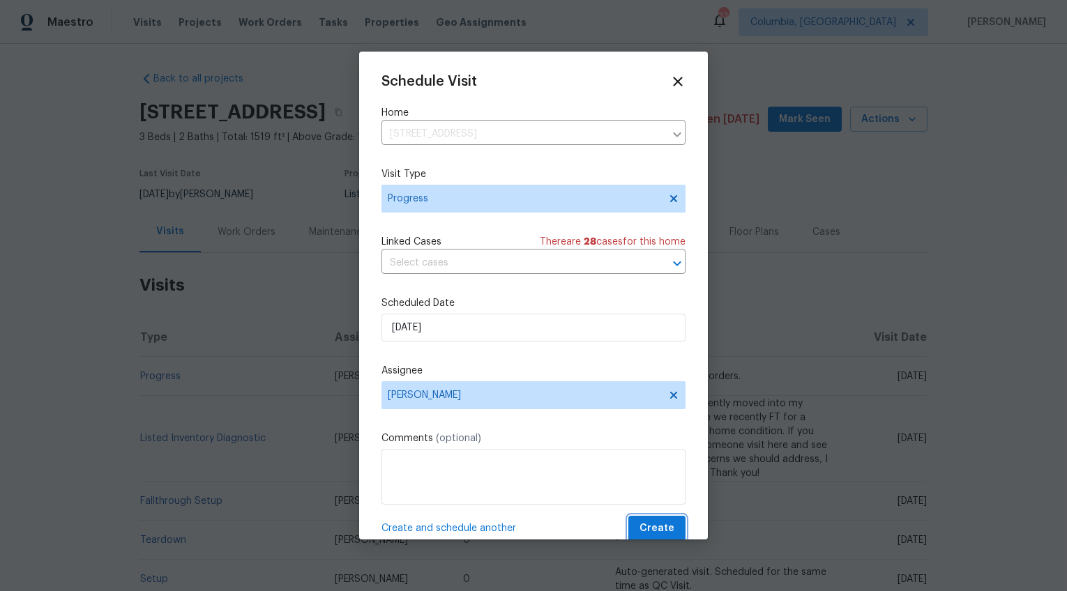
click at [630, 524] on button "Create" at bounding box center [656, 529] width 57 height 26
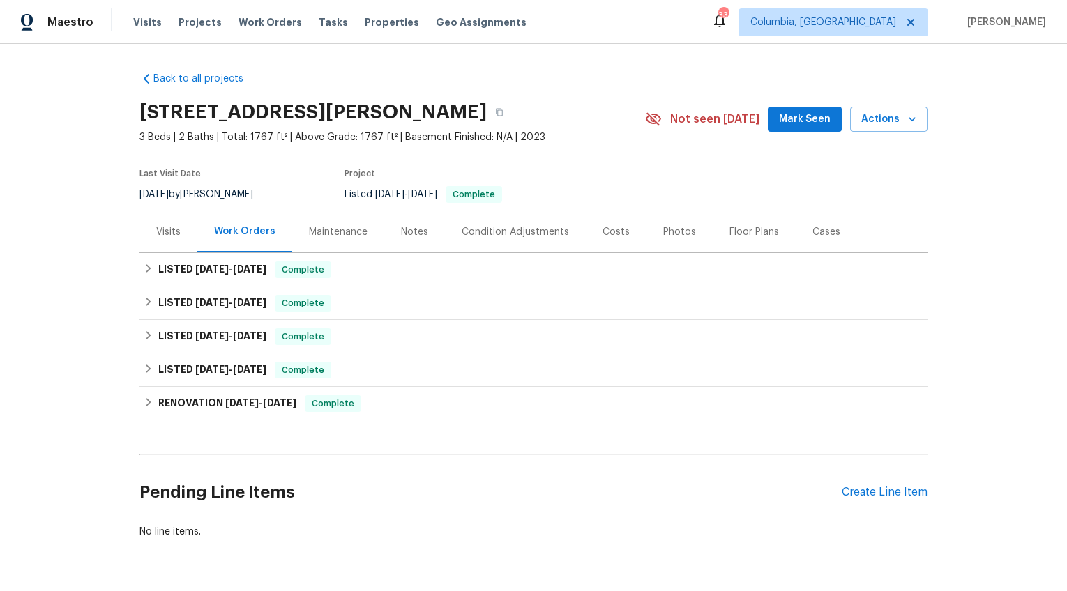
click at [169, 230] on div "Visits" at bounding box center [168, 232] width 24 height 14
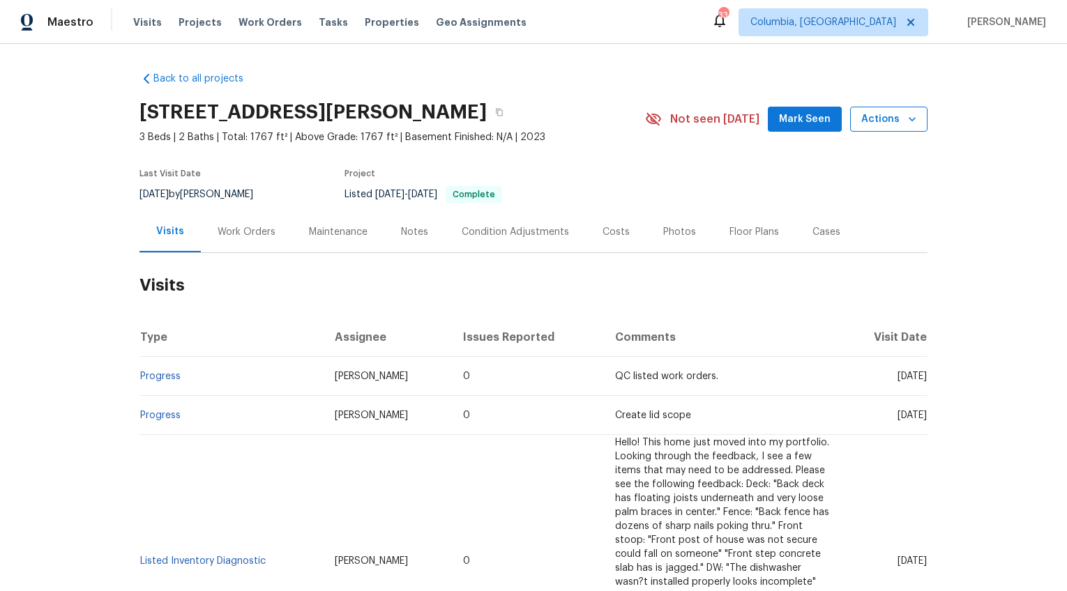
click at [913, 119] on icon "button" at bounding box center [912, 119] width 14 height 14
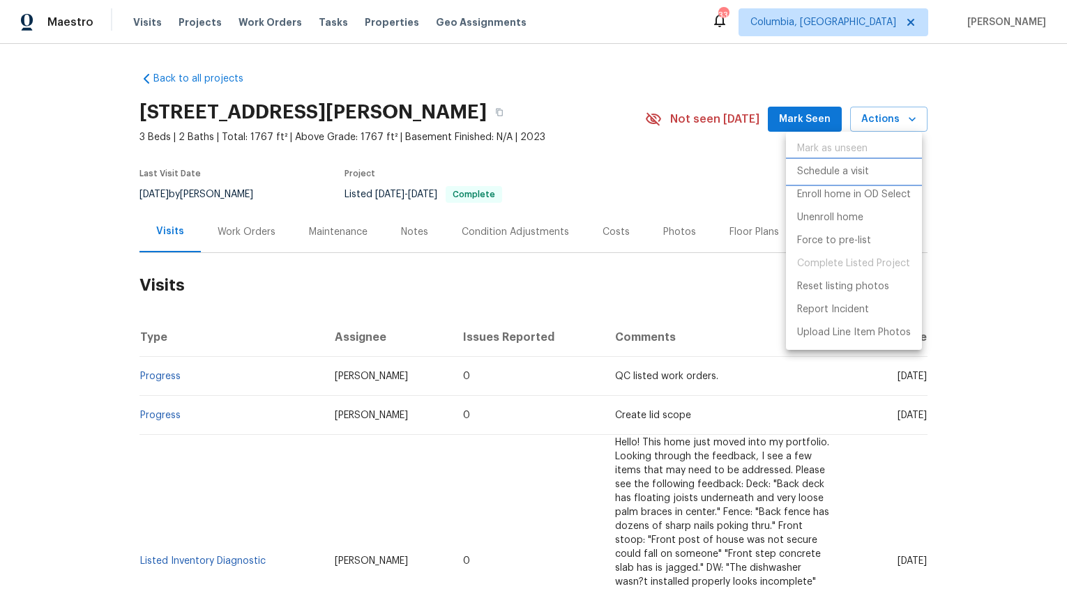
click at [851, 170] on p "Schedule a visit" at bounding box center [833, 172] width 72 height 15
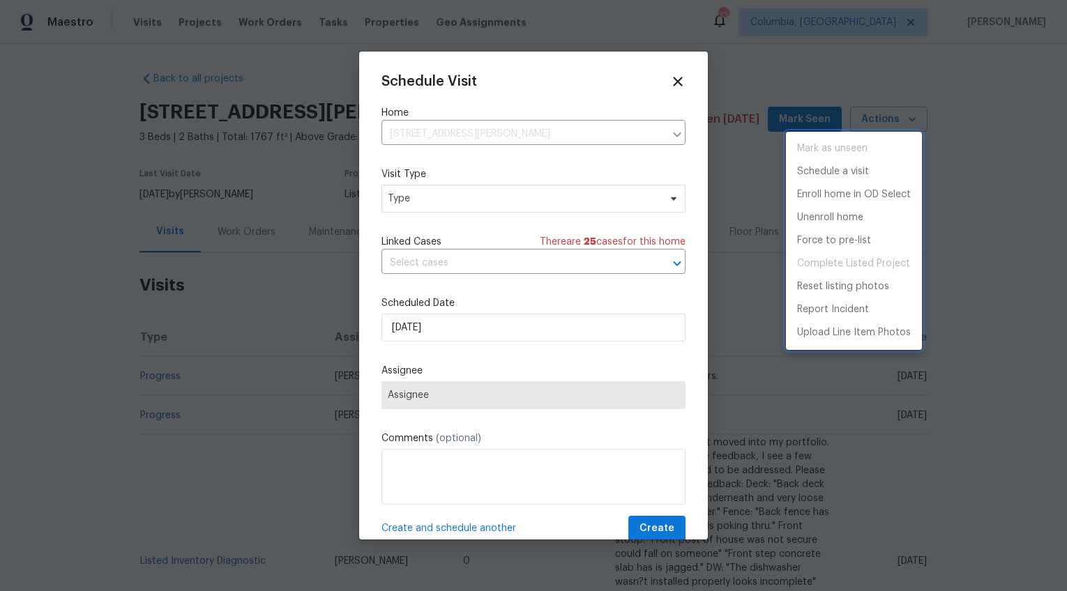
click at [438, 198] on div at bounding box center [533, 295] width 1067 height 591
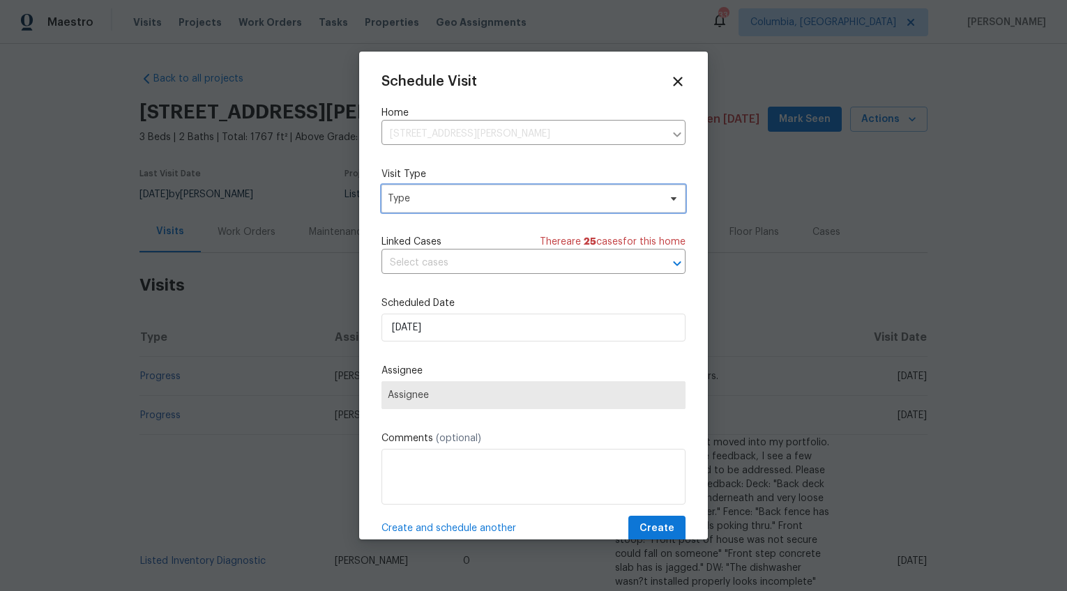
click at [412, 199] on span "Type" at bounding box center [523, 199] width 271 height 14
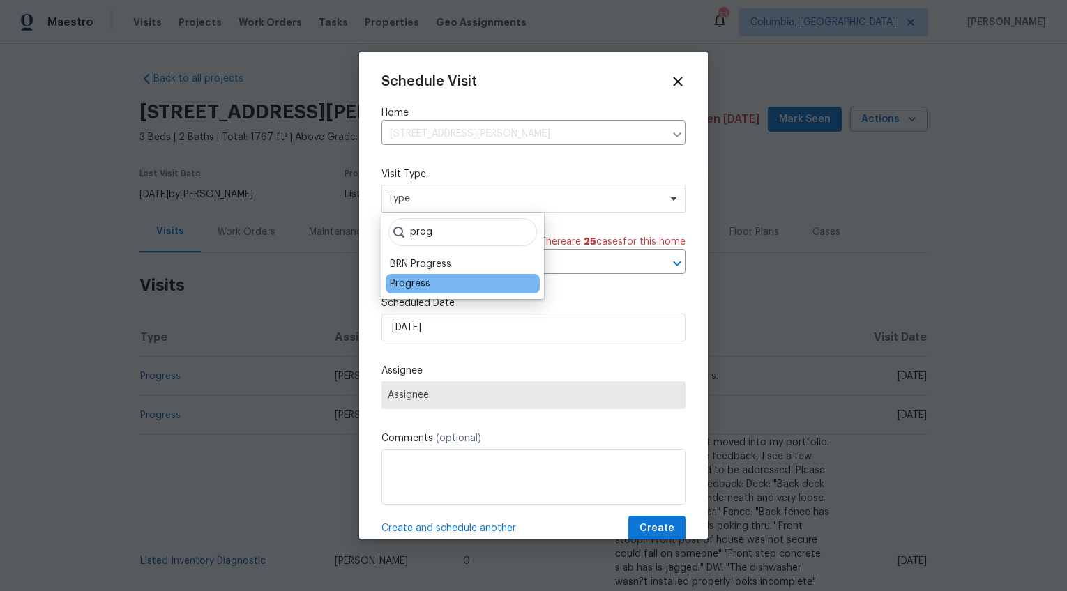
type input "prog"
click at [405, 277] on div "Progress" at bounding box center [410, 284] width 40 height 14
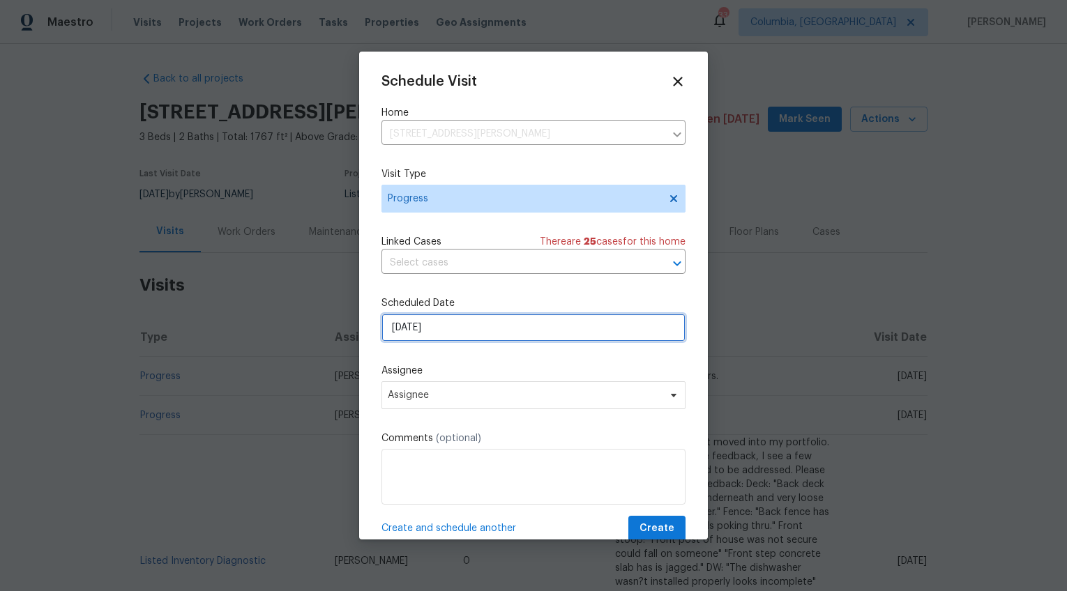
click at [404, 332] on input "[DATE]" at bounding box center [533, 328] width 304 height 28
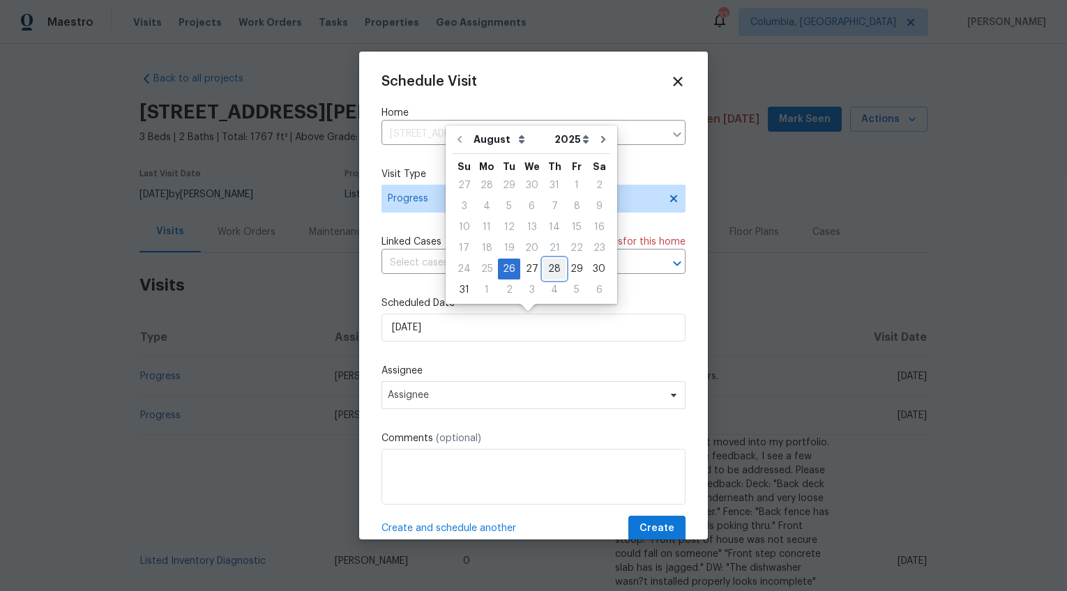
click at [549, 268] on div "28" at bounding box center [554, 269] width 22 height 20
type input "[DATE]"
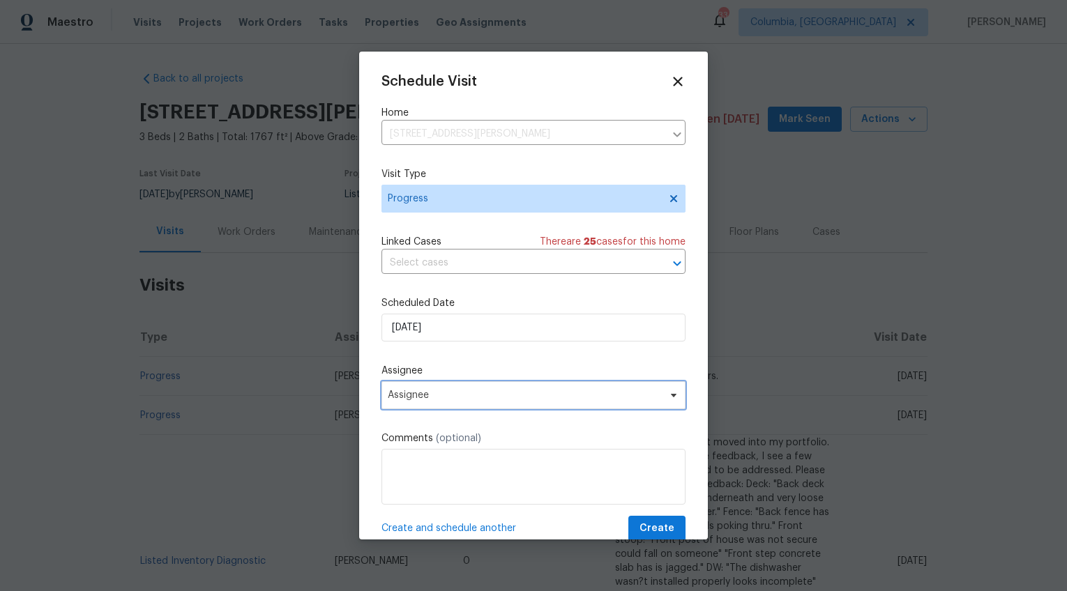
click at [427, 393] on span "Assignee" at bounding box center [524, 395] width 273 height 11
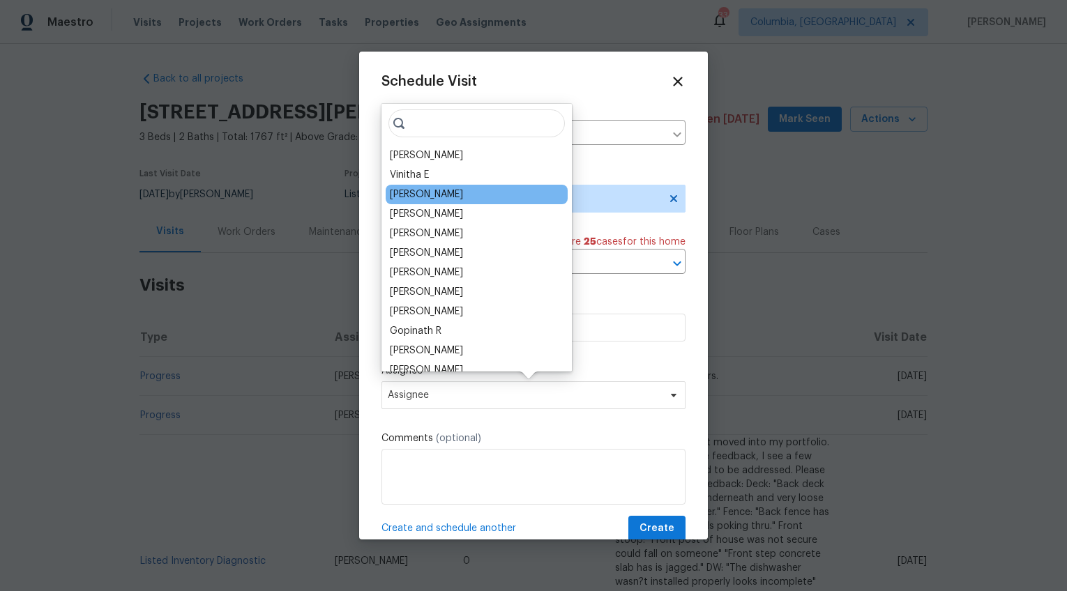
click at [419, 196] on div "[PERSON_NAME]" at bounding box center [426, 195] width 73 height 14
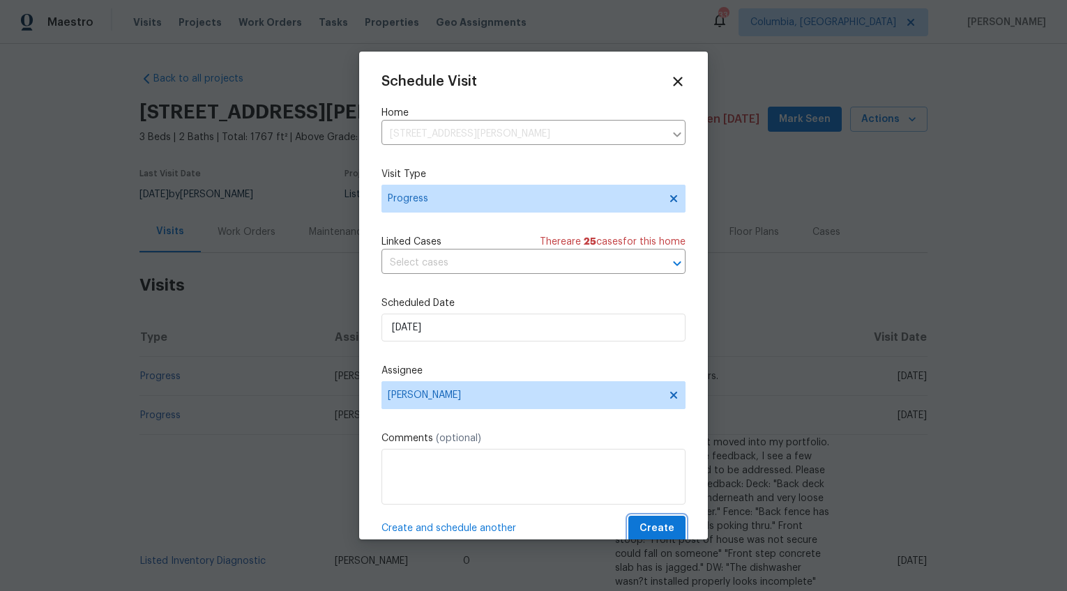
click at [643, 522] on span "Create" at bounding box center [656, 528] width 35 height 17
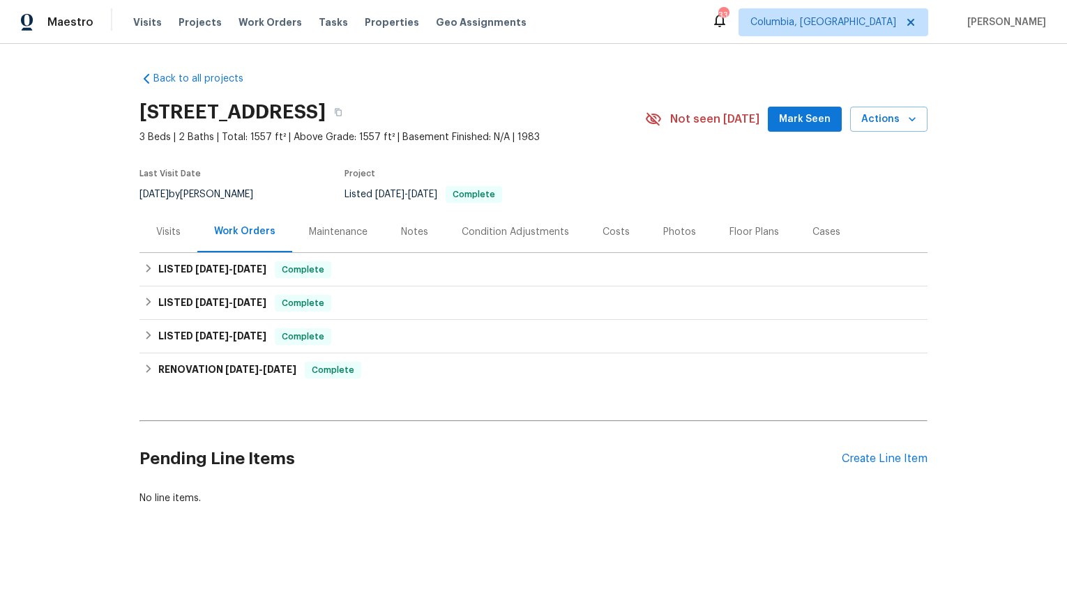
click at [169, 229] on div "Visits" at bounding box center [168, 232] width 24 height 14
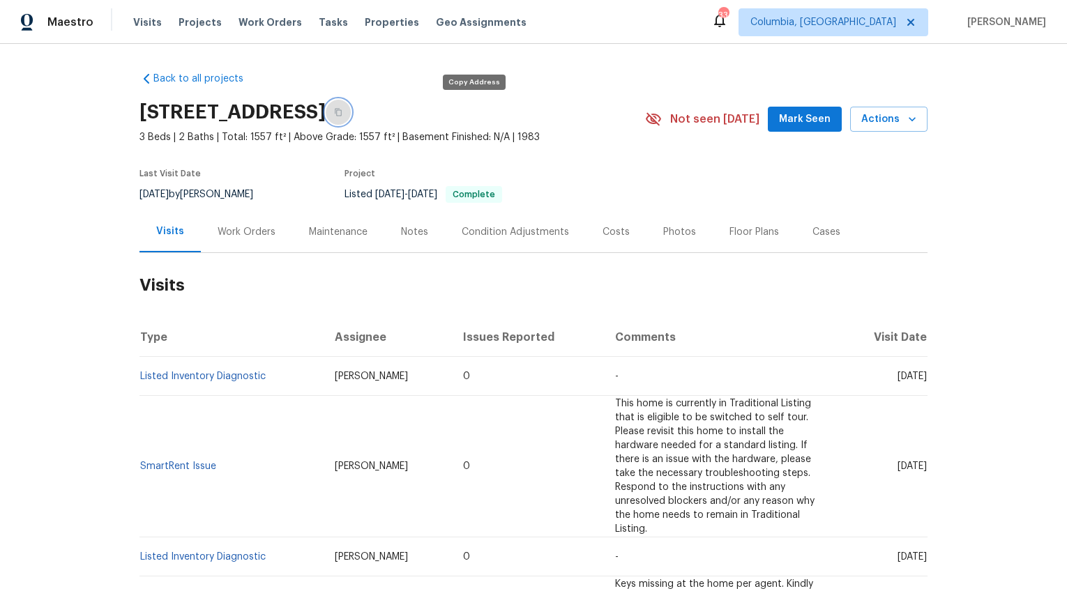
click at [342, 110] on icon "button" at bounding box center [338, 113] width 7 height 8
click at [248, 239] on div "Work Orders" at bounding box center [246, 231] width 91 height 41
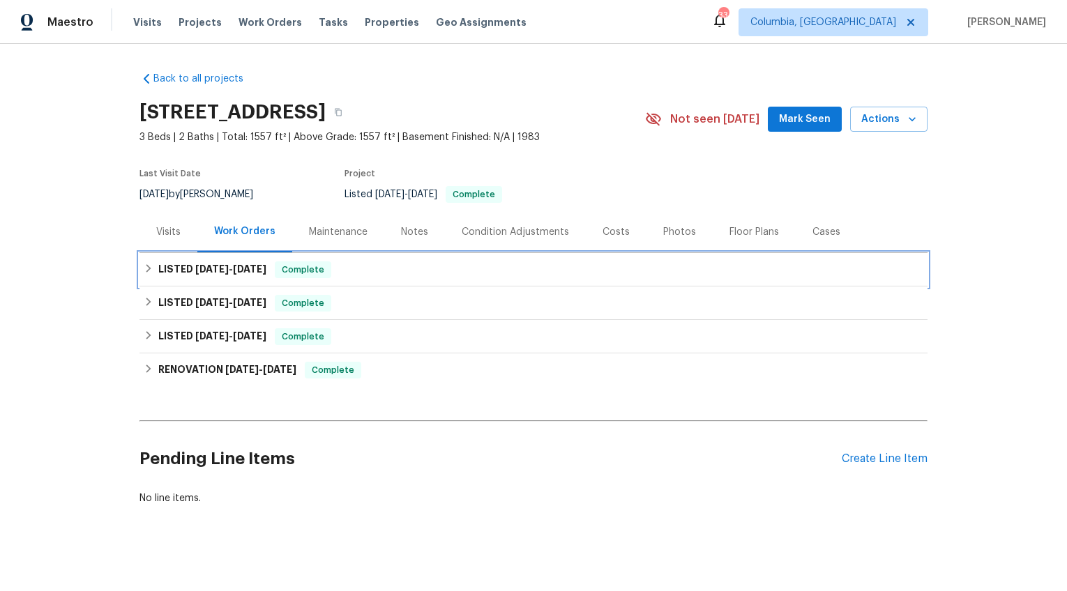
click at [242, 273] on span "[DATE]" at bounding box center [249, 269] width 33 height 10
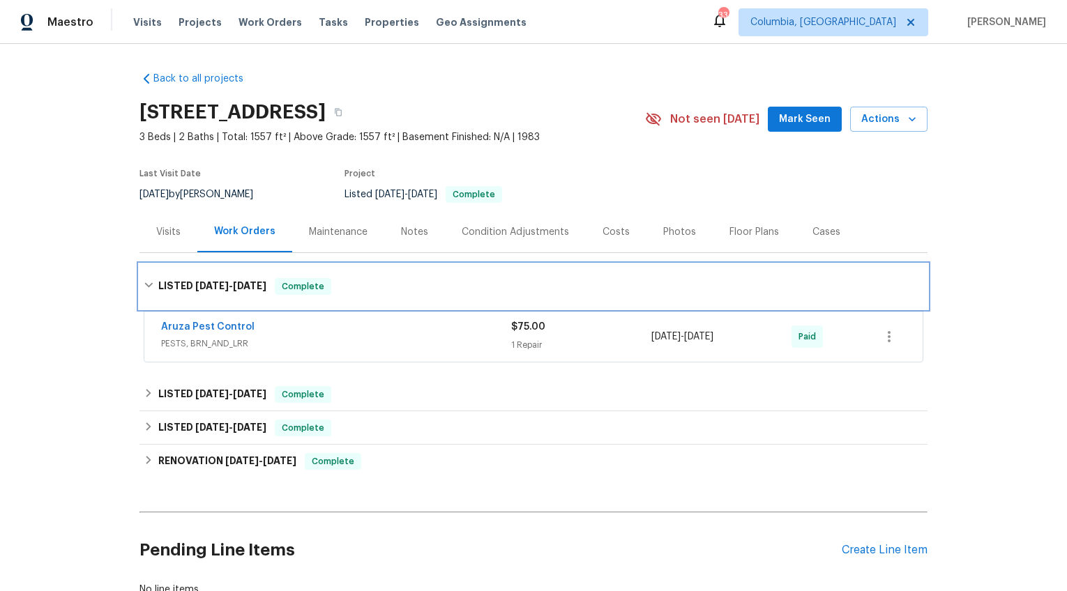
click at [242, 275] on div "LISTED [DATE] - [DATE] Complete" at bounding box center [533, 286] width 788 height 45
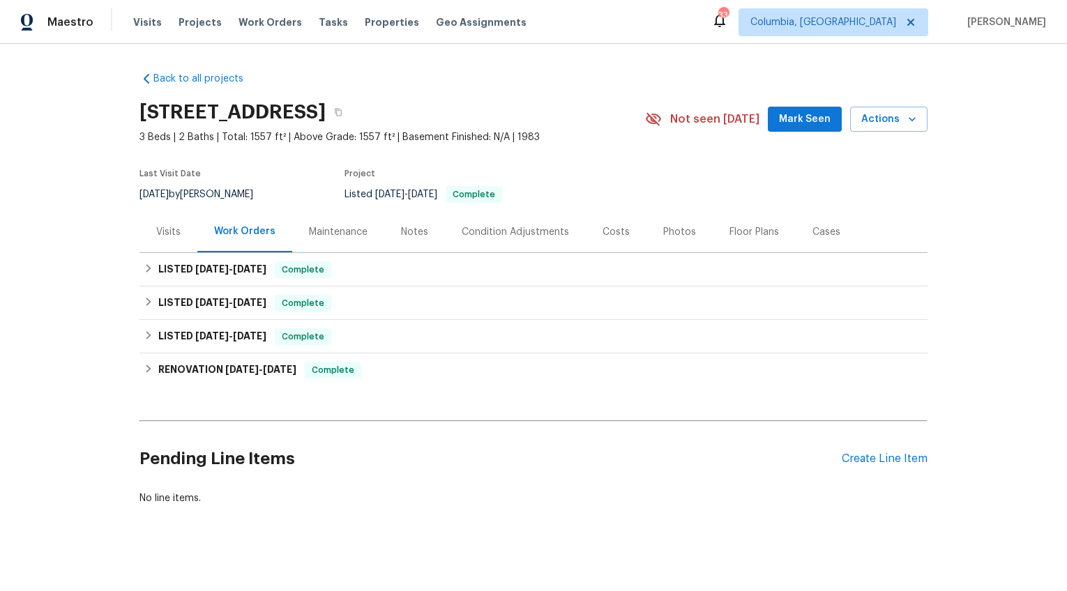
drag, startPoint x: 850, startPoint y: 183, endPoint x: 851, endPoint y: 165, distance: 18.1
click at [850, 183] on section "[STREET_ADDRESS] 3 Beds | 2 Baths | Total: 1557 ft² | Above Grade: 1557 ft² | B…" at bounding box center [533, 152] width 788 height 117
click at [866, 113] on span "Actions" at bounding box center [888, 119] width 55 height 17
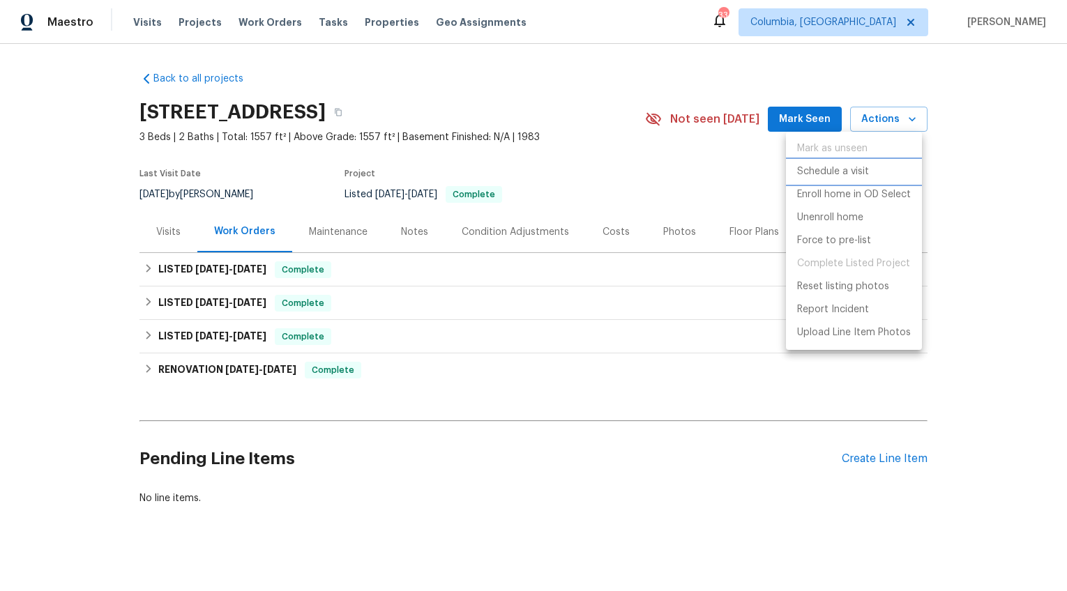
click at [834, 177] on p "Schedule a visit" at bounding box center [833, 172] width 72 height 15
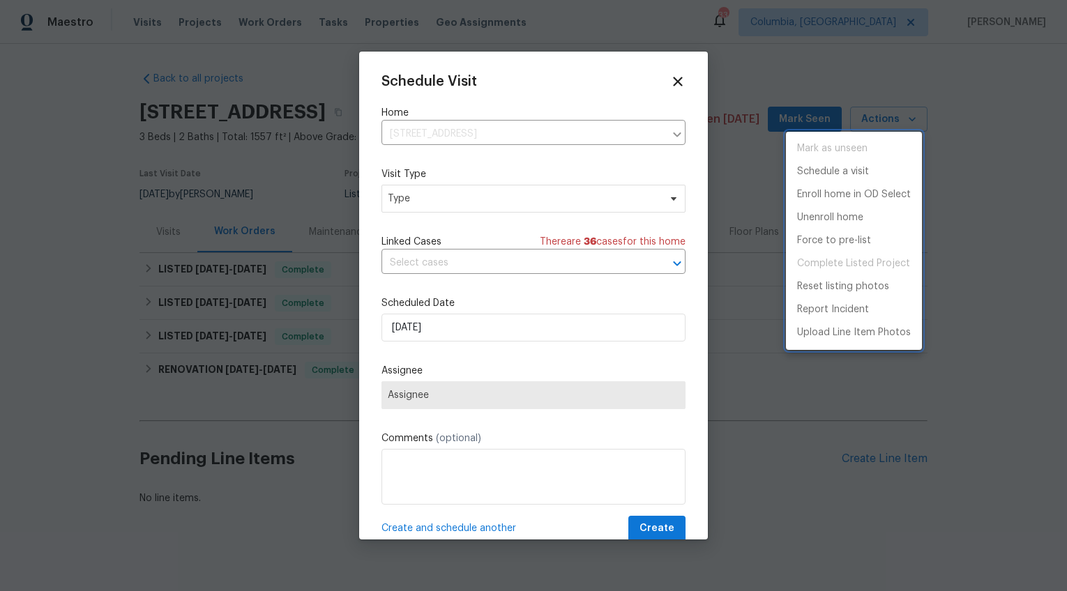
click at [426, 197] on div at bounding box center [533, 295] width 1067 height 591
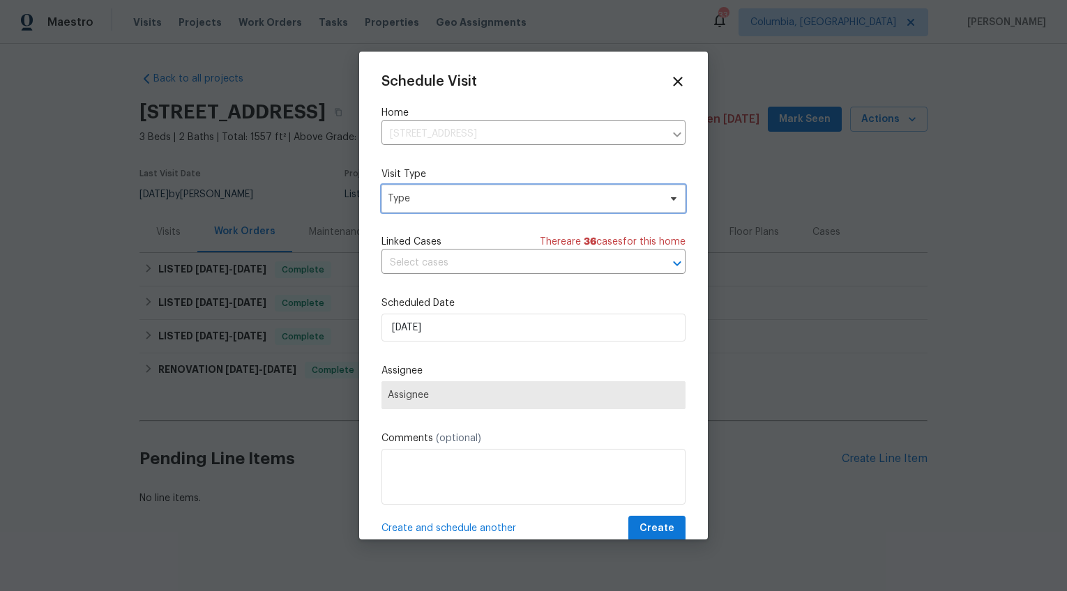
click at [416, 201] on span "Type" at bounding box center [523, 199] width 271 height 14
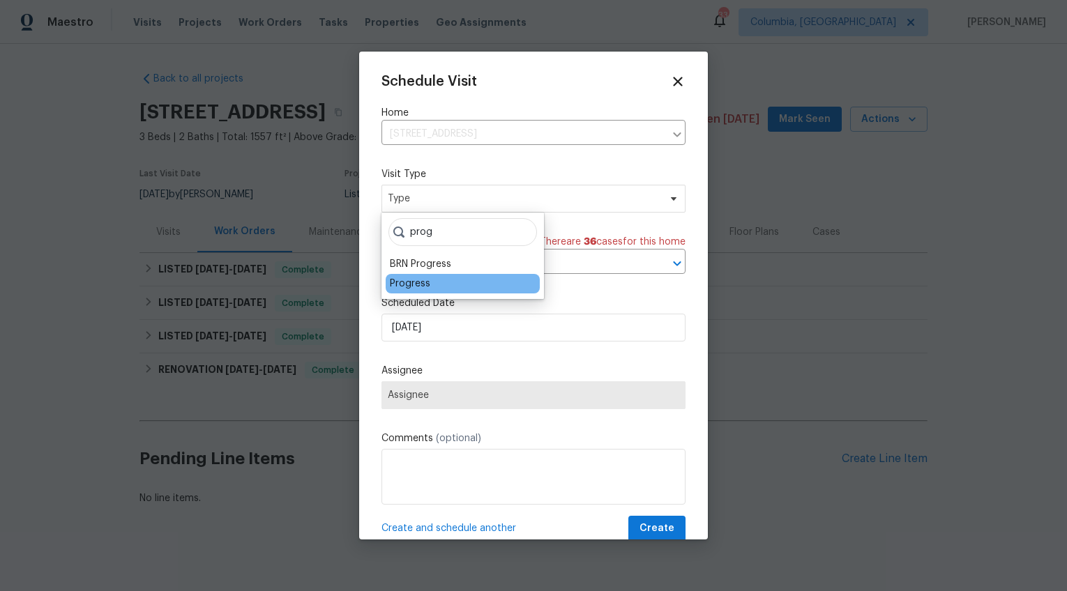
type input "prog"
click at [416, 284] on div "Progress" at bounding box center [410, 284] width 40 height 14
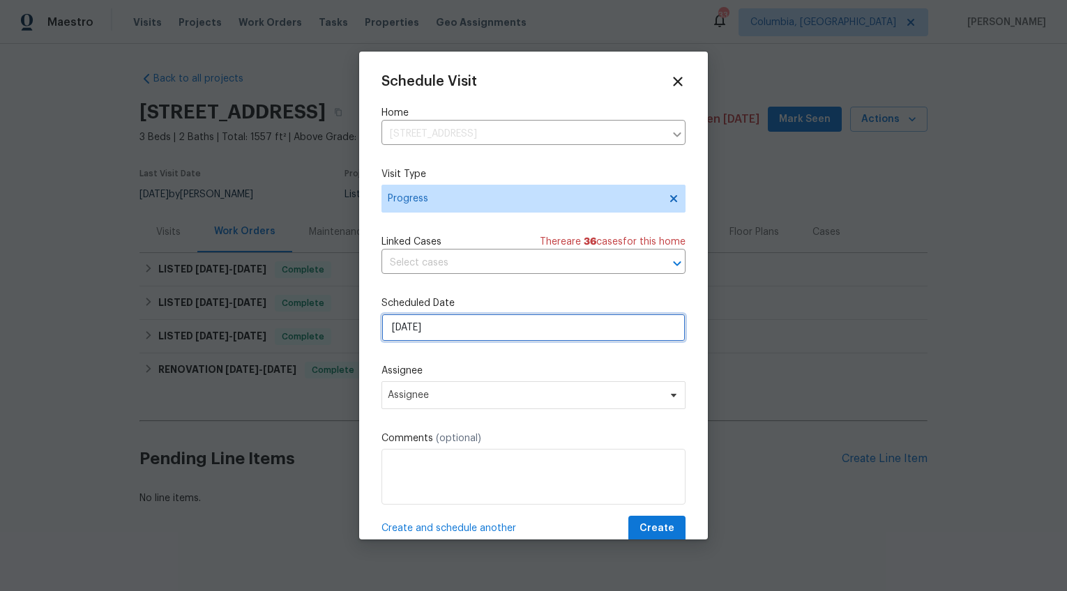
click at [409, 321] on input "[DATE]" at bounding box center [533, 328] width 304 height 28
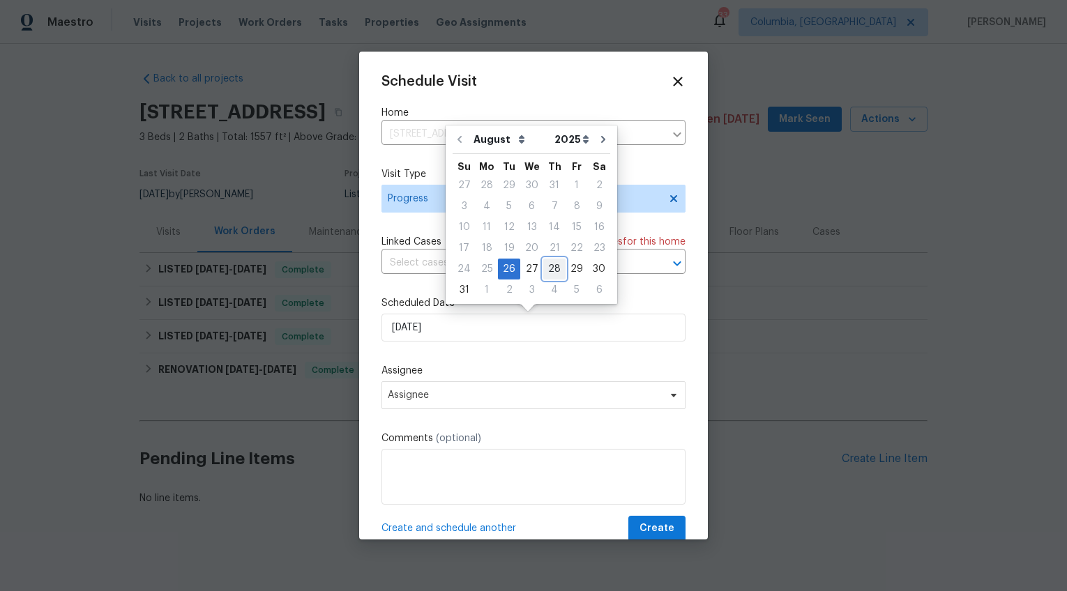
click at [543, 263] on div "28" at bounding box center [554, 269] width 22 height 20
type input "[DATE]"
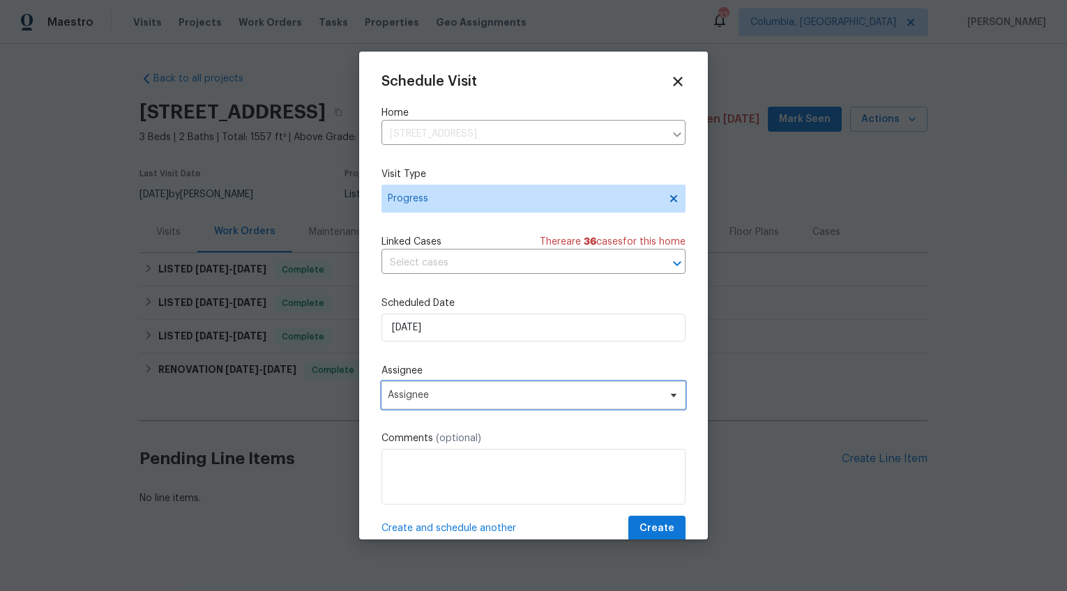
click at [432, 386] on span "Assignee" at bounding box center [533, 395] width 304 height 28
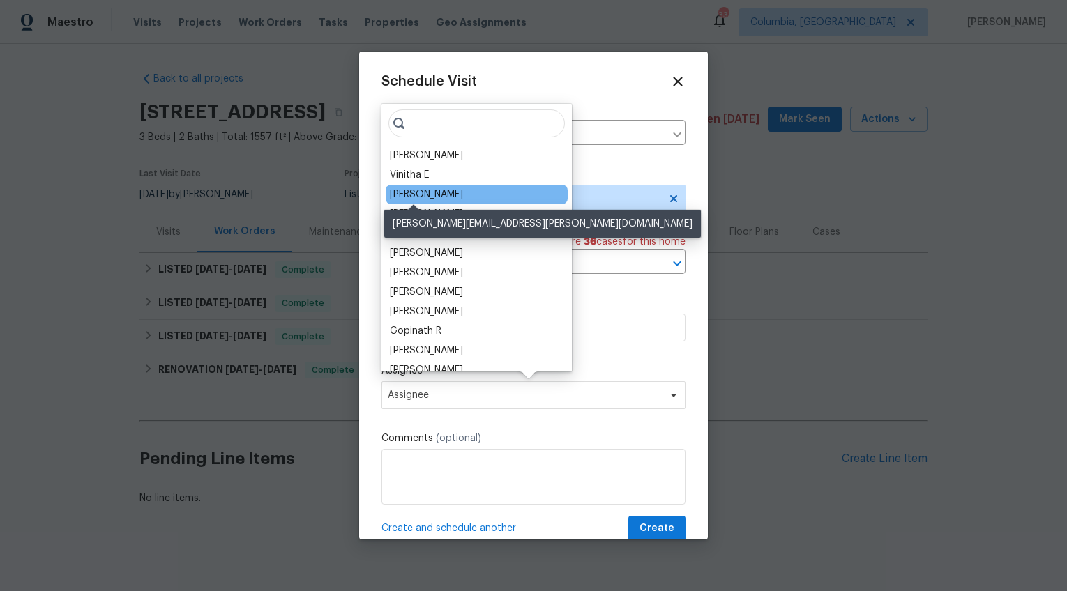
click at [424, 197] on div "[PERSON_NAME]" at bounding box center [426, 195] width 73 height 14
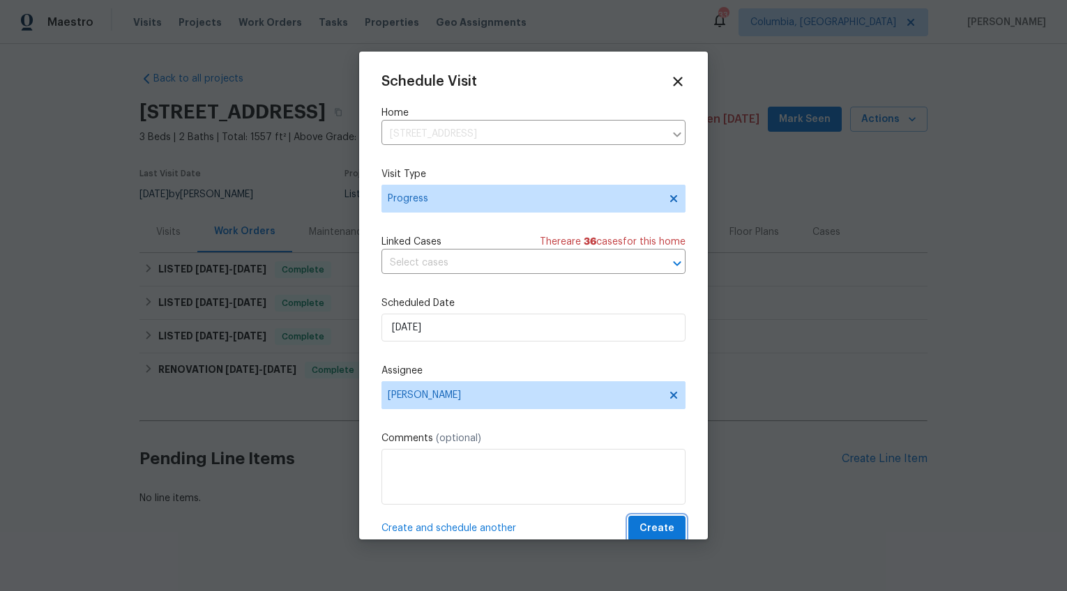
click at [646, 522] on span "Create" at bounding box center [656, 528] width 35 height 17
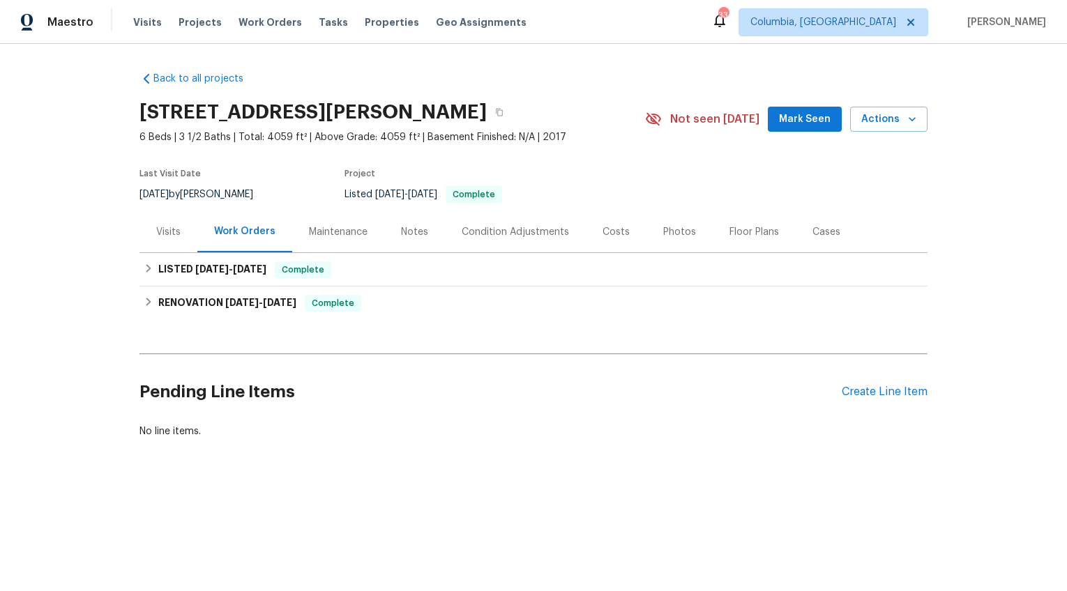
click at [174, 229] on div "Visits" at bounding box center [168, 232] width 24 height 14
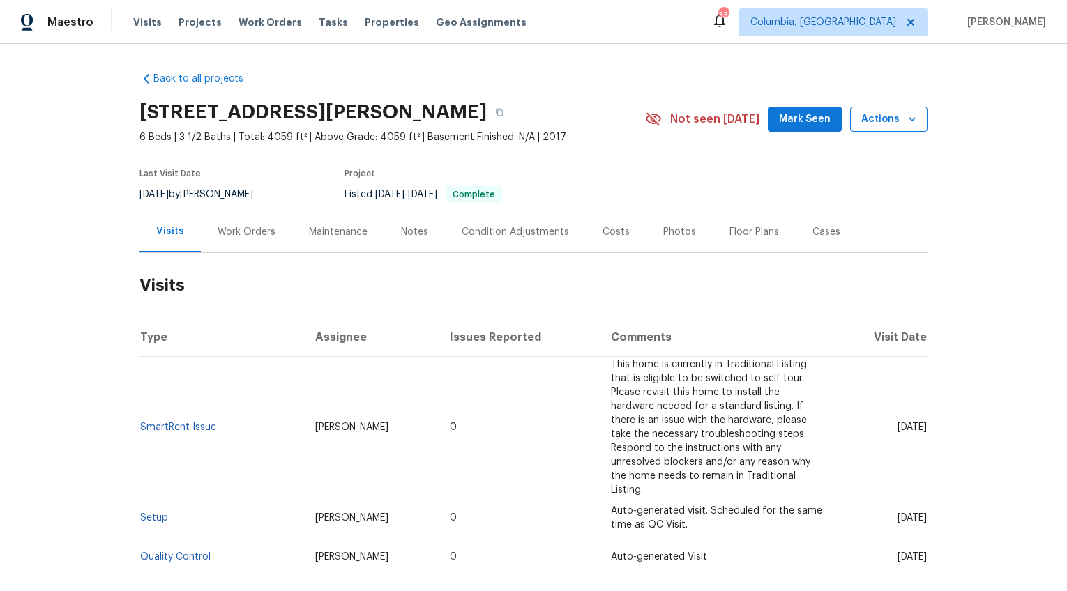
click at [905, 115] on icon "button" at bounding box center [912, 119] width 14 height 14
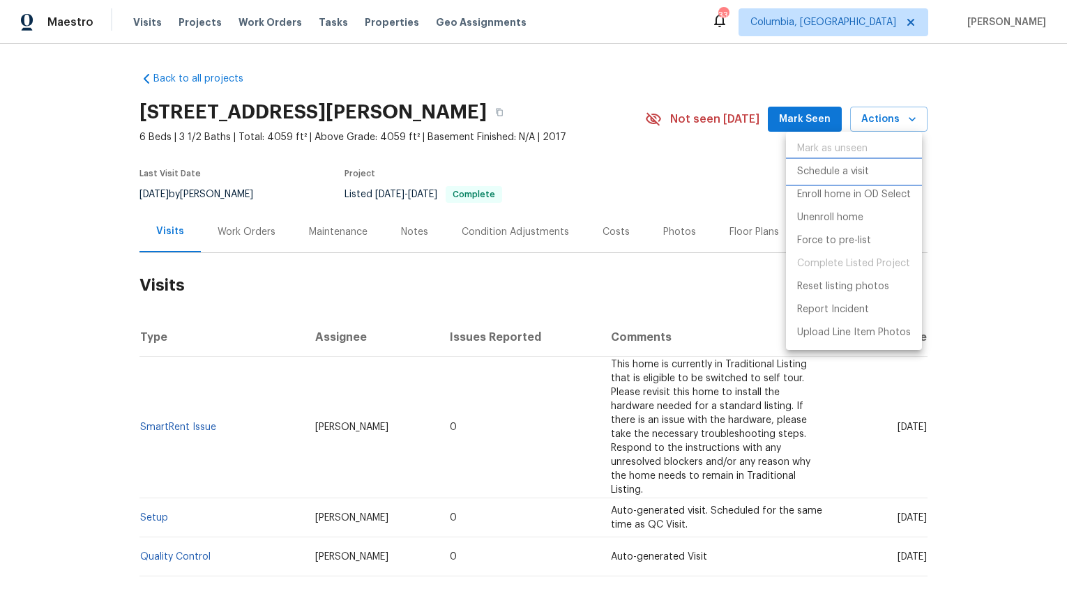
click at [828, 174] on p "Schedule a visit" at bounding box center [833, 172] width 72 height 15
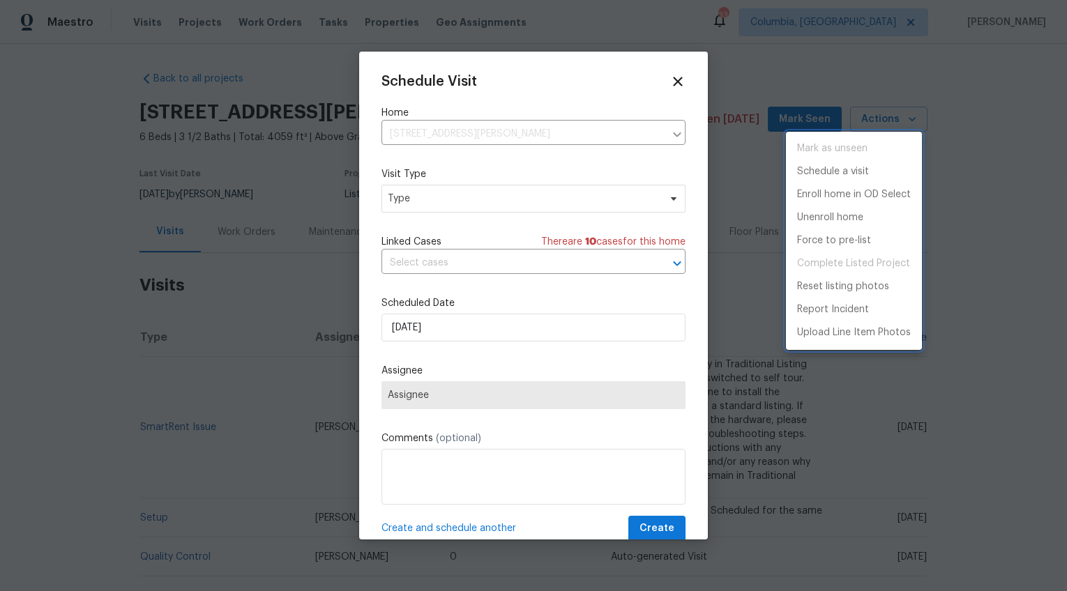
click at [445, 200] on div at bounding box center [533, 295] width 1067 height 591
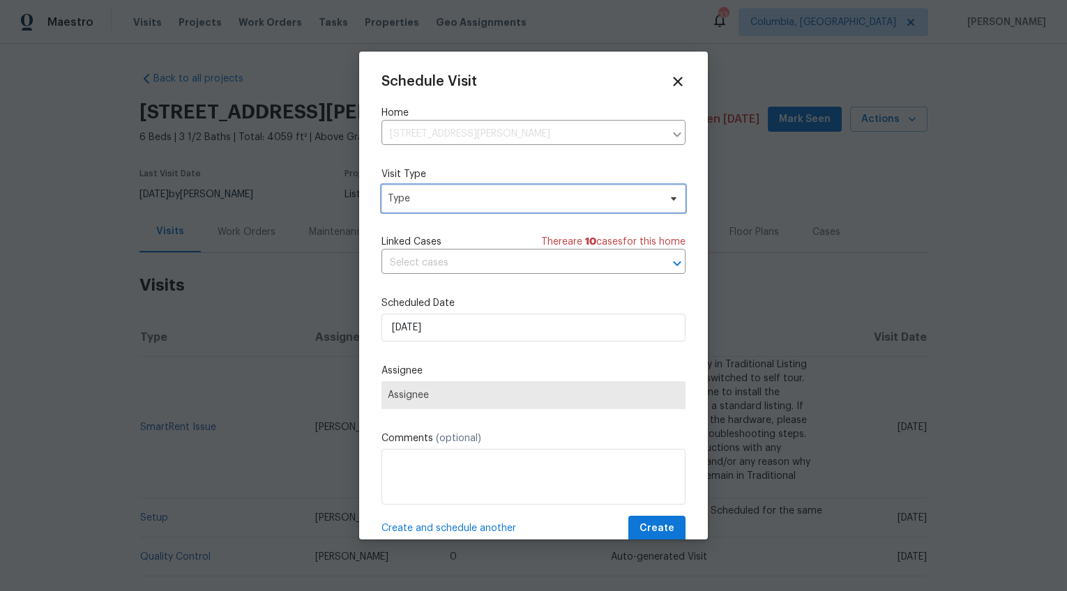
click at [412, 197] on span "Type" at bounding box center [523, 199] width 271 height 14
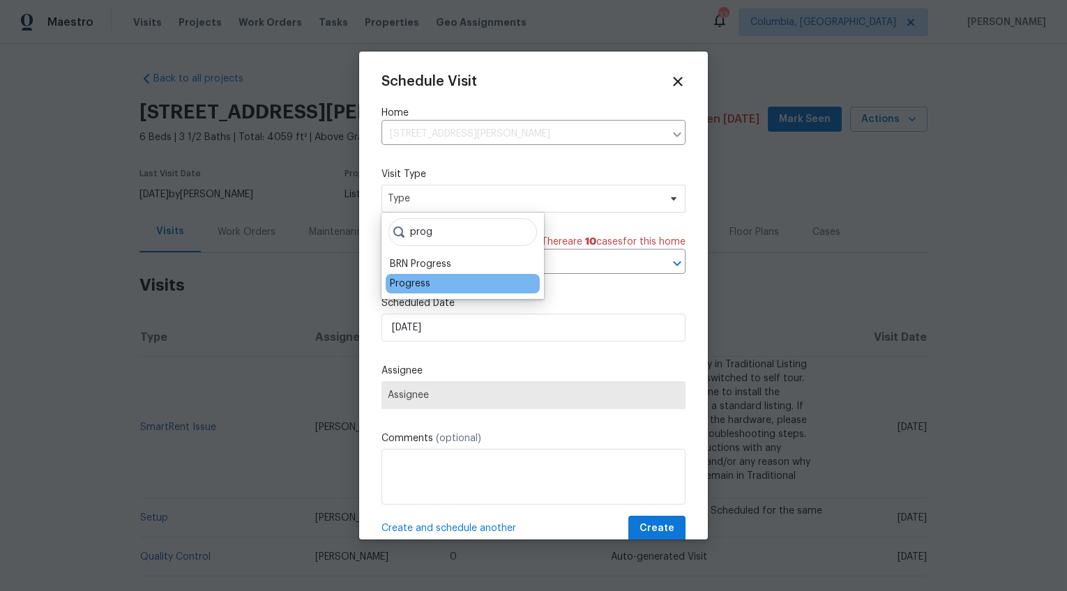
type input "prog"
click at [395, 281] on div "Progress" at bounding box center [410, 284] width 40 height 14
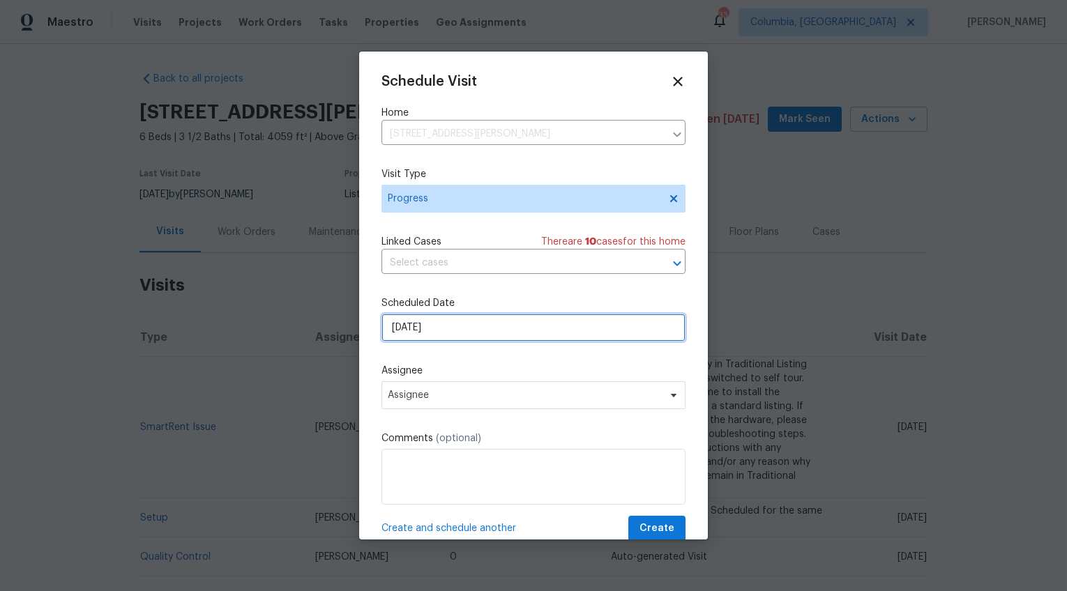
click at [412, 320] on input "[DATE]" at bounding box center [533, 328] width 304 height 28
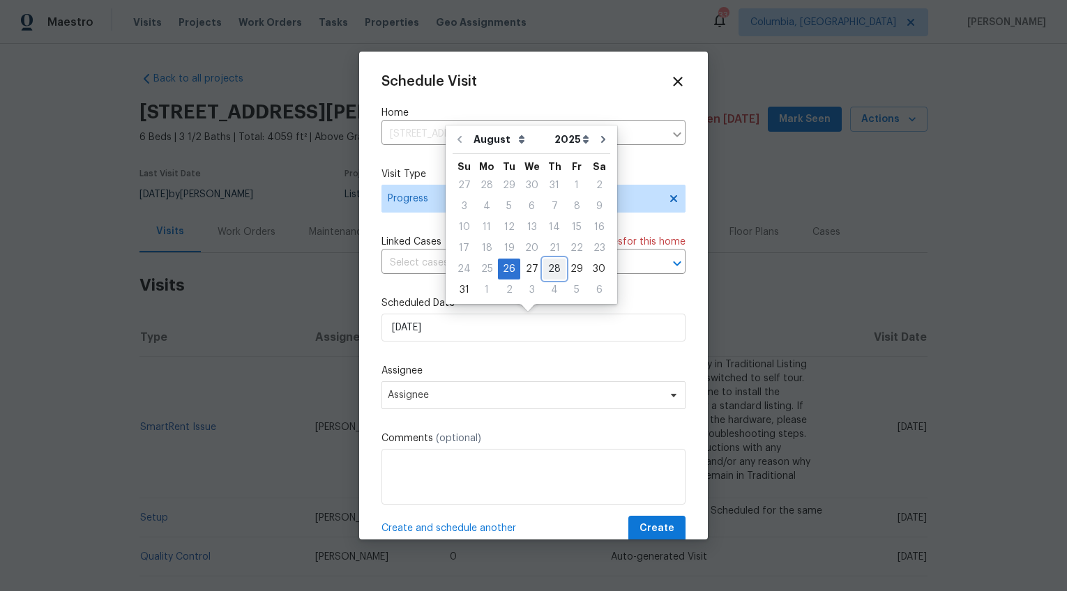
click at [549, 265] on div "28" at bounding box center [554, 269] width 22 height 20
type input "[DATE]"
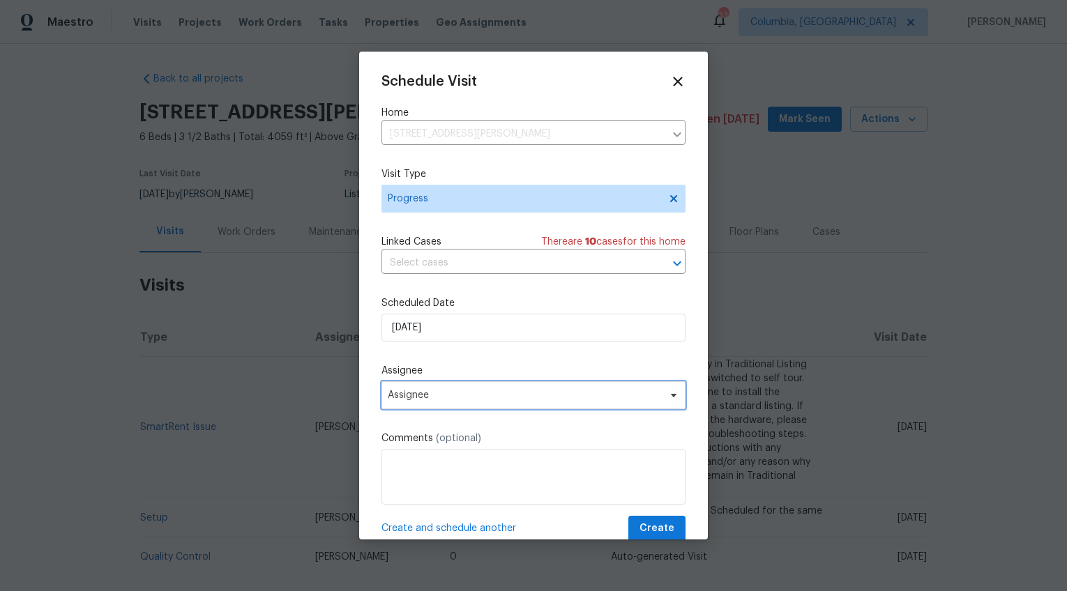
click at [447, 398] on span "Assignee" at bounding box center [524, 395] width 273 height 11
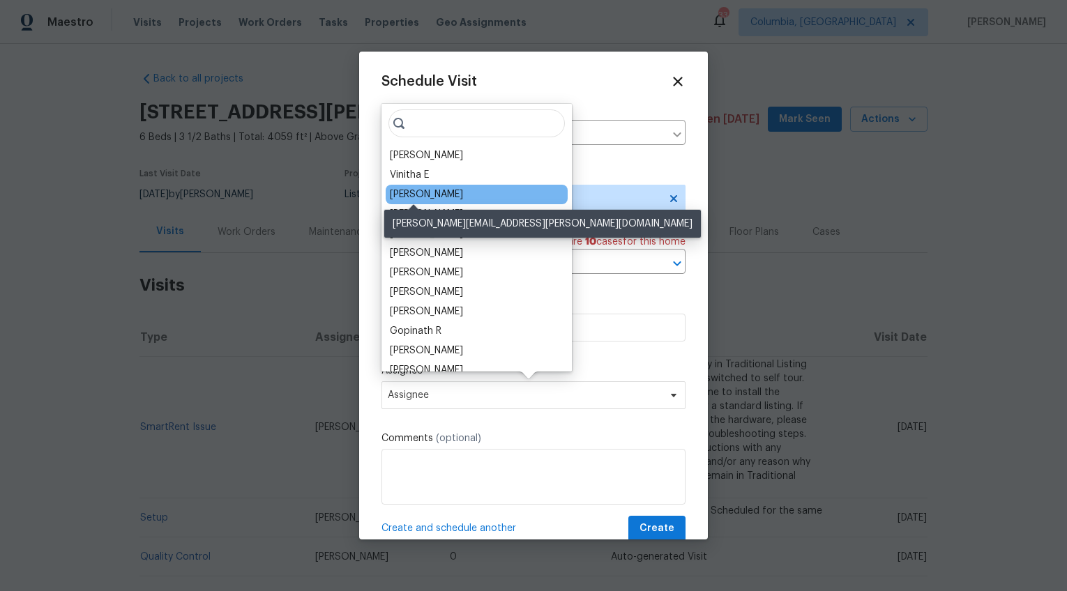
click at [419, 197] on div "[PERSON_NAME]" at bounding box center [426, 195] width 73 height 14
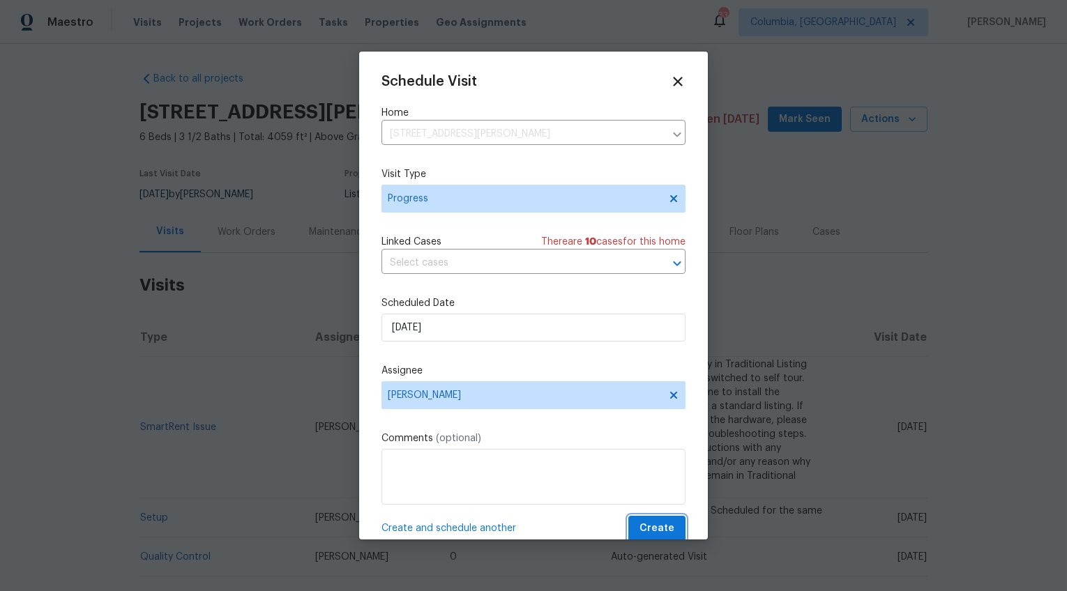
click at [655, 523] on span "Create" at bounding box center [656, 528] width 35 height 17
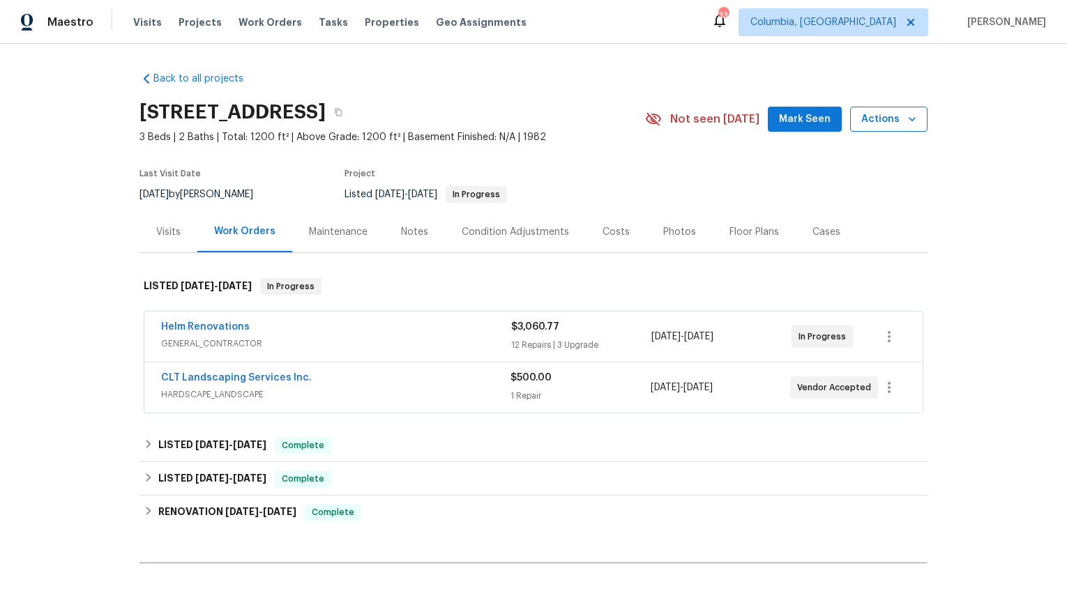
click at [874, 126] on span "Actions" at bounding box center [888, 119] width 55 height 17
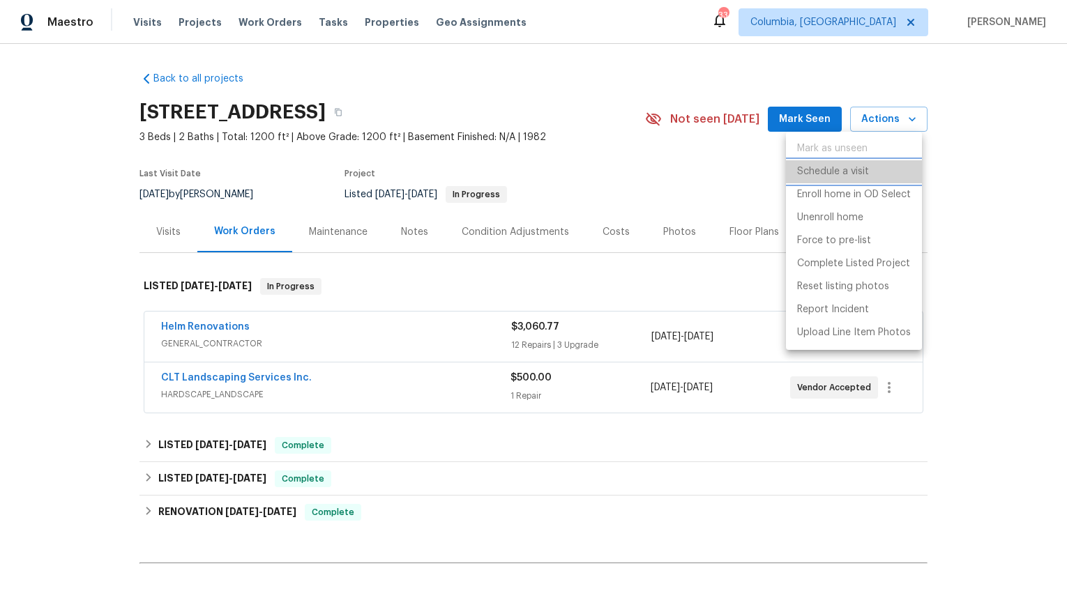
click at [847, 169] on p "Schedule a visit" at bounding box center [833, 172] width 72 height 15
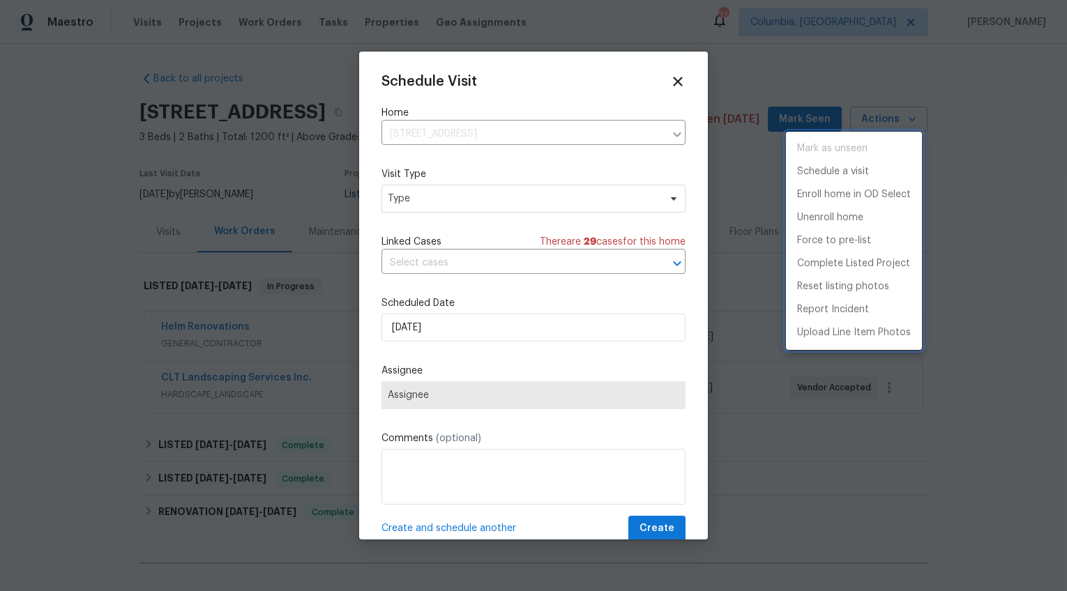
click at [480, 203] on div at bounding box center [533, 295] width 1067 height 591
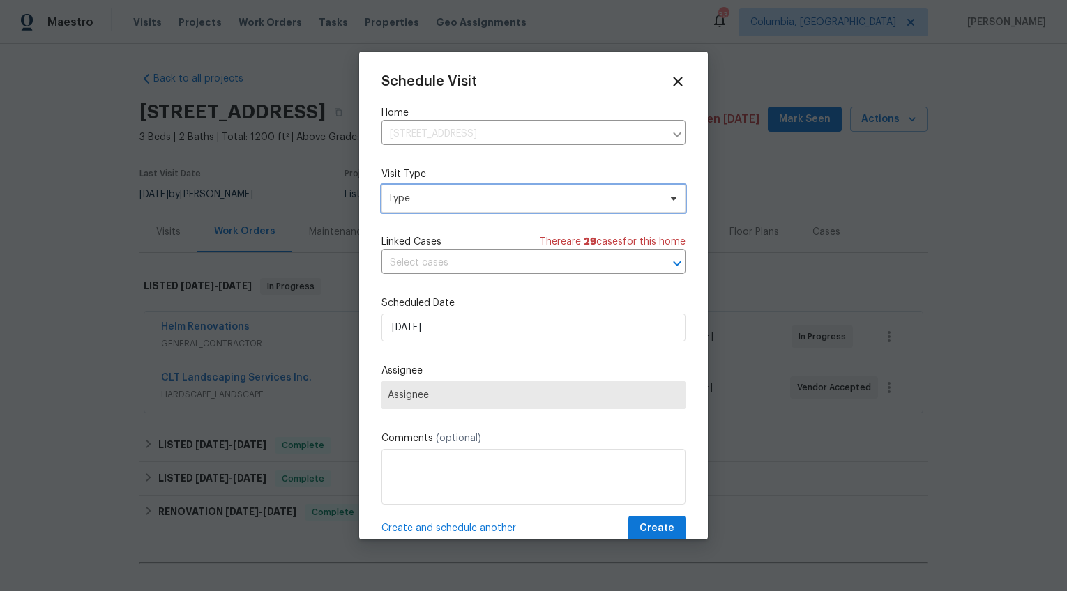
click at [429, 196] on span "Type" at bounding box center [523, 199] width 271 height 14
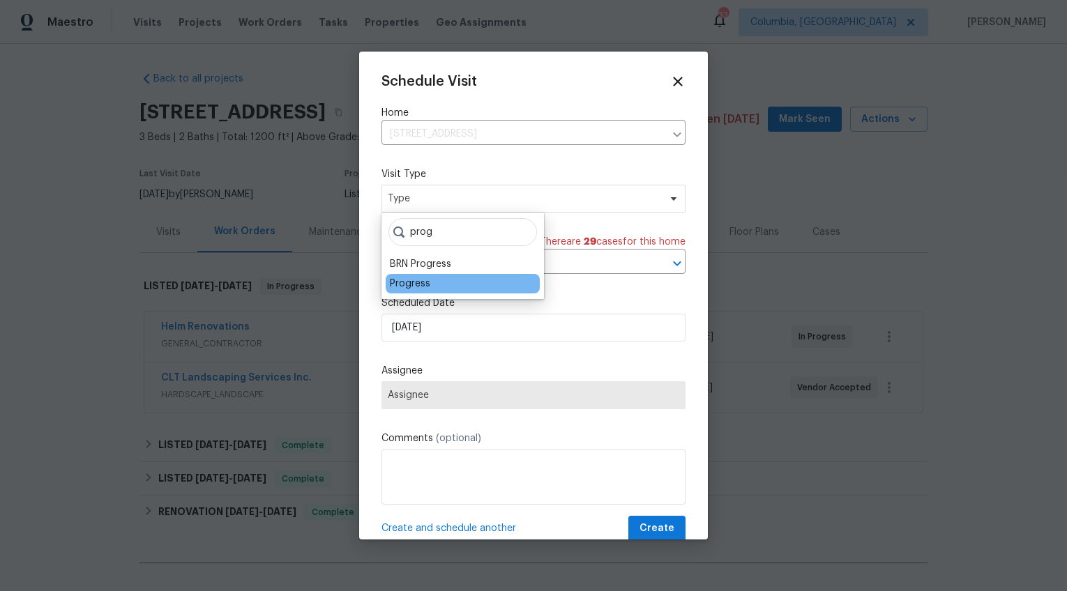
type input "prog"
click at [402, 289] on div "Progress" at bounding box center [410, 284] width 40 height 14
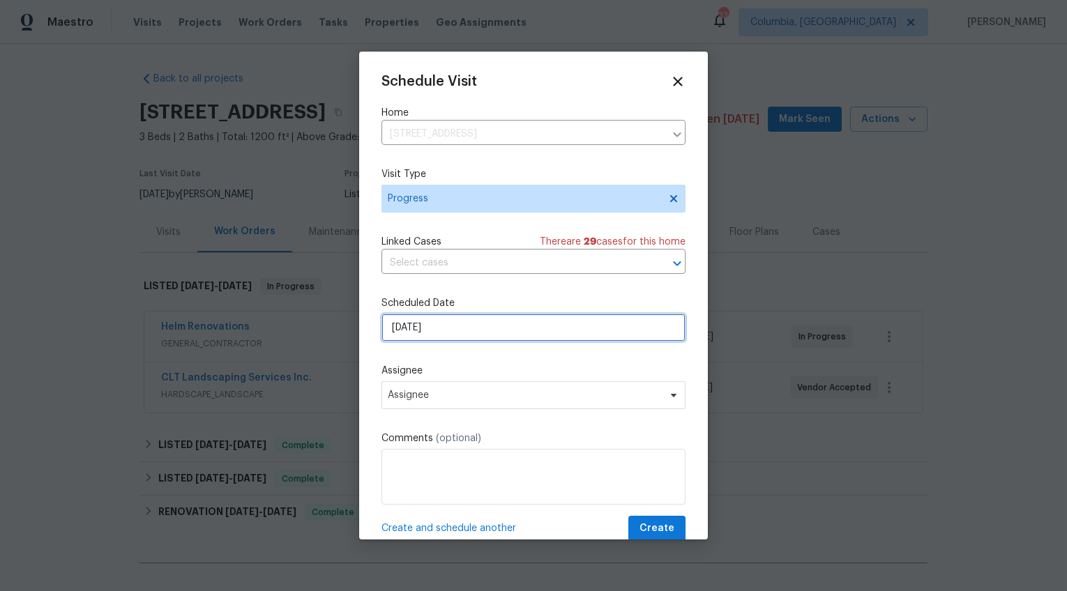
click at [411, 324] on input "[DATE]" at bounding box center [533, 328] width 304 height 28
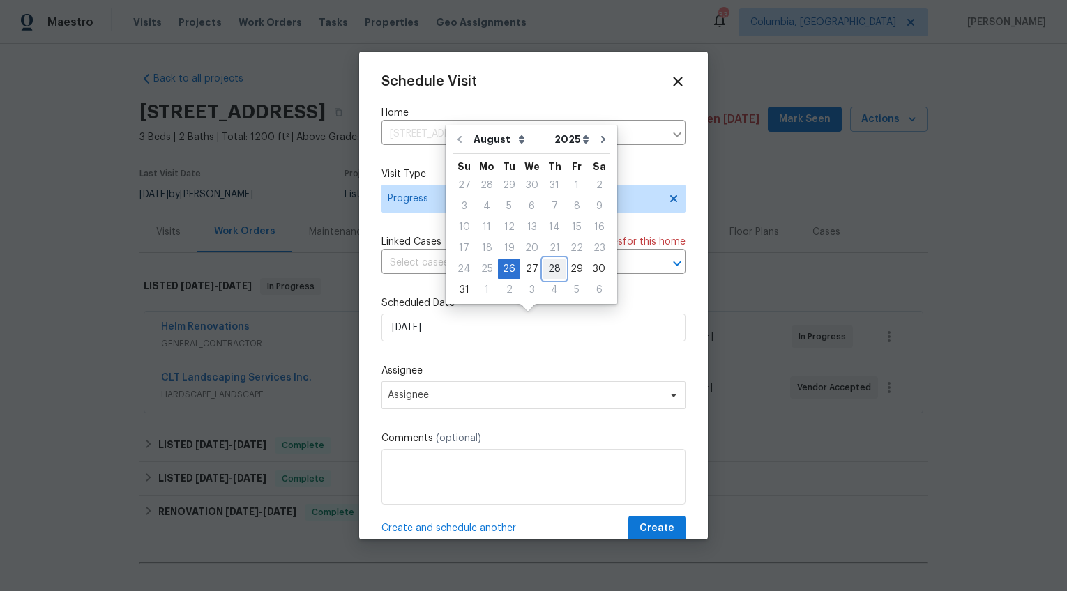
click at [546, 266] on div "28" at bounding box center [554, 269] width 22 height 20
type input "[DATE]"
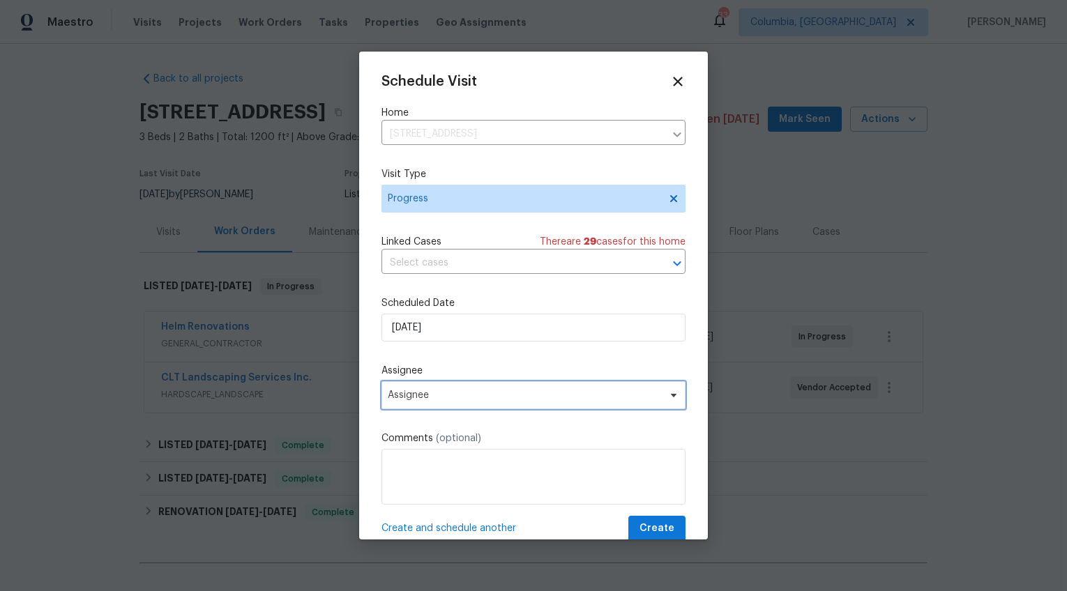
click at [441, 386] on span "Assignee" at bounding box center [533, 395] width 304 height 28
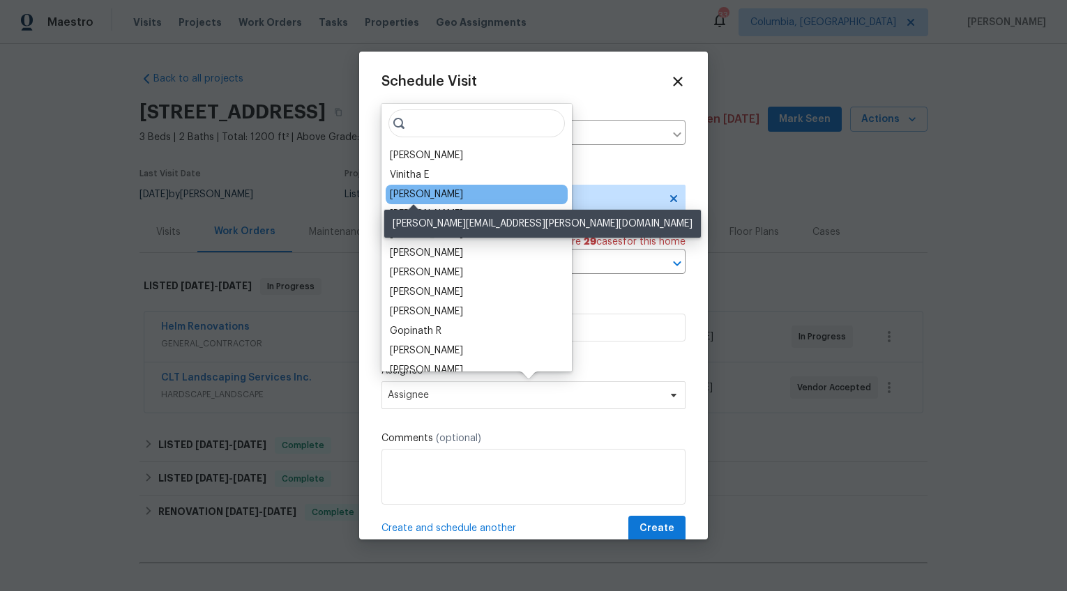
click at [413, 188] on div "[PERSON_NAME]" at bounding box center [426, 195] width 73 height 14
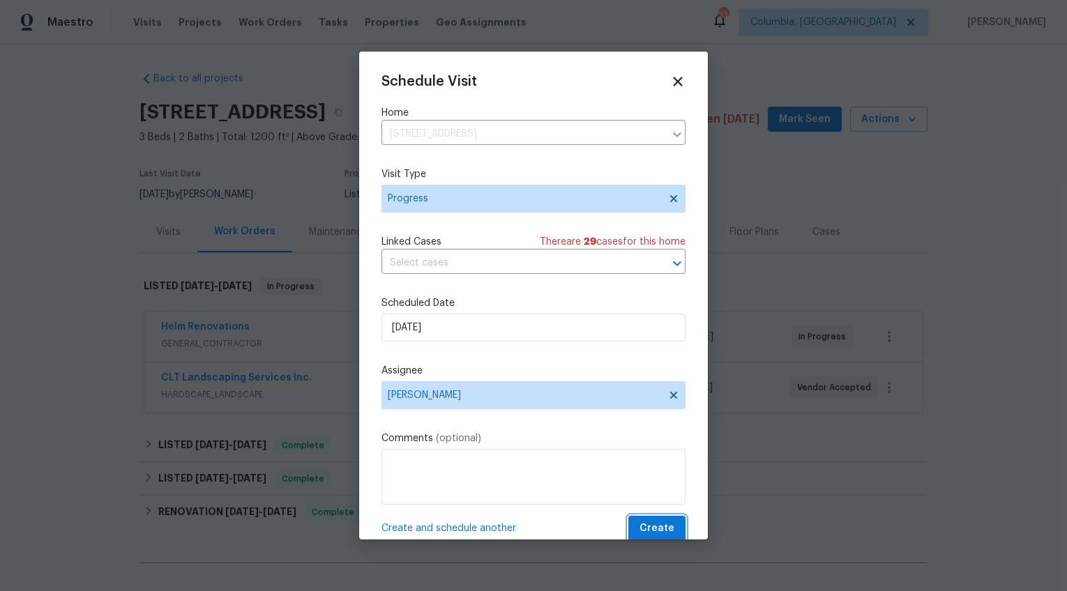
click at [653, 531] on span "Create" at bounding box center [656, 528] width 35 height 17
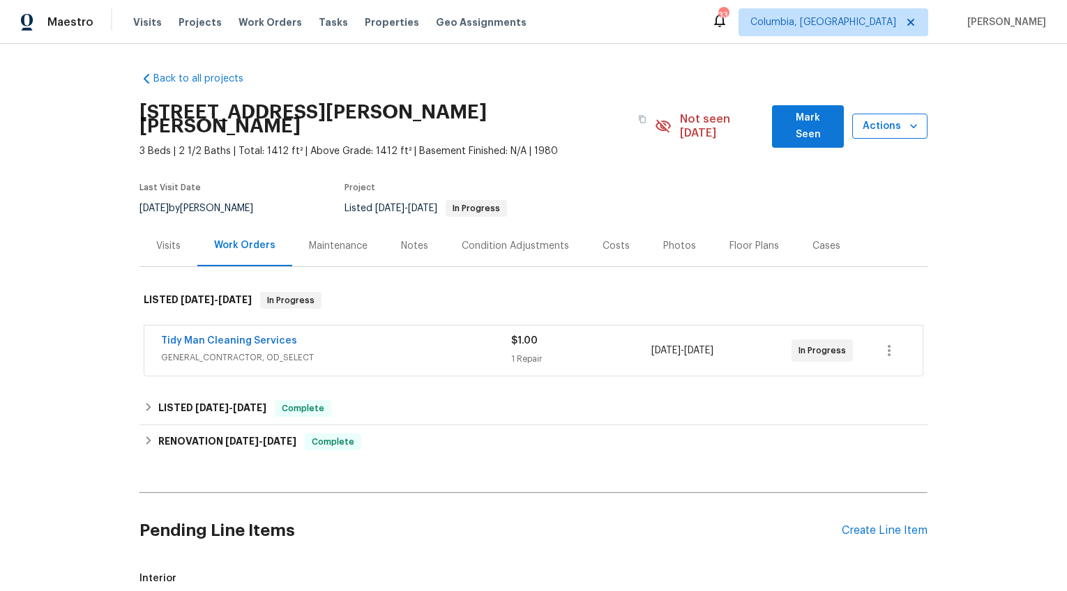
click at [877, 120] on span "Actions" at bounding box center [889, 126] width 53 height 17
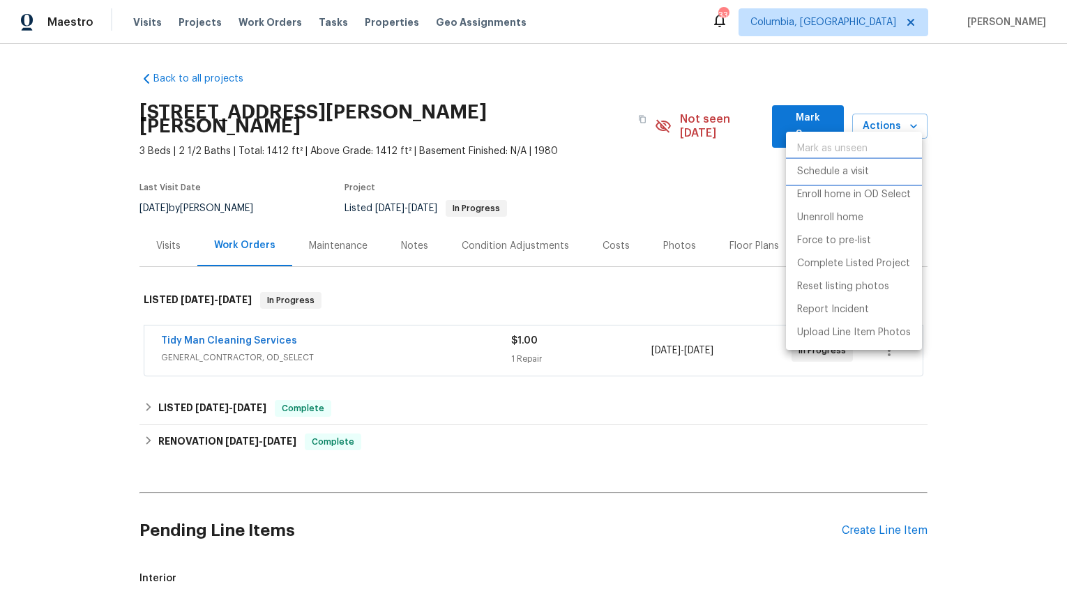
click at [838, 171] on p "Schedule a visit" at bounding box center [833, 172] width 72 height 15
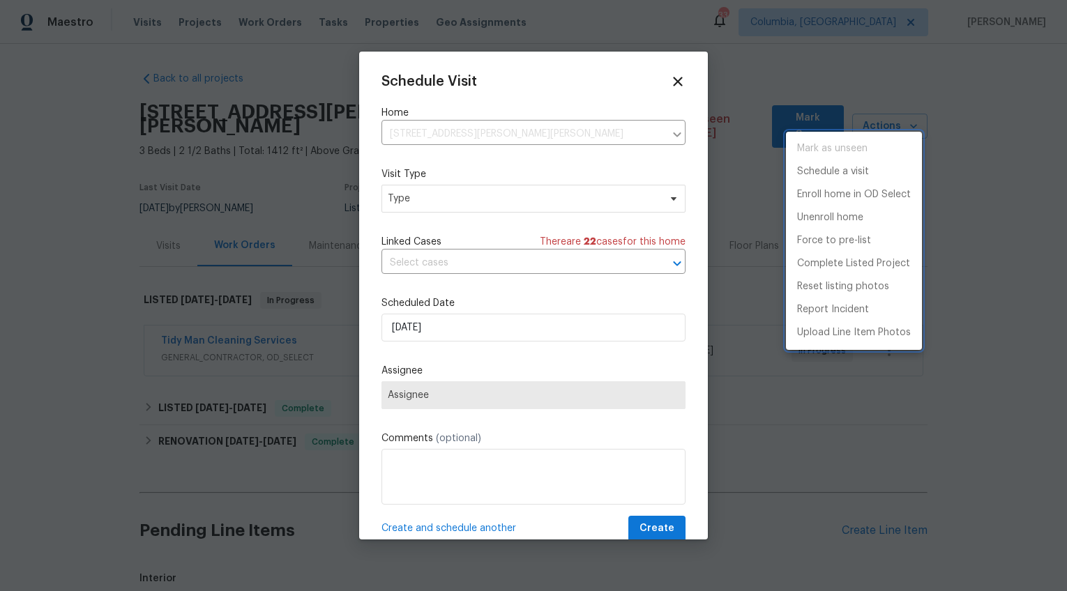
click at [401, 205] on div at bounding box center [533, 295] width 1067 height 591
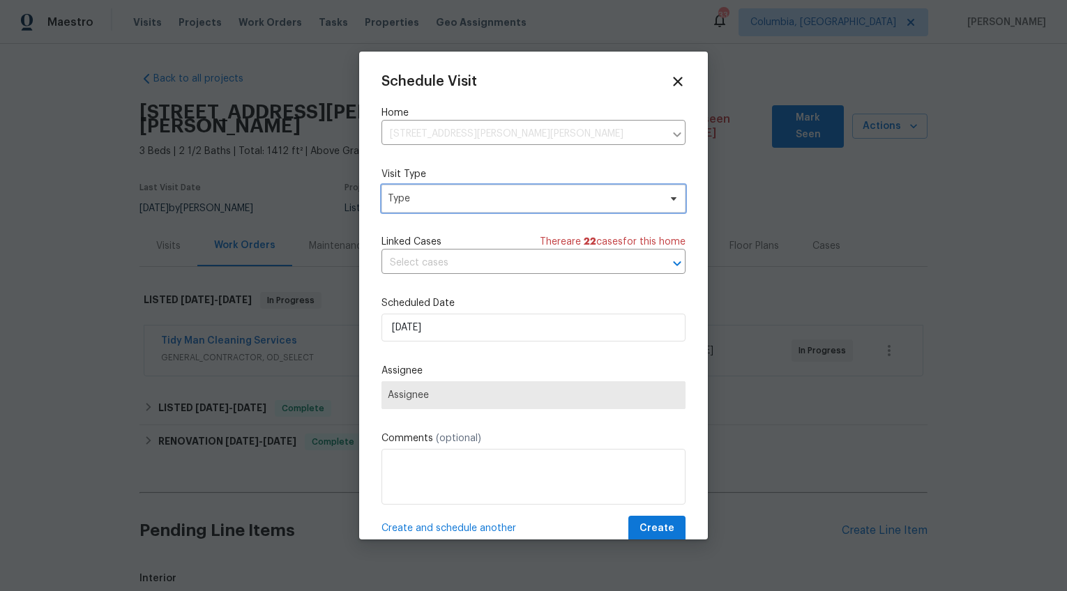
click at [405, 193] on span "Type" at bounding box center [523, 199] width 271 height 14
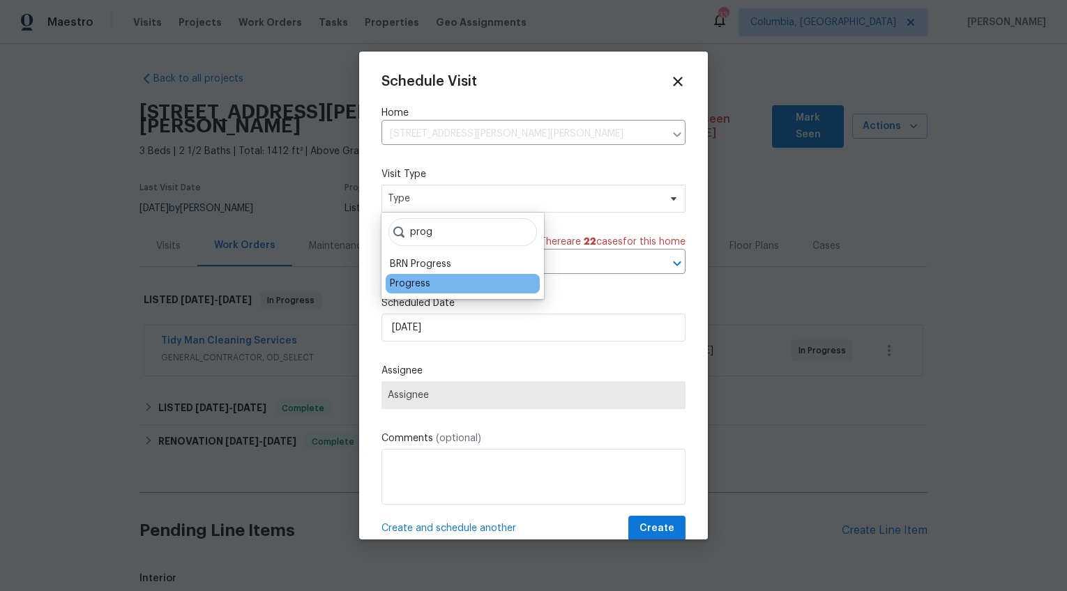
type input "prog"
click at [391, 284] on div "Progress" at bounding box center [410, 284] width 40 height 14
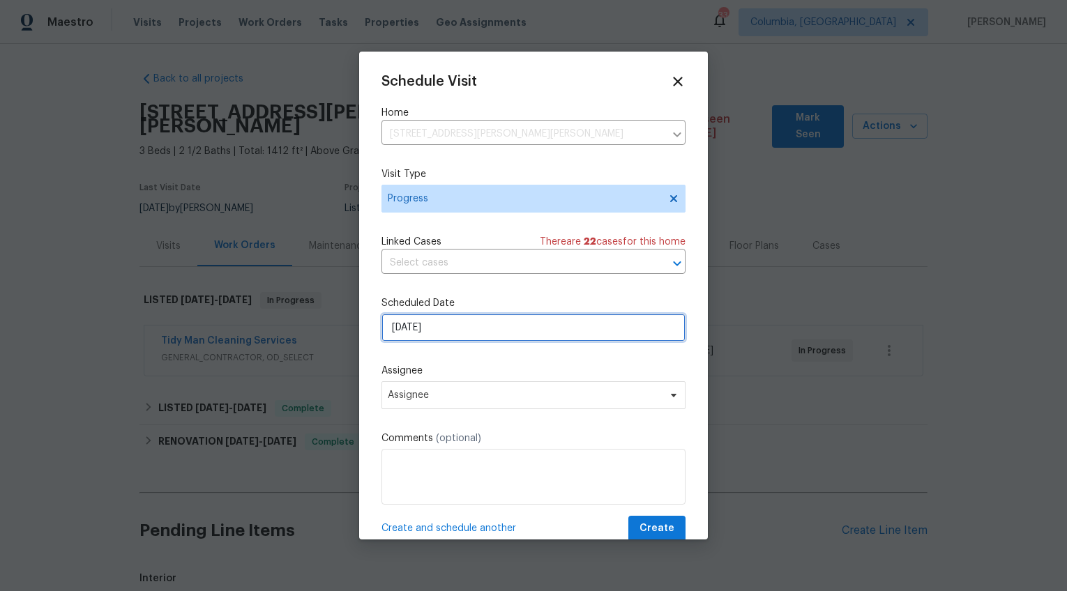
click at [407, 324] on input "[DATE]" at bounding box center [533, 328] width 304 height 28
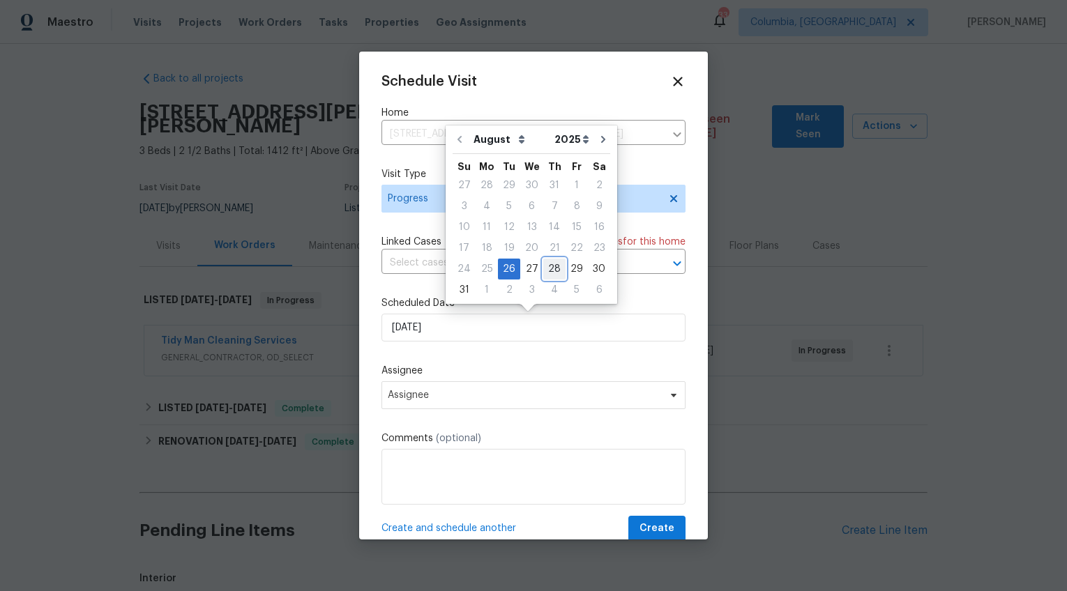
click at [553, 267] on div "28" at bounding box center [554, 269] width 22 height 20
type input "[DATE]"
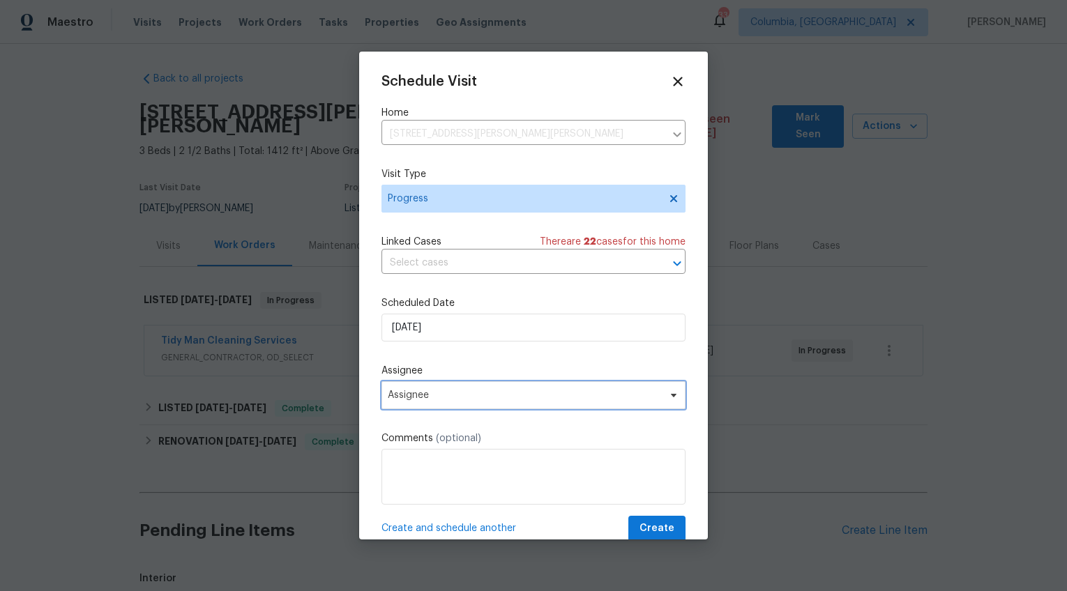
click at [441, 405] on span "Assignee" at bounding box center [533, 395] width 304 height 28
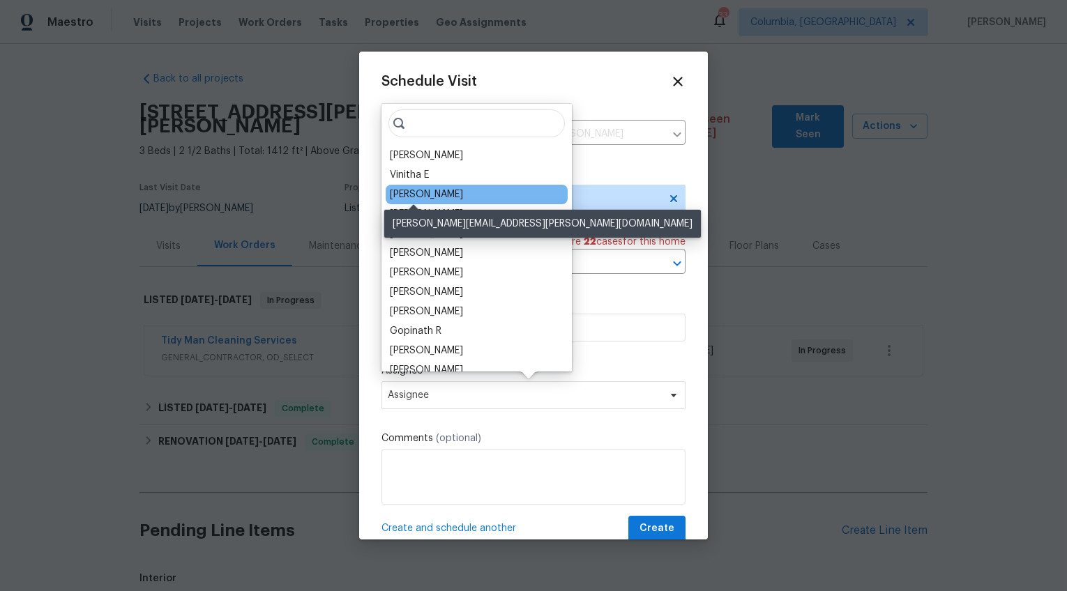
click at [416, 195] on div "[PERSON_NAME]" at bounding box center [426, 195] width 73 height 14
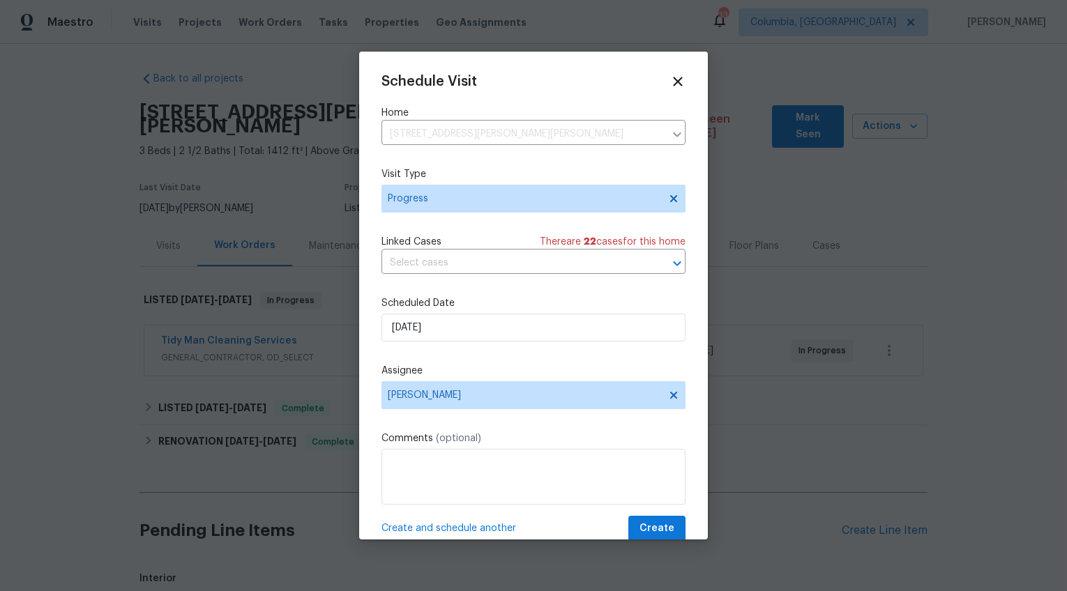
click at [635, 511] on div "Schedule Visit Home [STREET_ADDRESS][PERSON_NAME][PERSON_NAME] ​ Visit Type Pro…" at bounding box center [533, 308] width 304 height 468
click at [639, 521] on span "Create" at bounding box center [656, 528] width 35 height 17
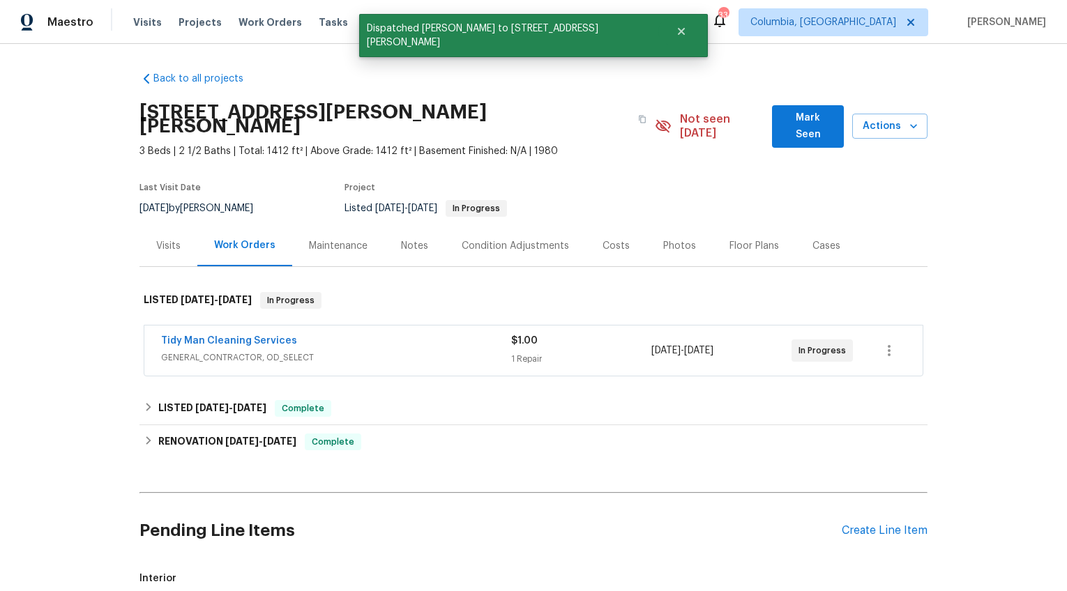
click at [849, 188] on section "[STREET_ADDRESS][PERSON_NAME][PERSON_NAME] 3 Beds | 2 1/2 Baths | Total: 1412 f…" at bounding box center [533, 159] width 788 height 131
click at [602, 239] on div "Costs" at bounding box center [615, 246] width 27 height 14
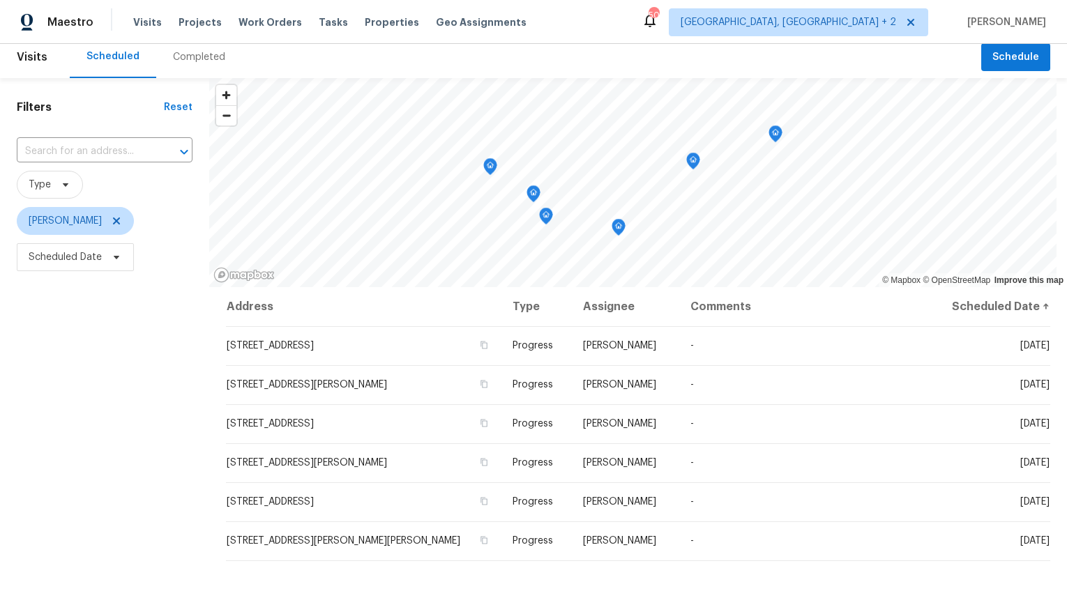
scroll to position [17, 0]
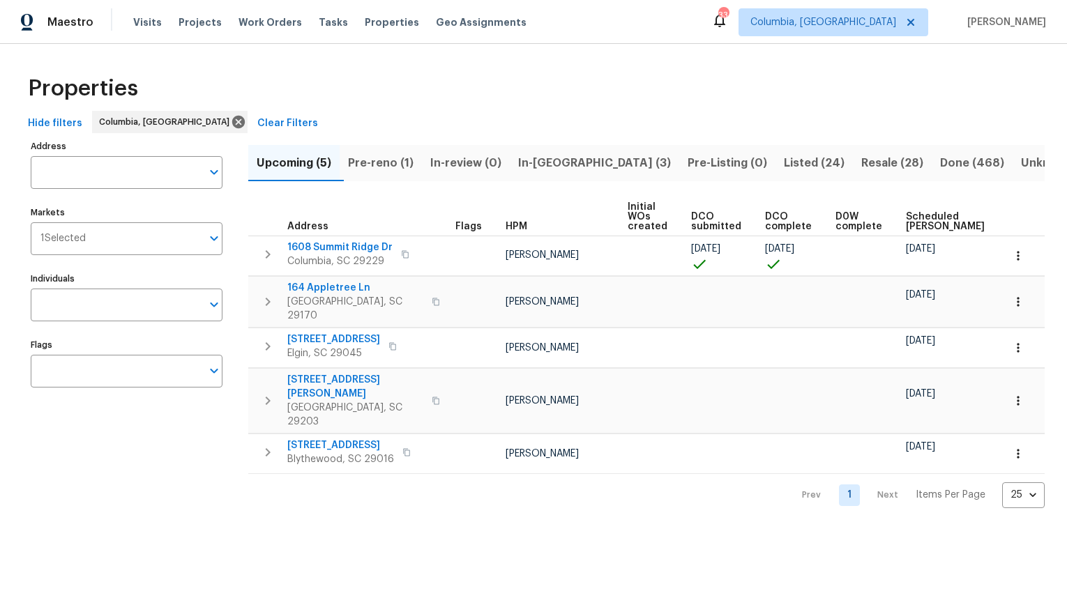
click at [547, 167] on span "In-reno (3)" at bounding box center [594, 163] width 153 height 20
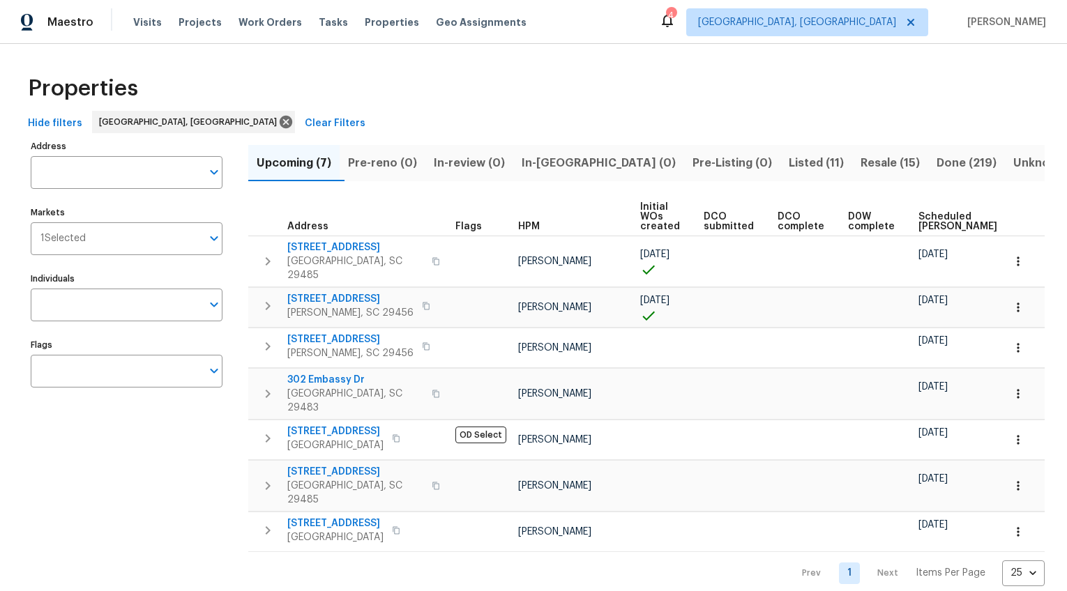
click at [918, 225] on span "Scheduled [PERSON_NAME]" at bounding box center [957, 222] width 79 height 20
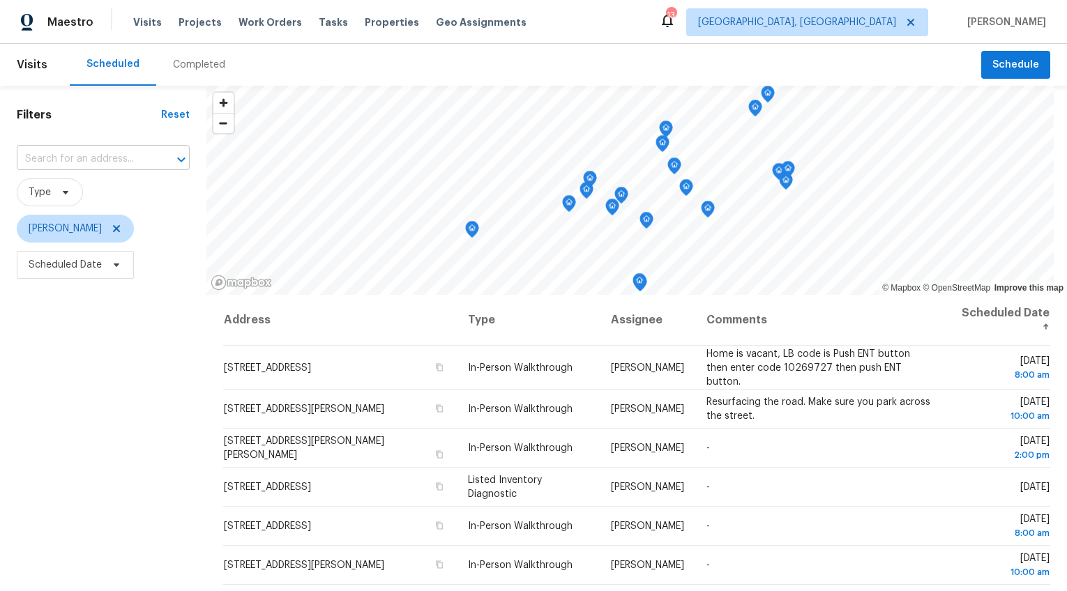
scroll to position [10, 0]
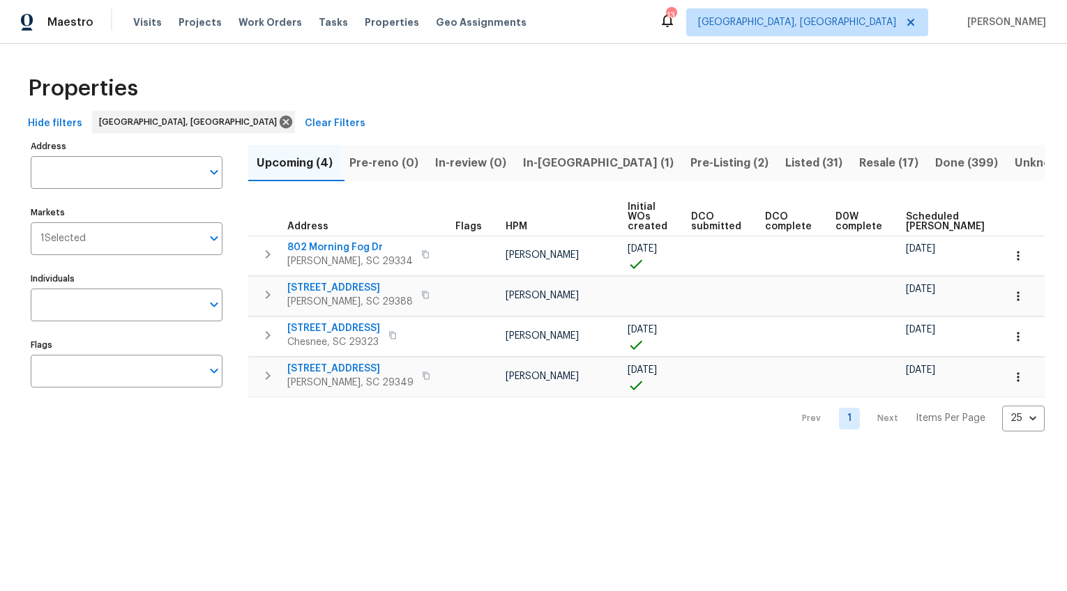
click at [538, 163] on span "In-reno (1)" at bounding box center [598, 163] width 151 height 20
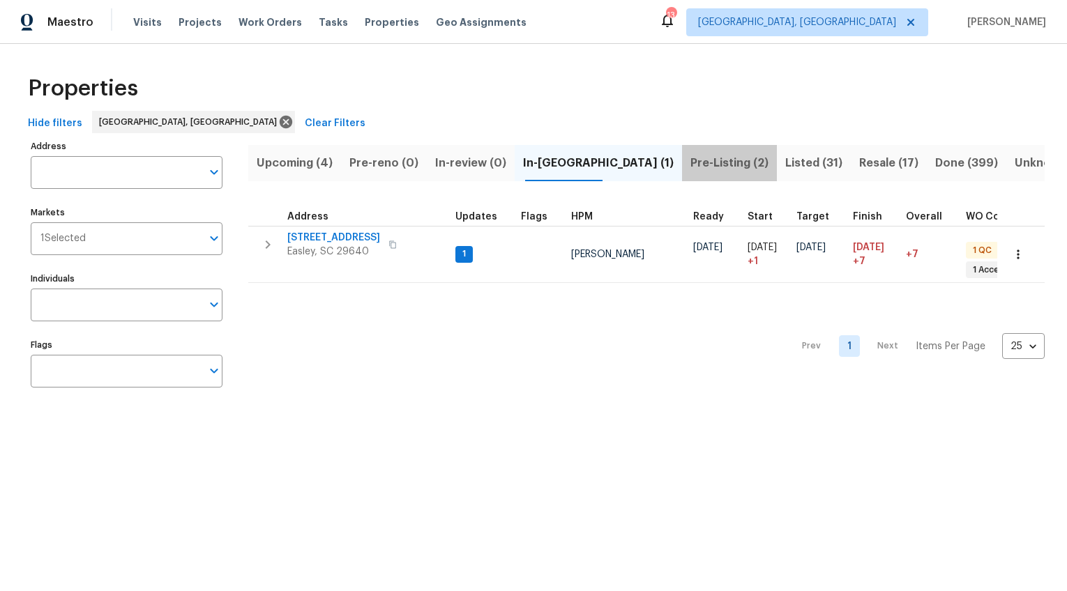
click at [690, 162] on span "Pre-Listing (2)" at bounding box center [729, 163] width 78 height 20
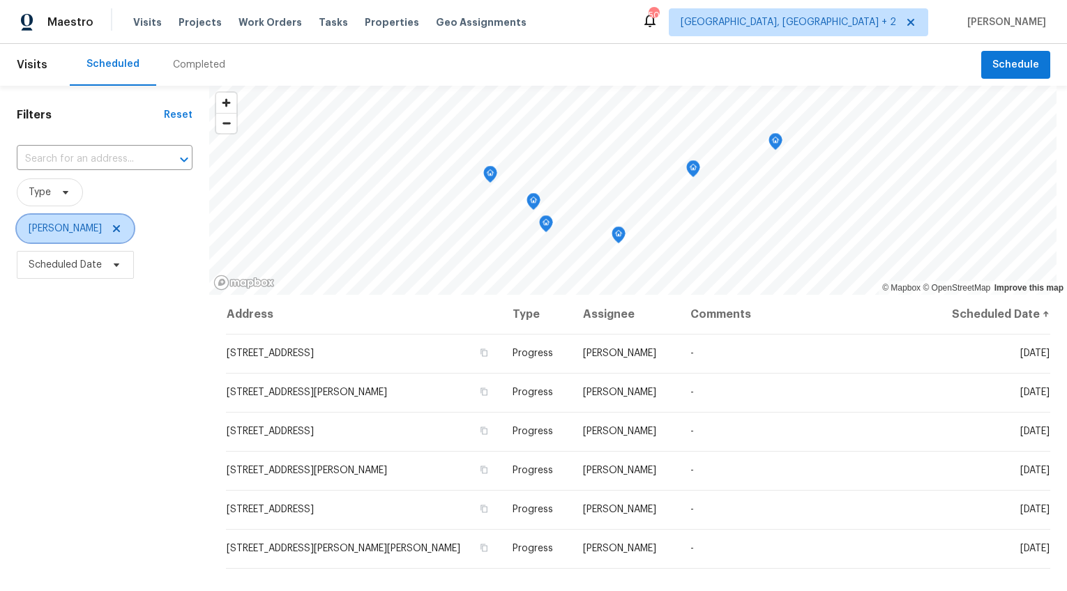
click at [111, 227] on icon at bounding box center [116, 228] width 11 height 11
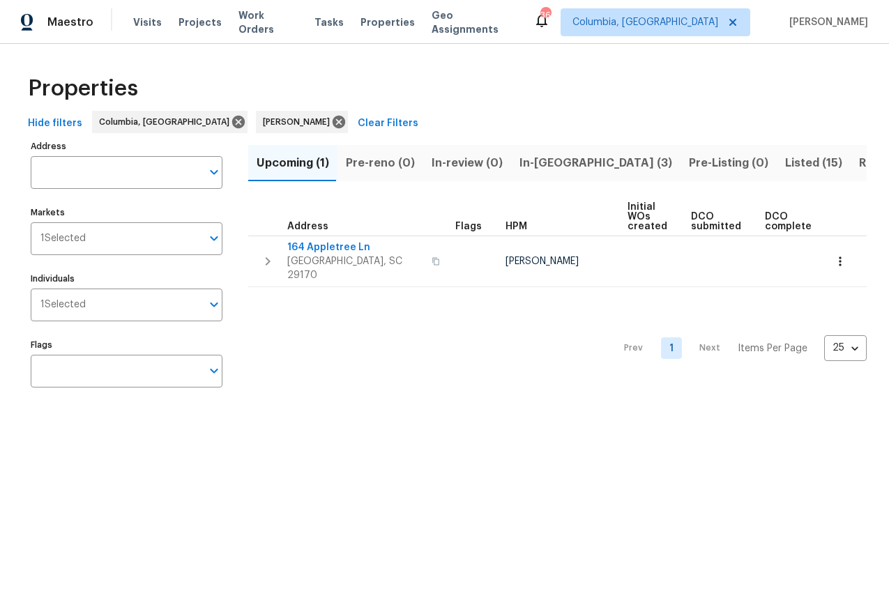
click at [521, 159] on span "In-reno (3)" at bounding box center [596, 163] width 153 height 20
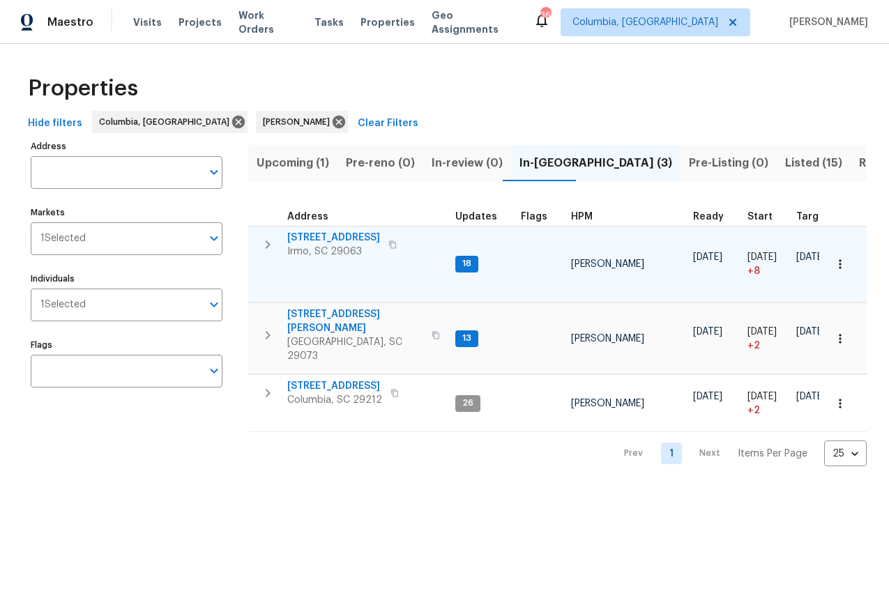
click at [305, 237] on span "105 Kenton Ct" at bounding box center [333, 238] width 93 height 14
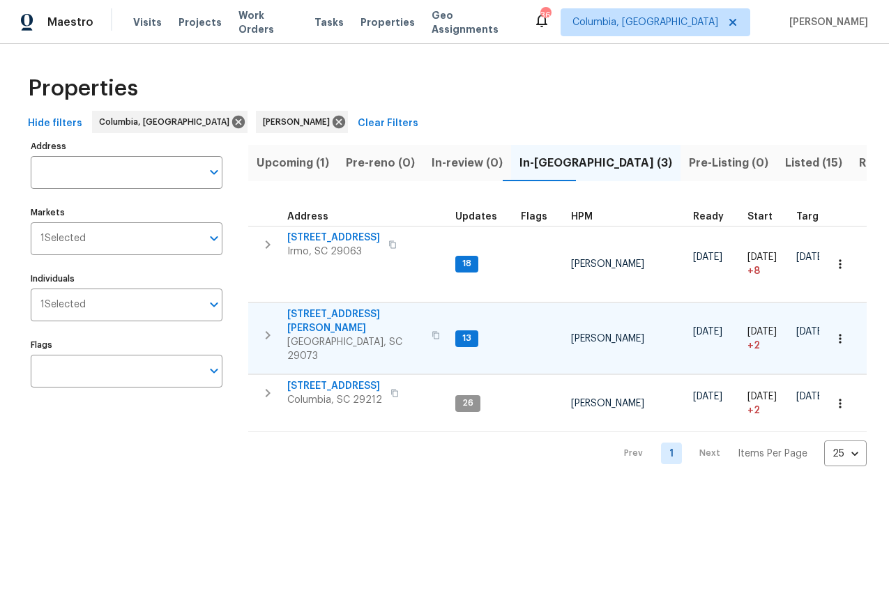
click at [312, 317] on span "112 Wesley Ct" at bounding box center [355, 322] width 136 height 28
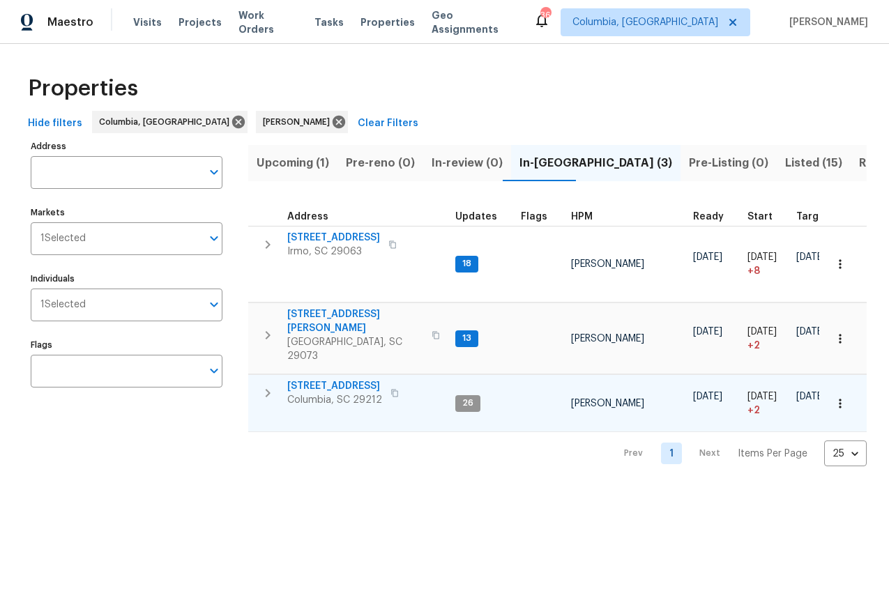
click at [321, 379] on span "217 Woodwinds Dr" at bounding box center [334, 386] width 95 height 14
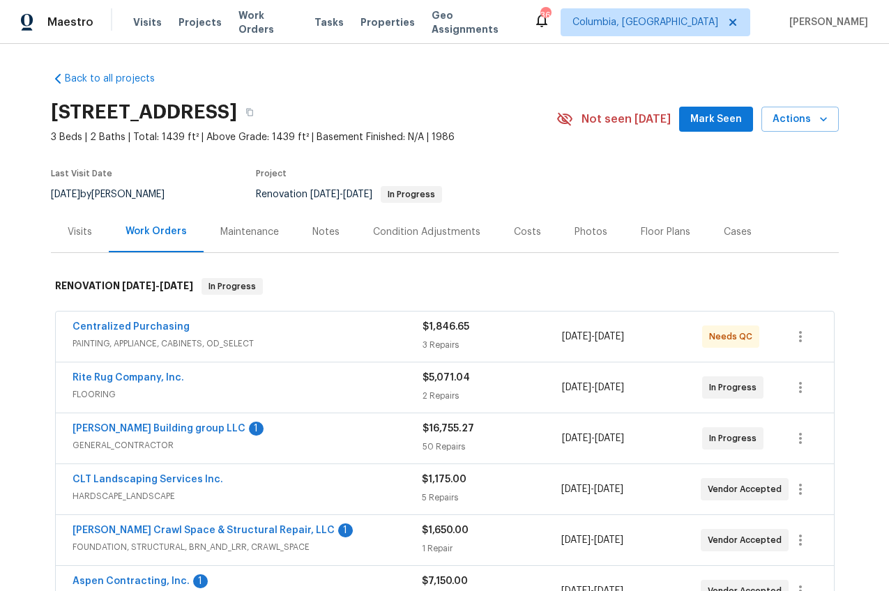
click at [319, 239] on div "Notes" at bounding box center [326, 231] width 61 height 41
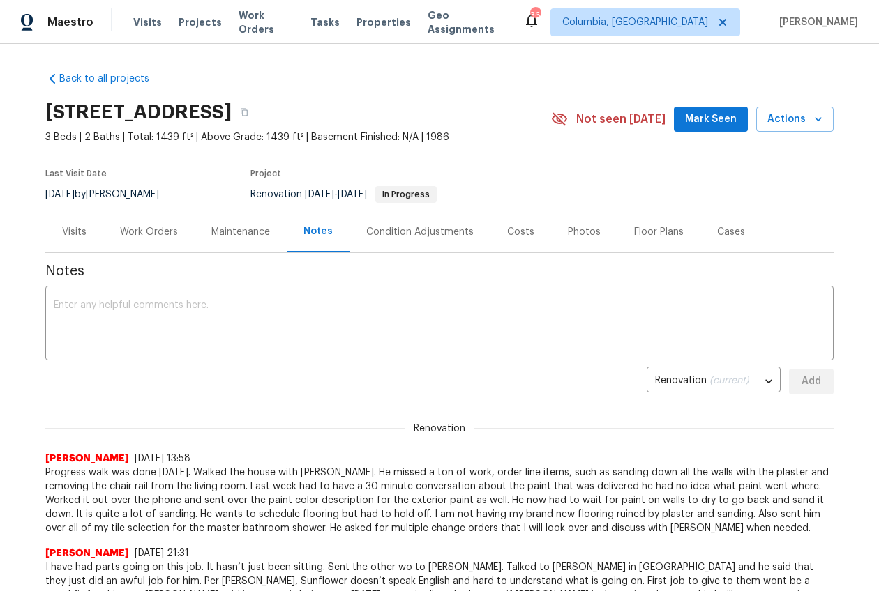
scroll to position [7, 0]
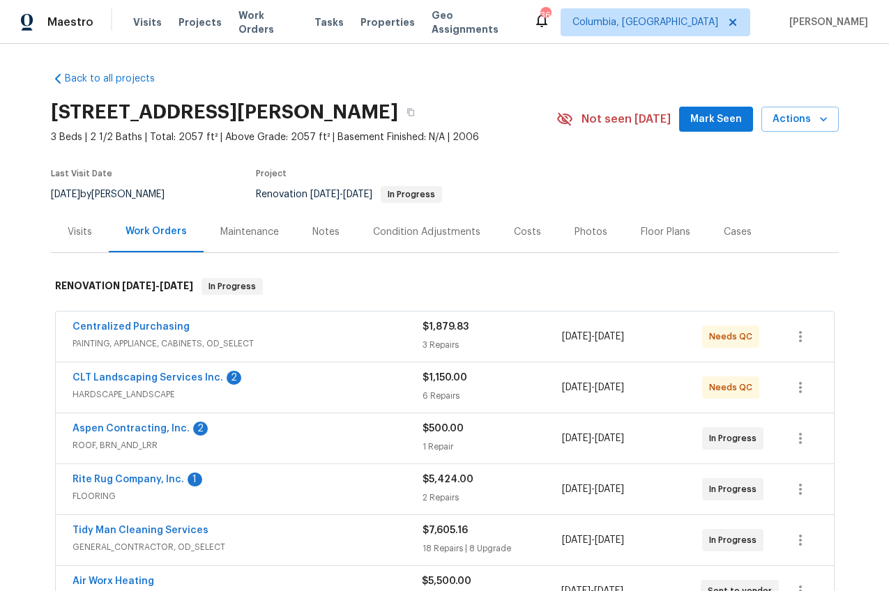
click at [329, 248] on div "Notes" at bounding box center [326, 231] width 61 height 41
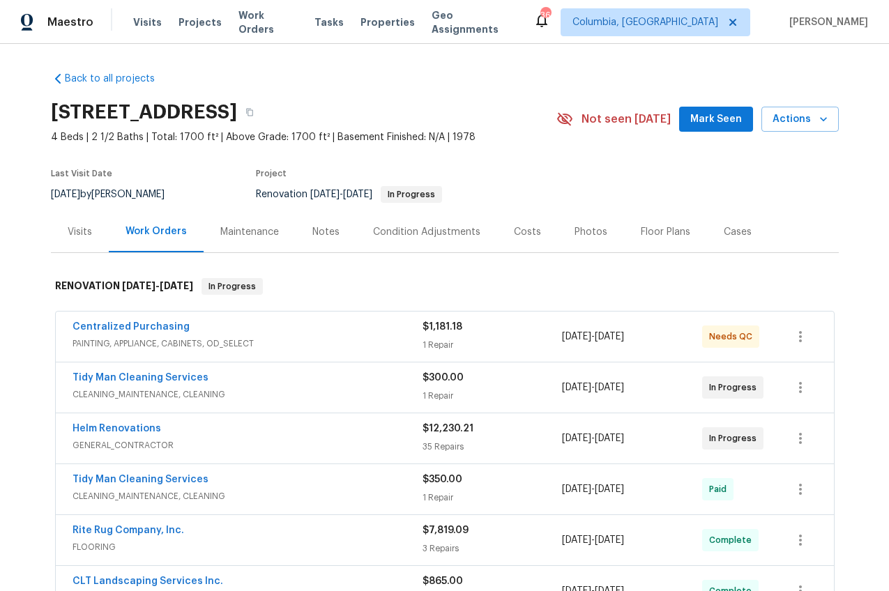
click at [325, 229] on div "Notes" at bounding box center [325, 232] width 27 height 14
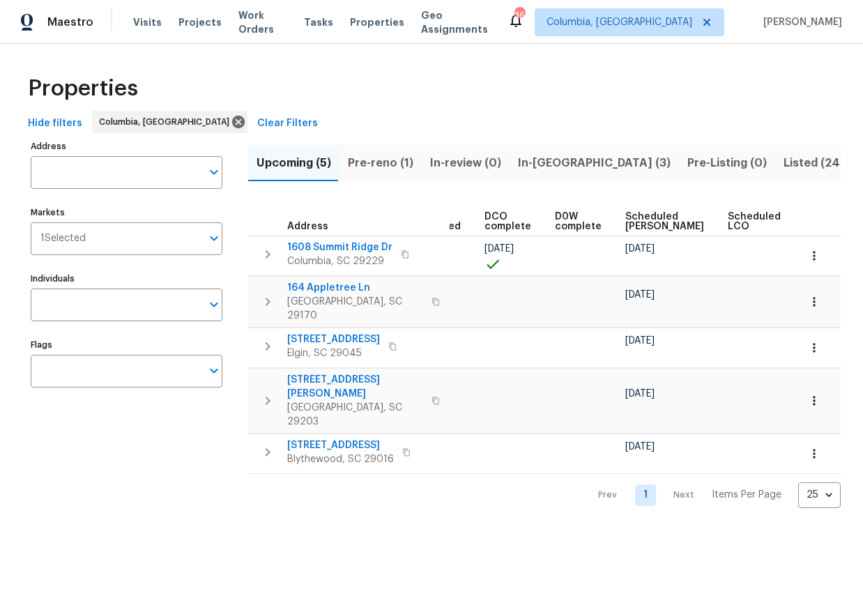
scroll to position [0, 305]
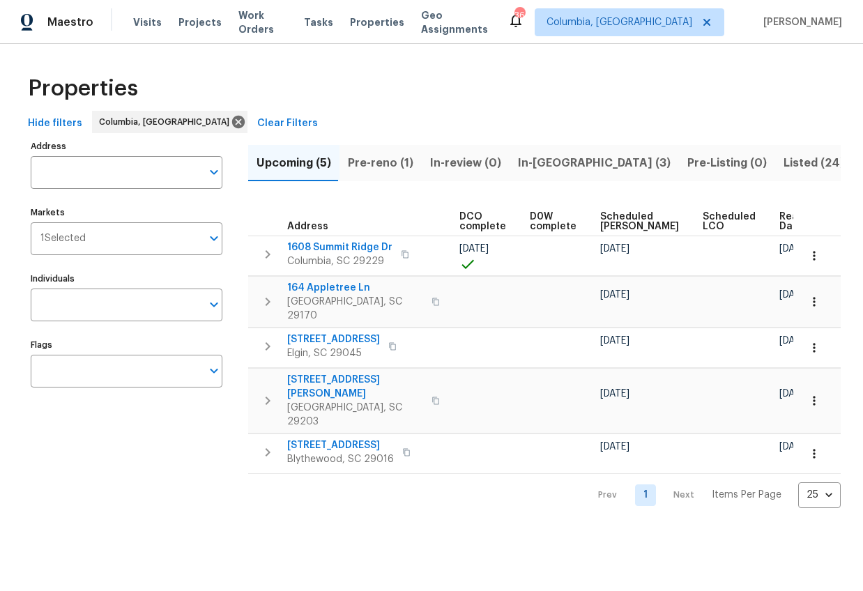
click at [780, 225] on span "Ready Date" at bounding box center [795, 222] width 31 height 20
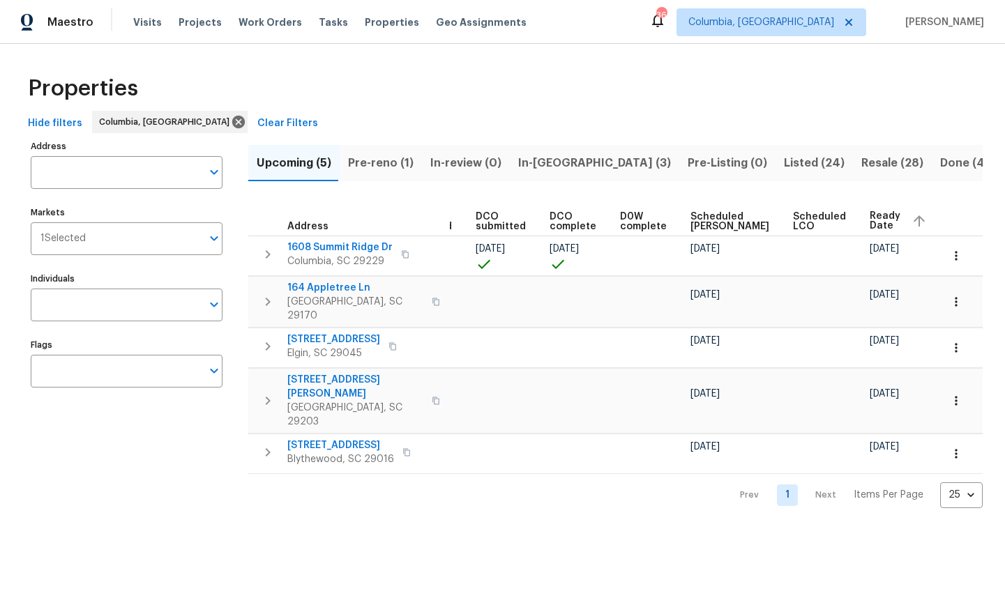
scroll to position [0, 179]
